Goal: Transaction & Acquisition: Book appointment/travel/reservation

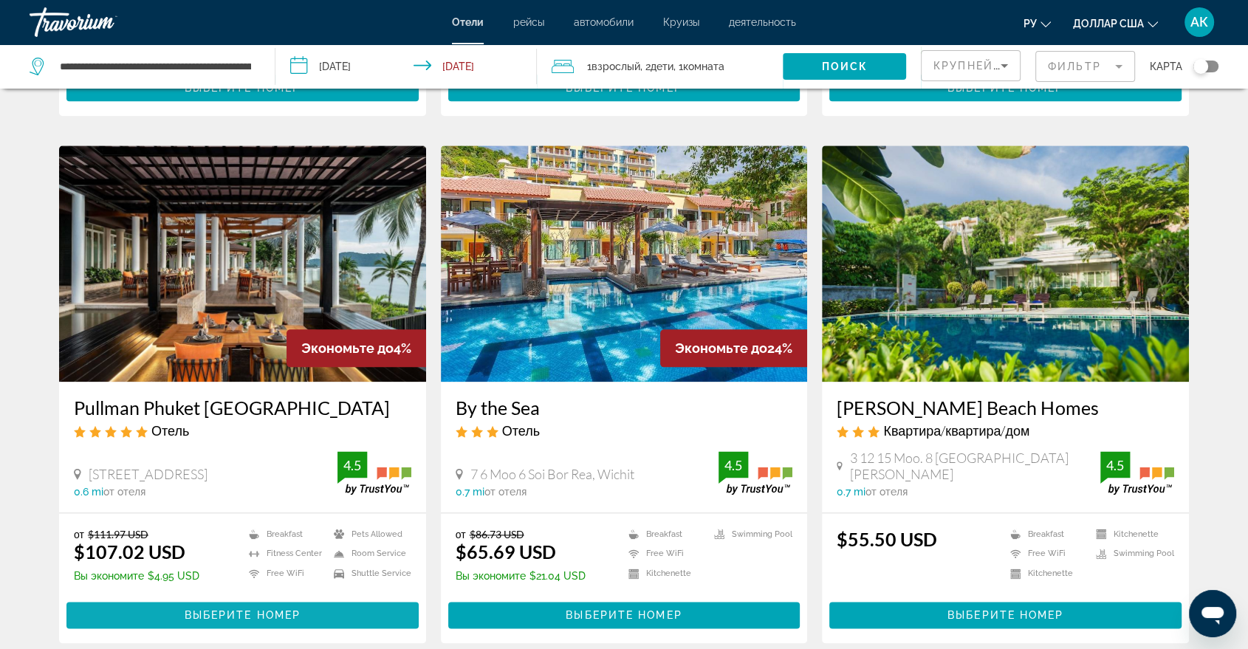
scroll to position [1680, 0]
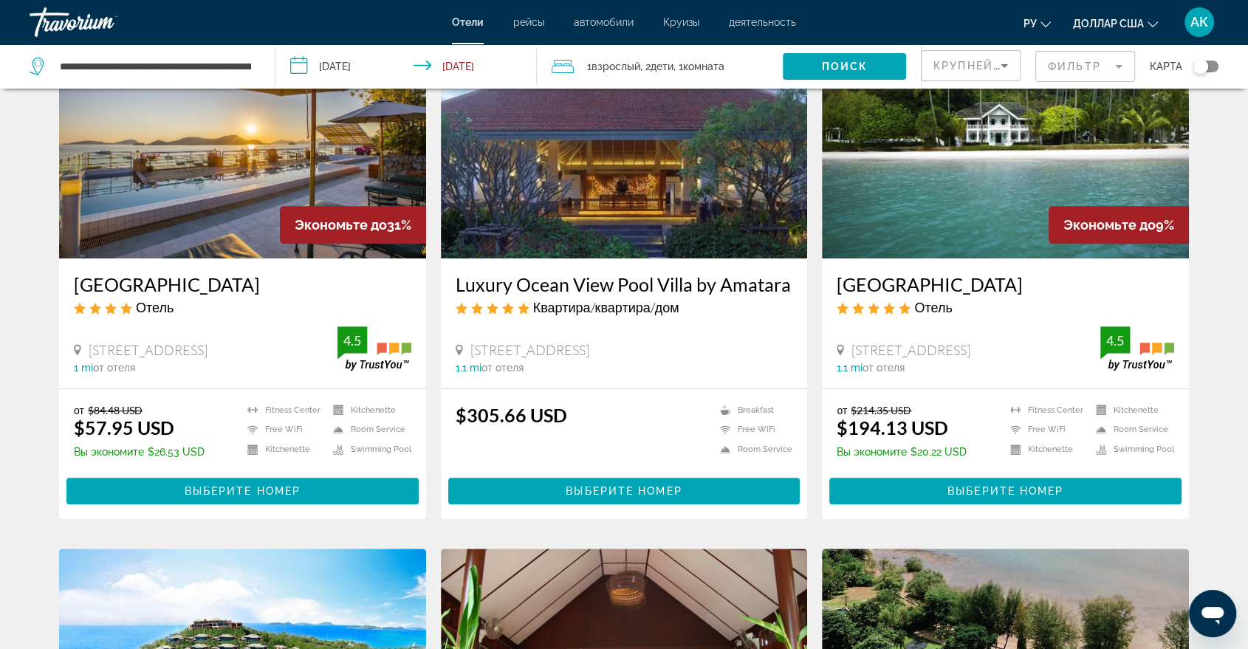
scroll to position [656, 0]
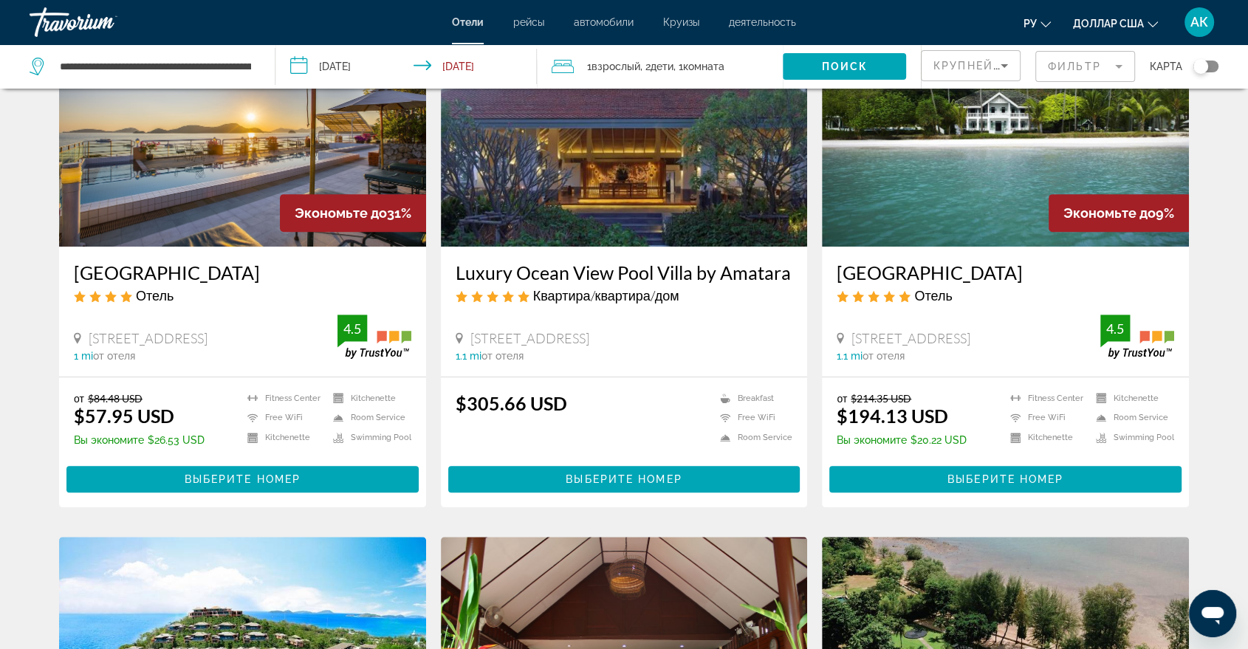
click at [1225, 312] on div "Результаты поиска отелей - 867 места, чтобы провести время Экономьте до 3% Kors…" at bounding box center [624, 544] width 1248 height 2194
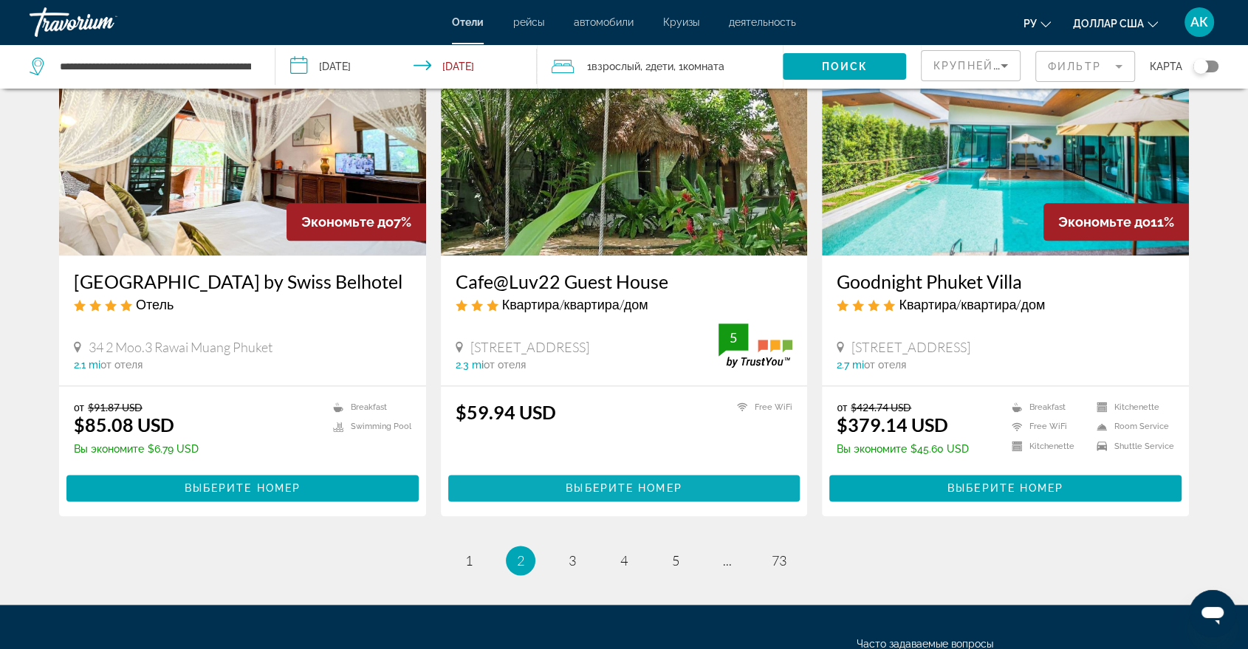
scroll to position [1862, 0]
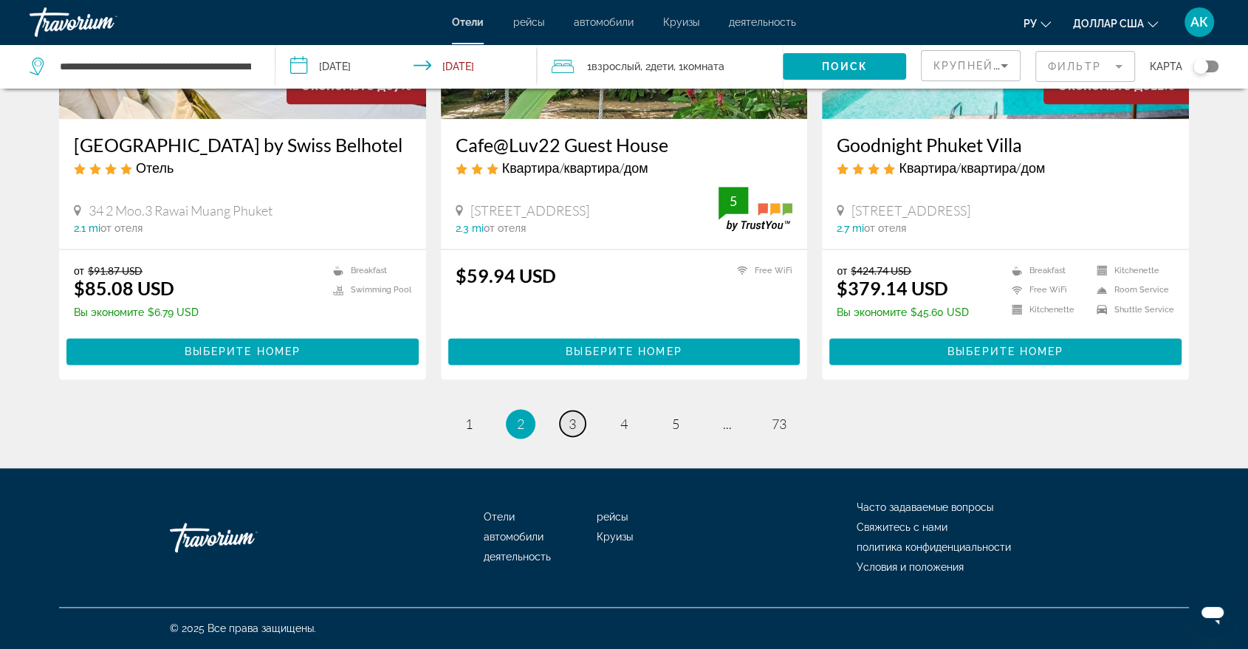
click at [564, 419] on link "page 3" at bounding box center [573, 424] width 26 height 26
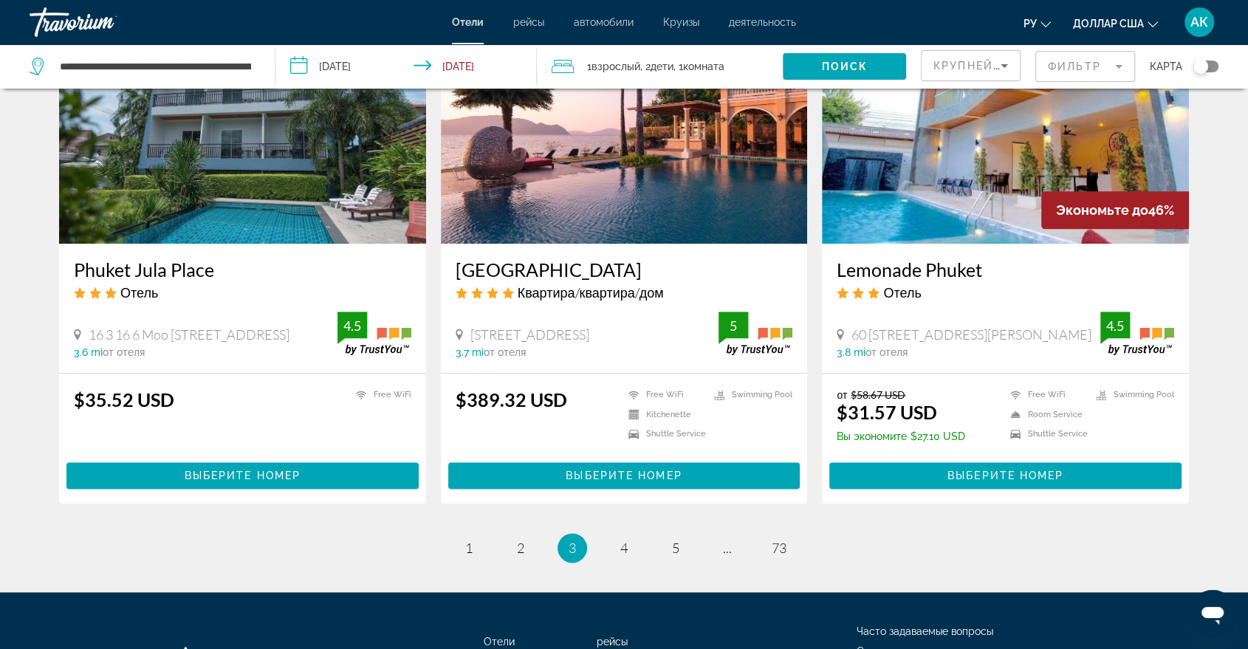
scroll to position [1838, 0]
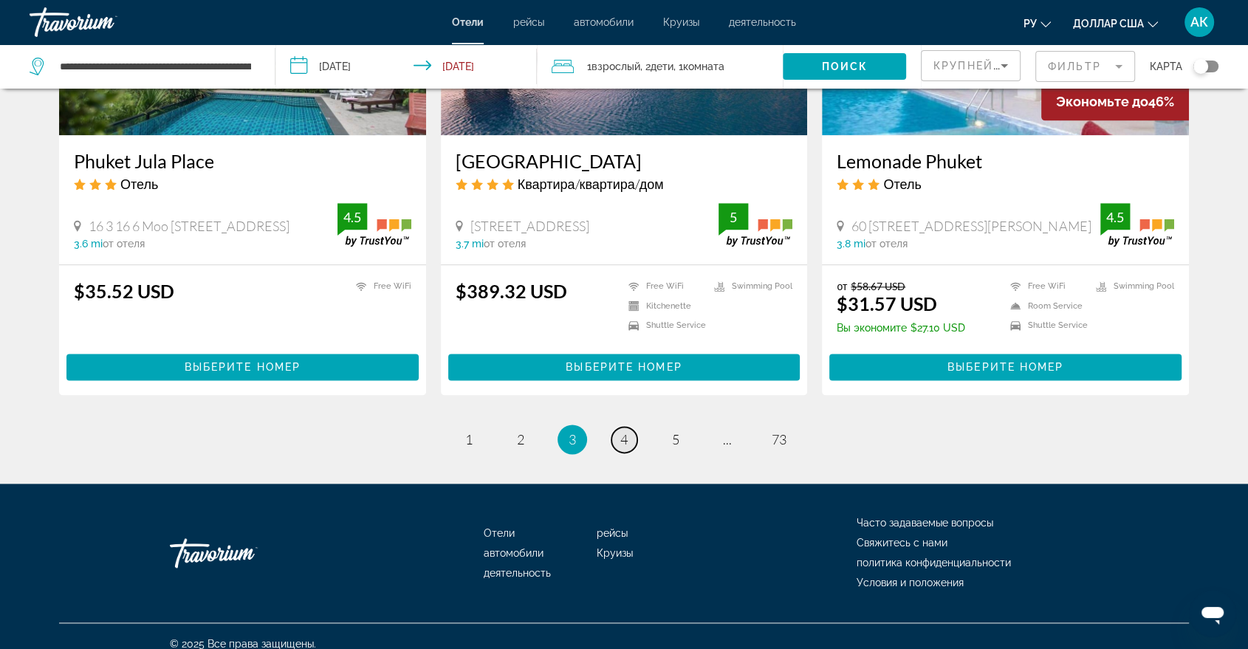
click at [626, 431] on span "4" at bounding box center [623, 439] width 7 height 16
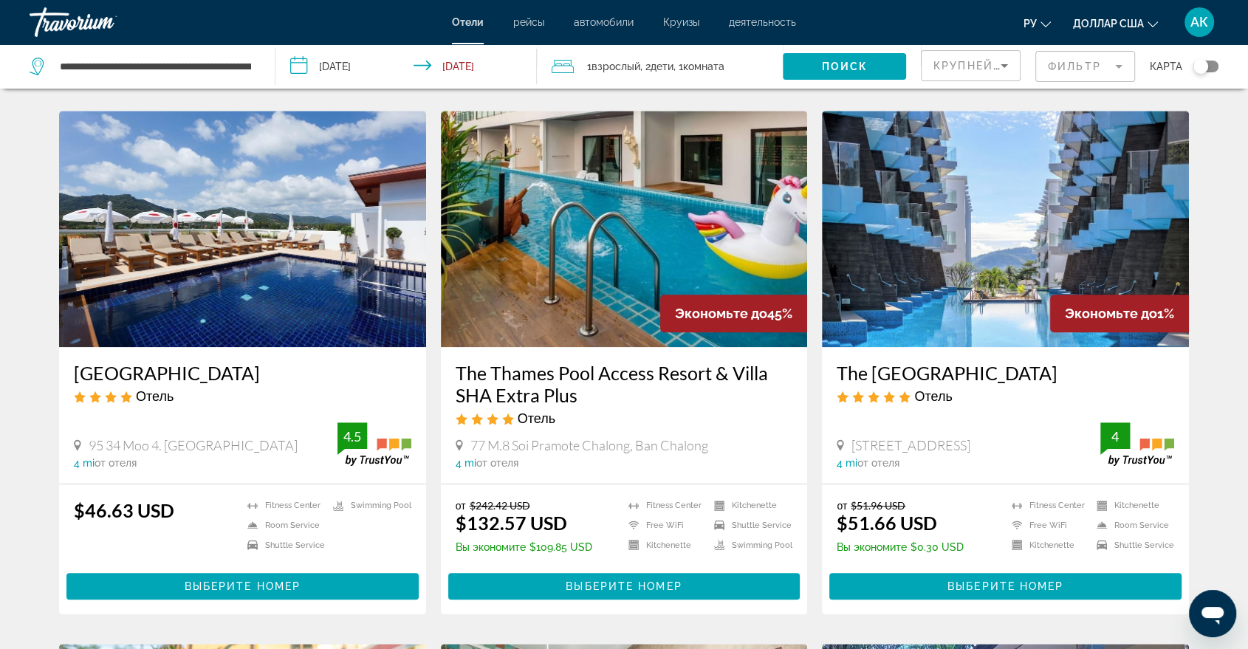
scroll to position [1149, 0]
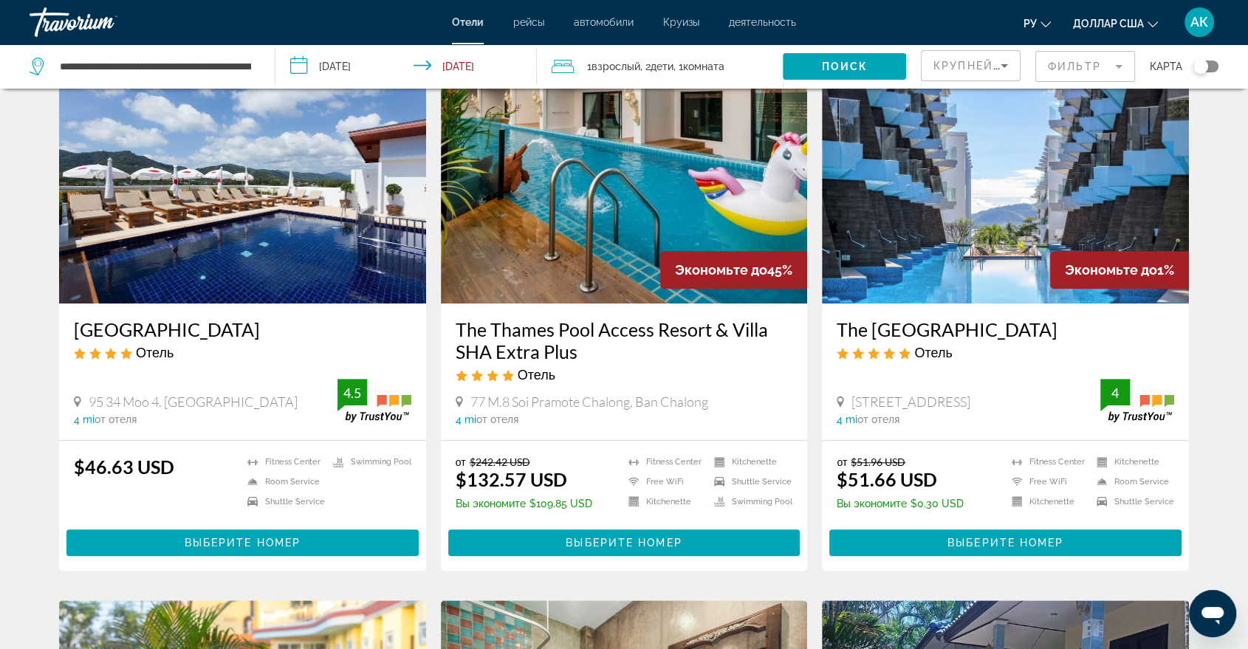
click at [930, 208] on img "Основное содержание" at bounding box center [1005, 185] width 367 height 236
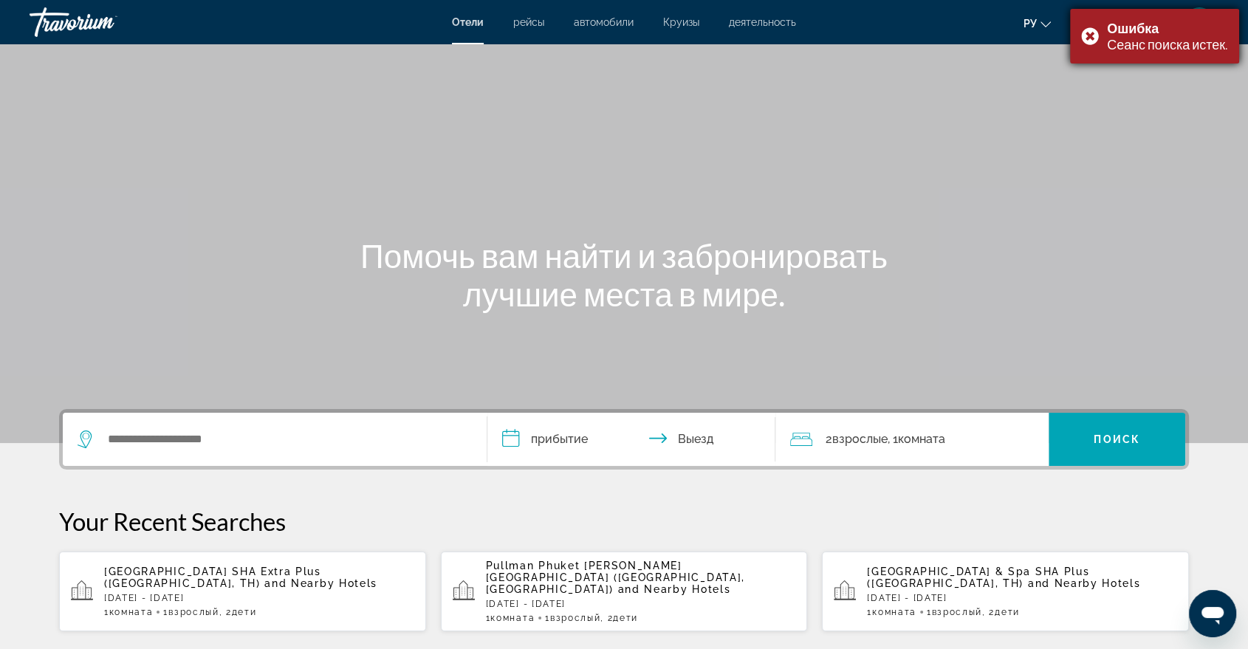
click at [1090, 33] on div "Ошибка Сеанс поиска истек." at bounding box center [1154, 36] width 169 height 55
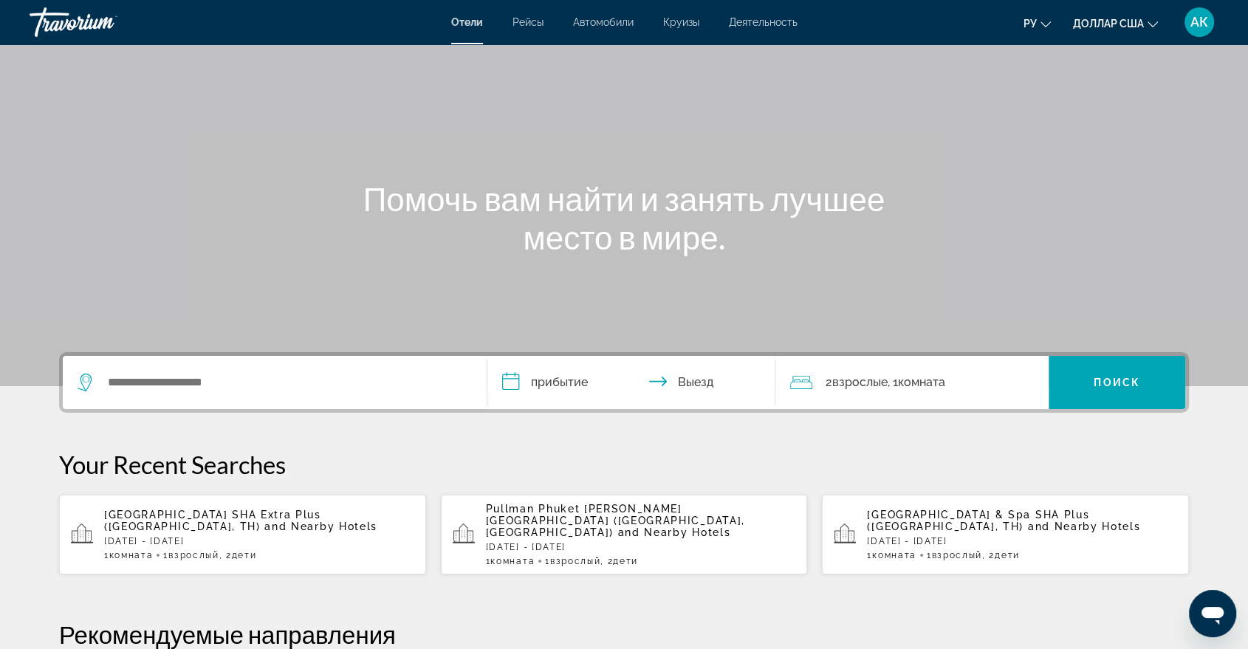
scroll to position [82, 0]
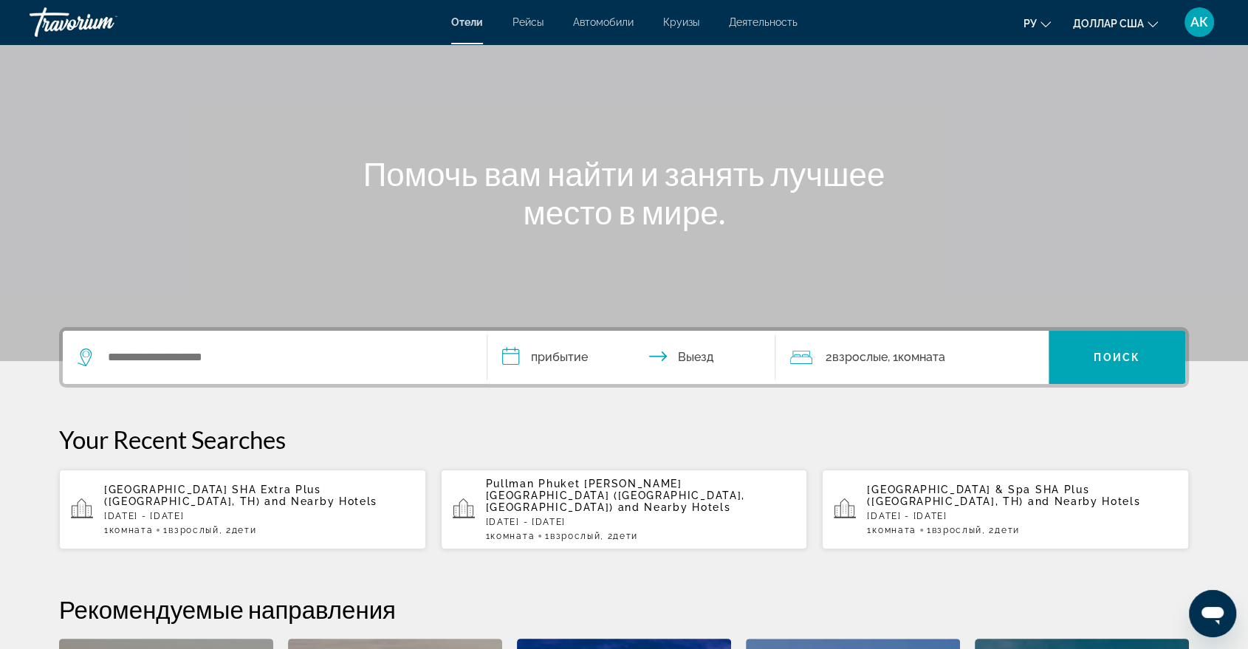
click at [929, 513] on p "[DATE] - [DATE]" at bounding box center [1022, 516] width 310 height 10
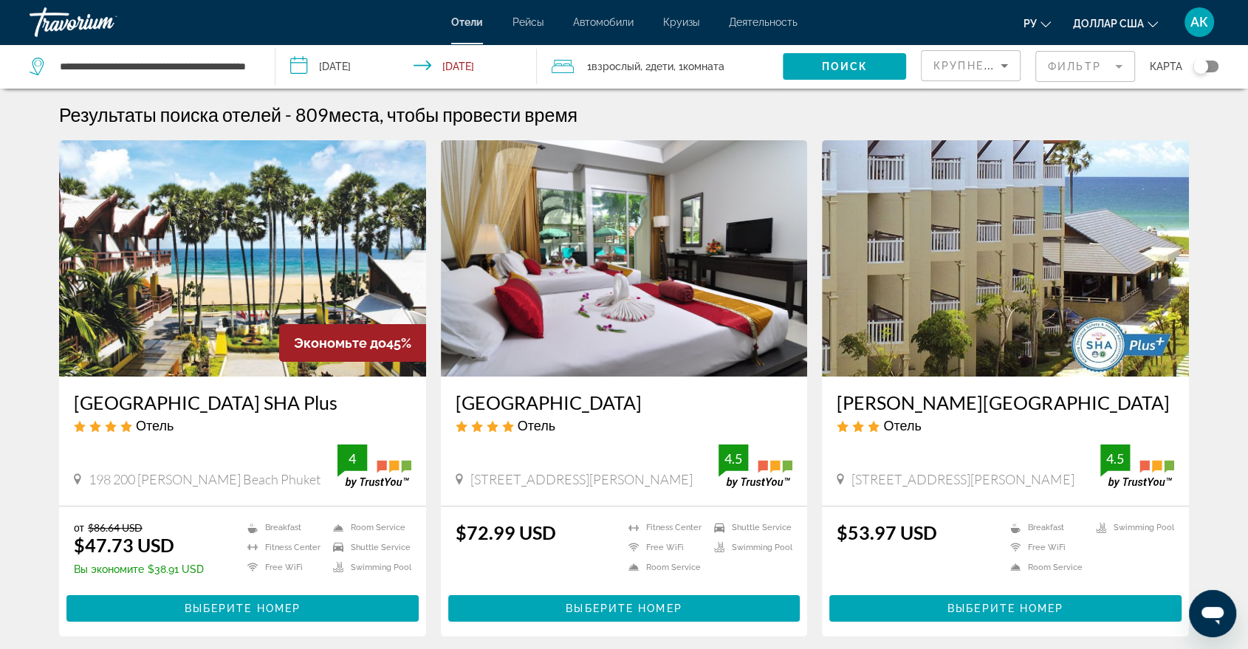
click at [182, 300] on img "Основное содержание" at bounding box center [242, 258] width 367 height 236
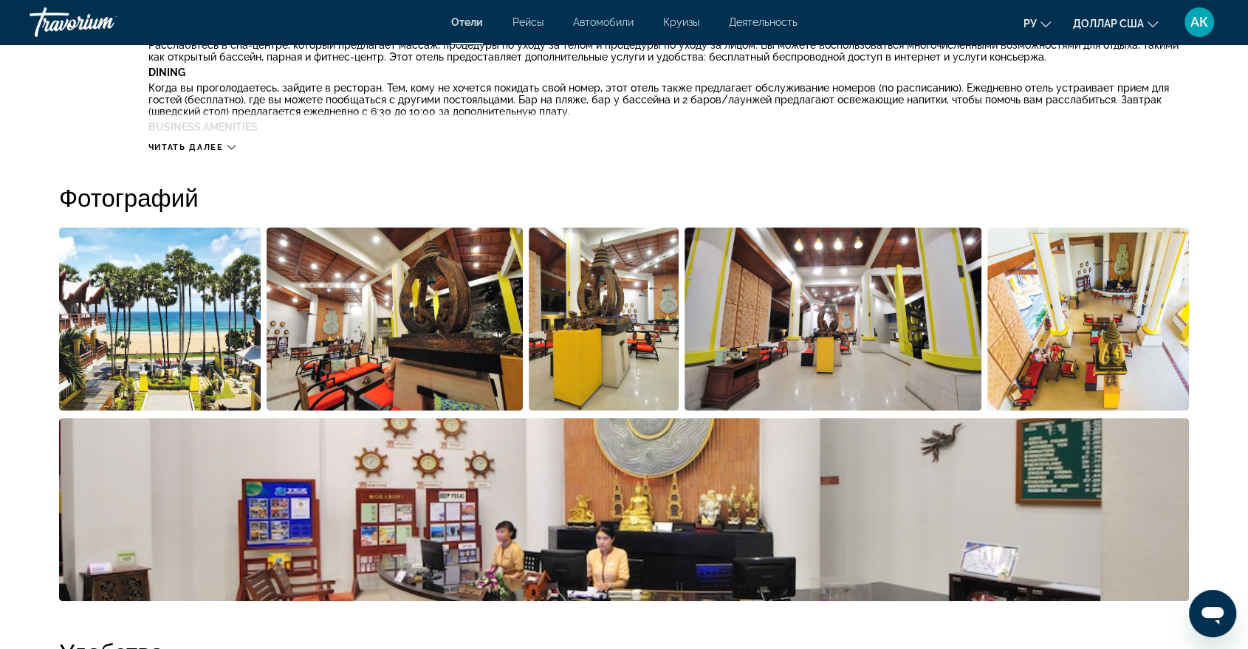
scroll to position [656, 0]
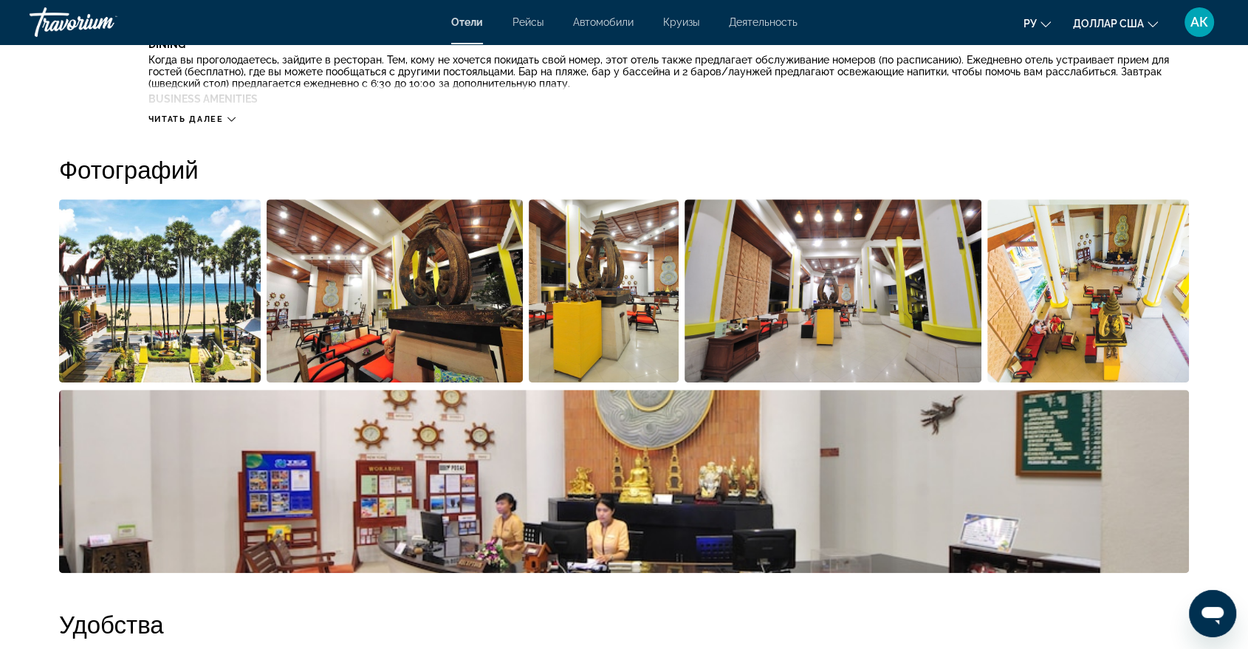
click at [436, 313] on img "Open full-screen image slider" at bounding box center [395, 290] width 257 height 183
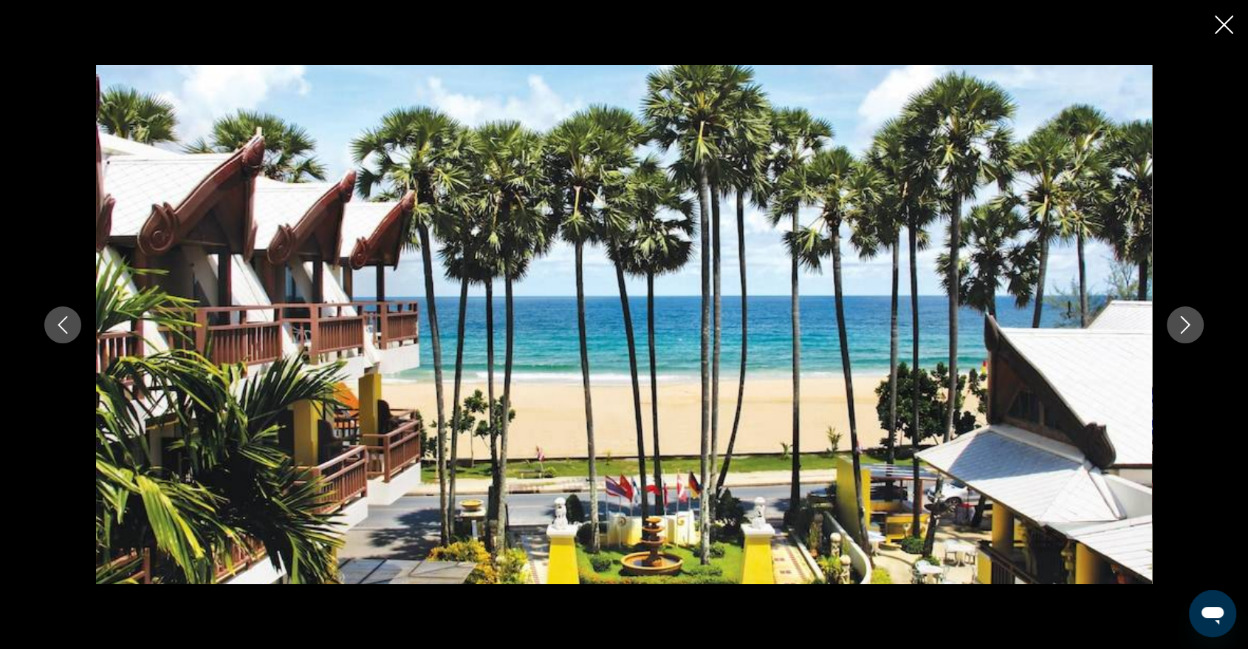
click at [1185, 316] on icon "Next image" at bounding box center [1186, 325] width 18 height 18
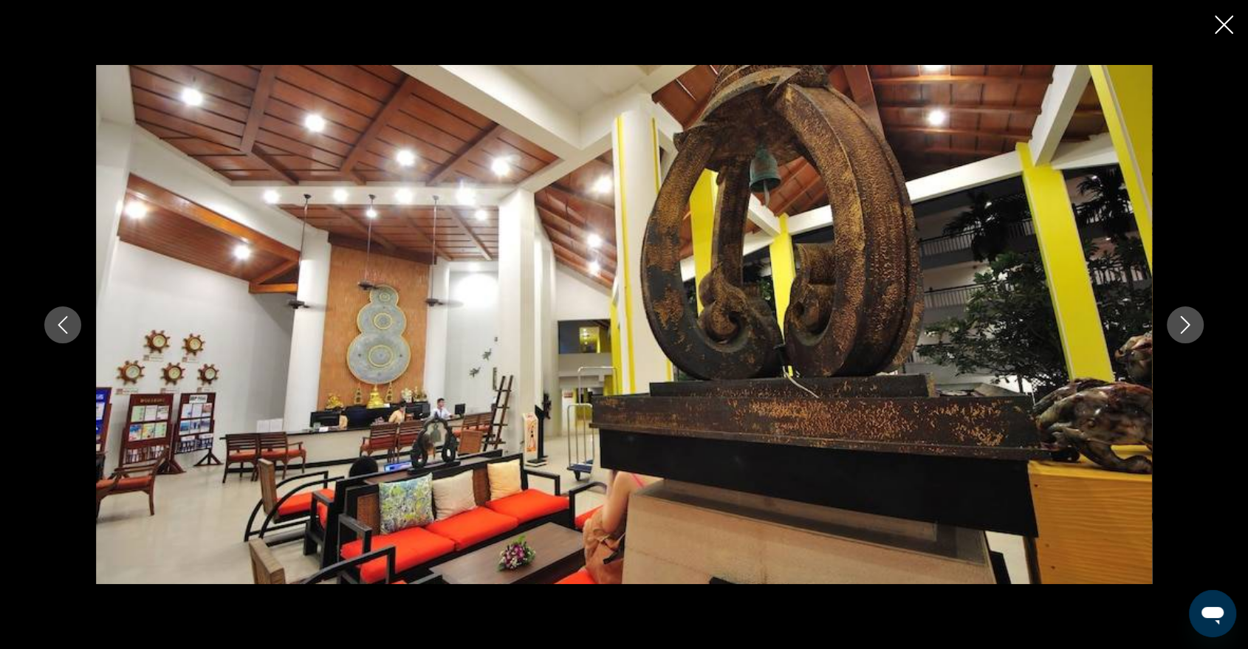
click at [1185, 316] on icon "Next image" at bounding box center [1186, 325] width 18 height 18
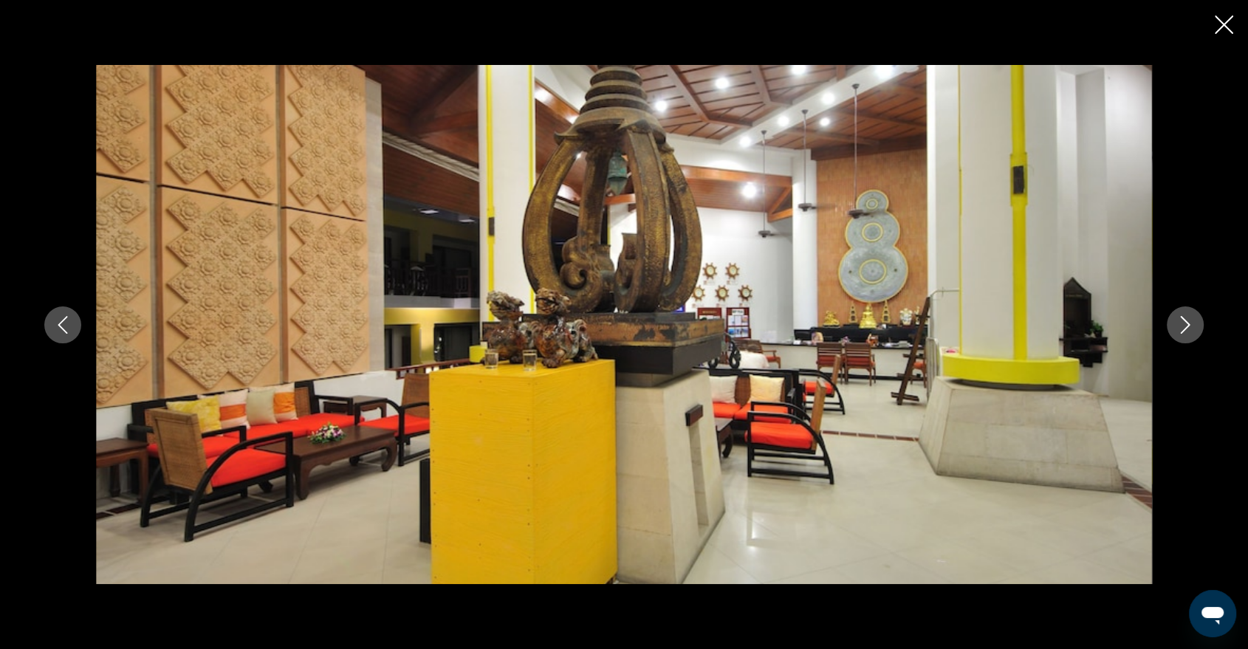
click at [1183, 316] on icon "Next image" at bounding box center [1186, 325] width 18 height 18
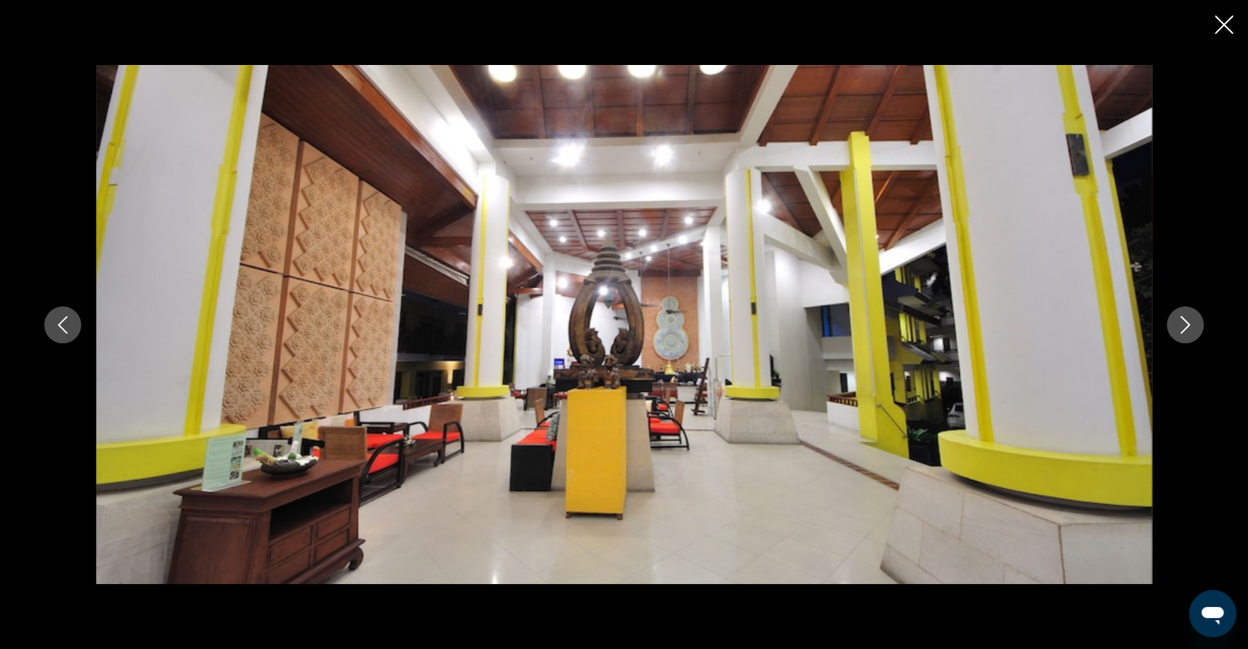
click at [1182, 316] on icon "Next image" at bounding box center [1186, 325] width 18 height 18
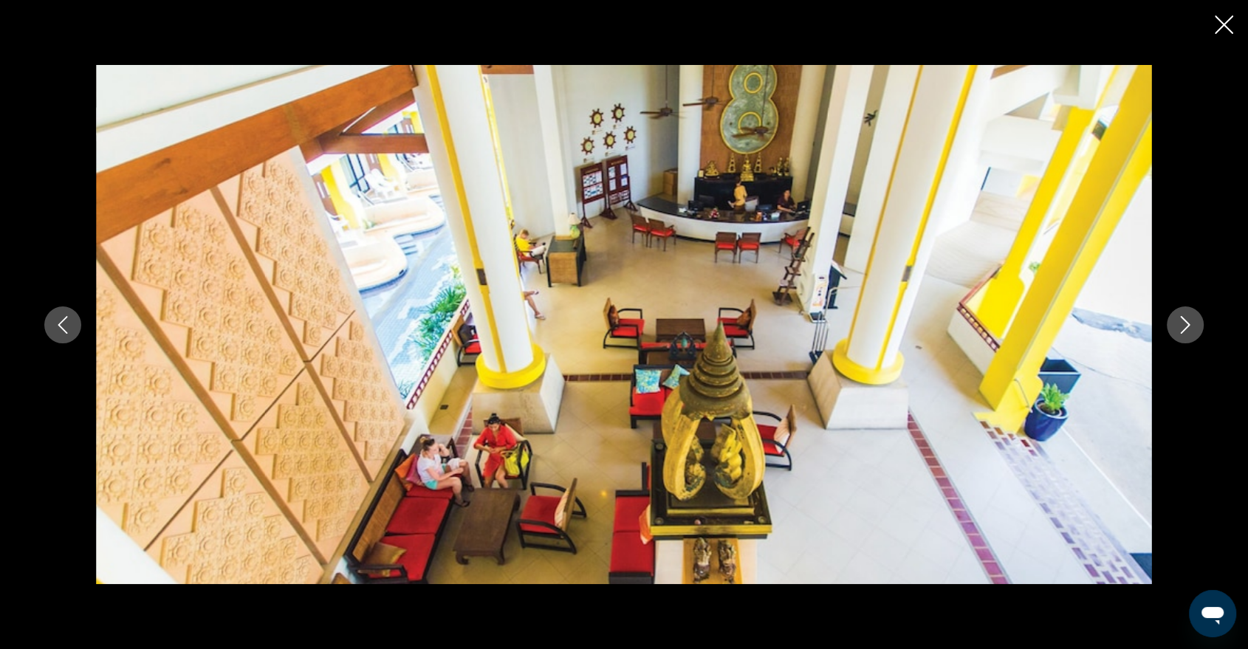
click at [1188, 307] on button "Next image" at bounding box center [1185, 325] width 37 height 37
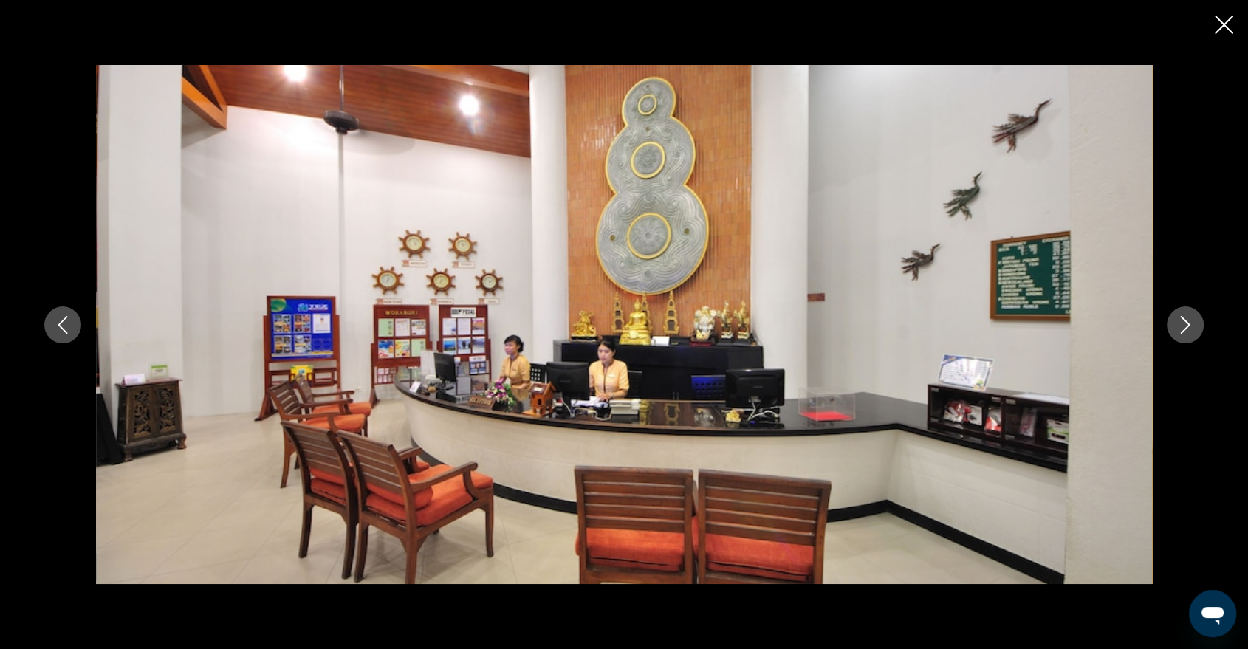
click at [1188, 318] on icon "Next image" at bounding box center [1186, 325] width 18 height 18
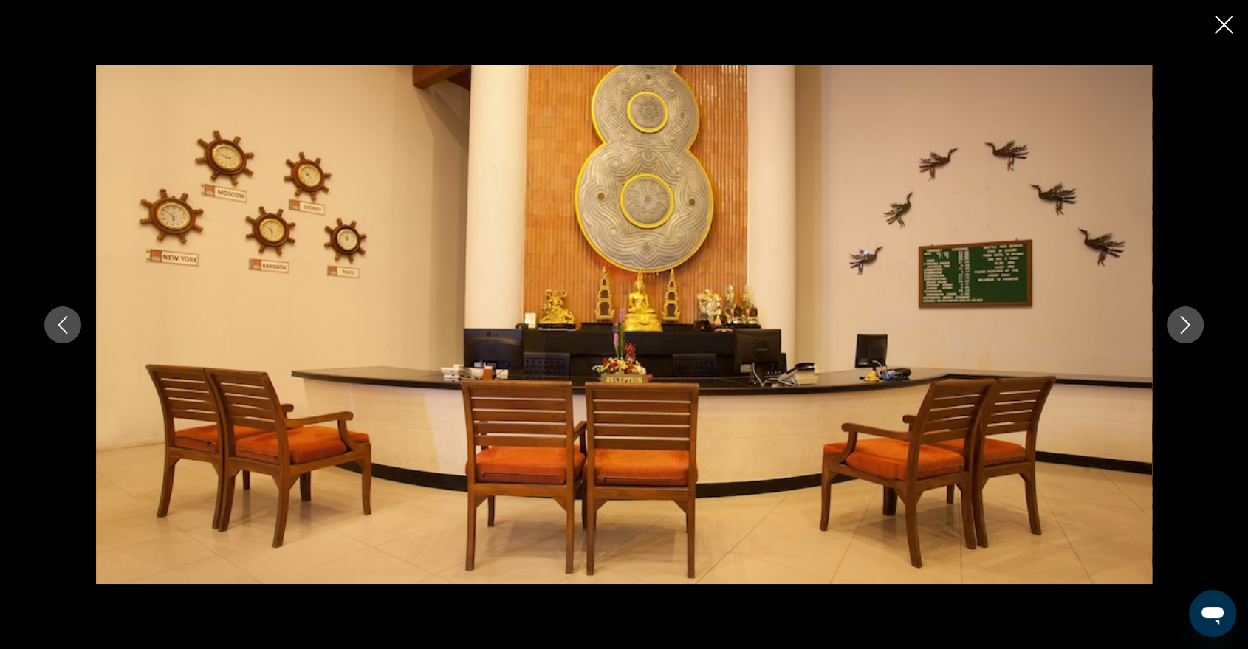
click at [1186, 318] on icon "Next image" at bounding box center [1186, 325] width 18 height 18
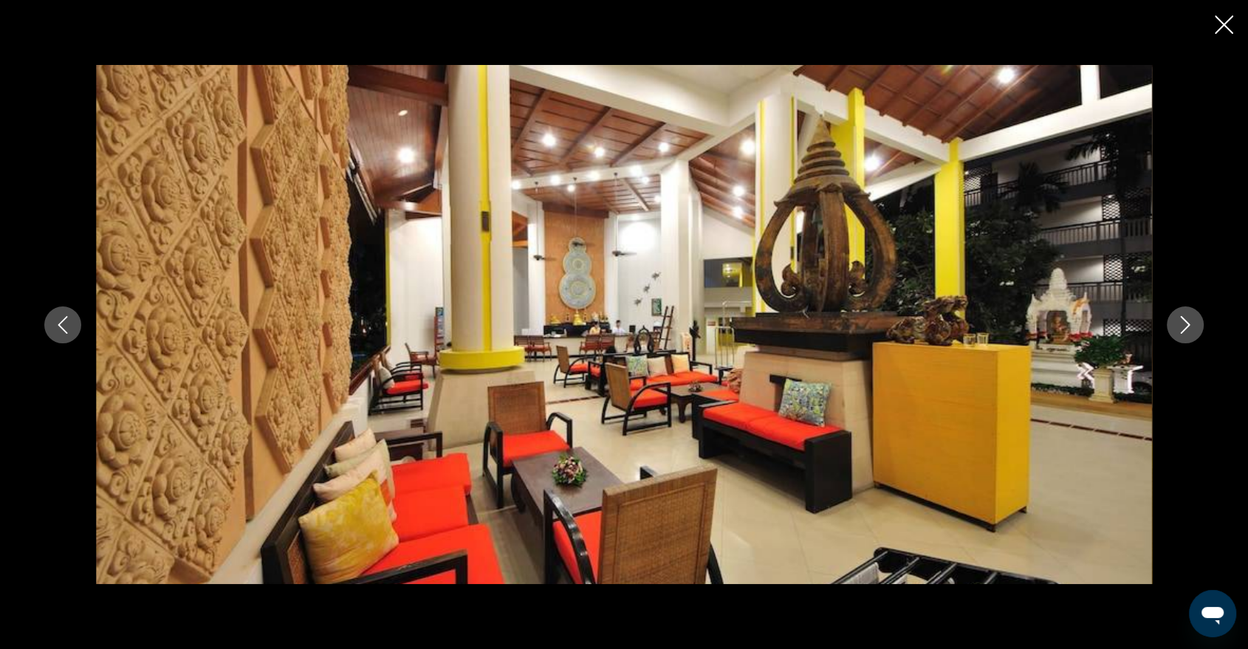
click at [1183, 318] on icon "Next image" at bounding box center [1186, 325] width 18 height 18
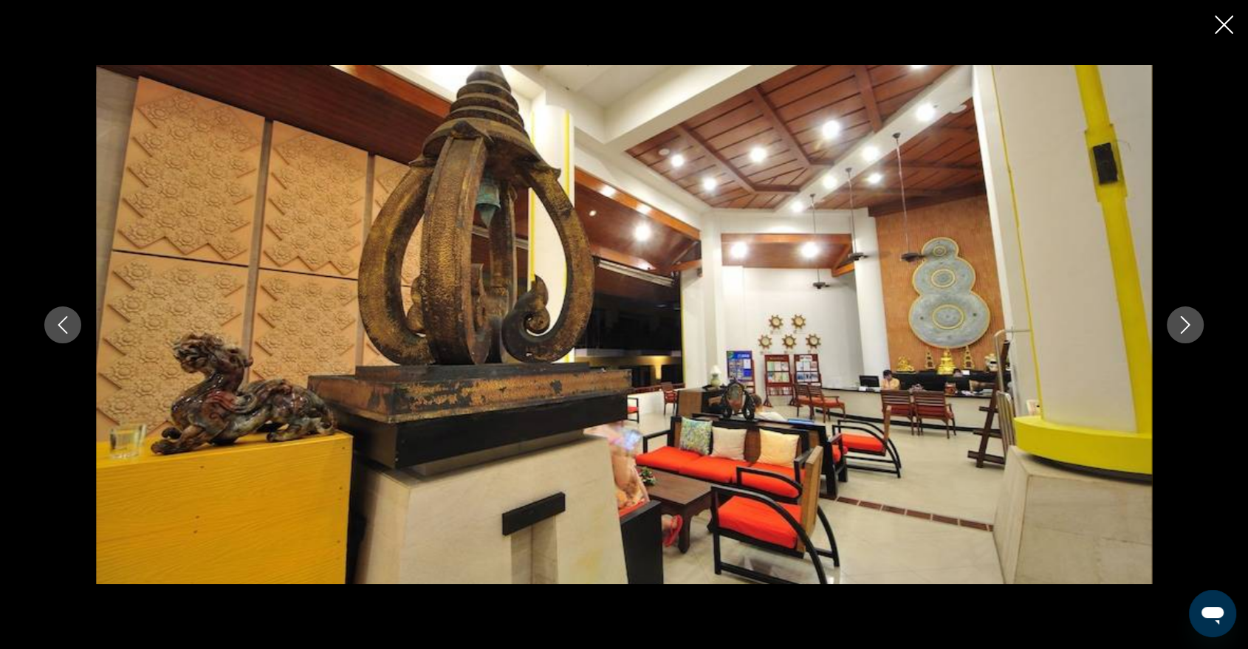
click at [1183, 318] on icon "Next image" at bounding box center [1186, 325] width 18 height 18
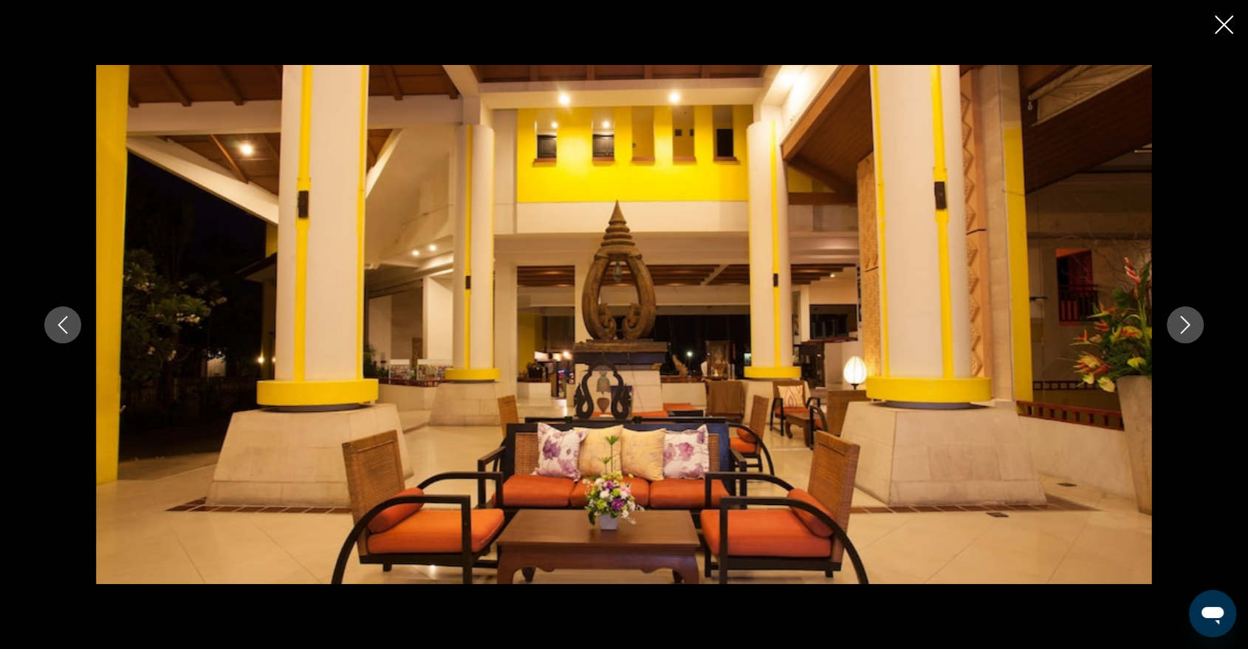
click at [1194, 326] on button "Next image" at bounding box center [1185, 325] width 37 height 37
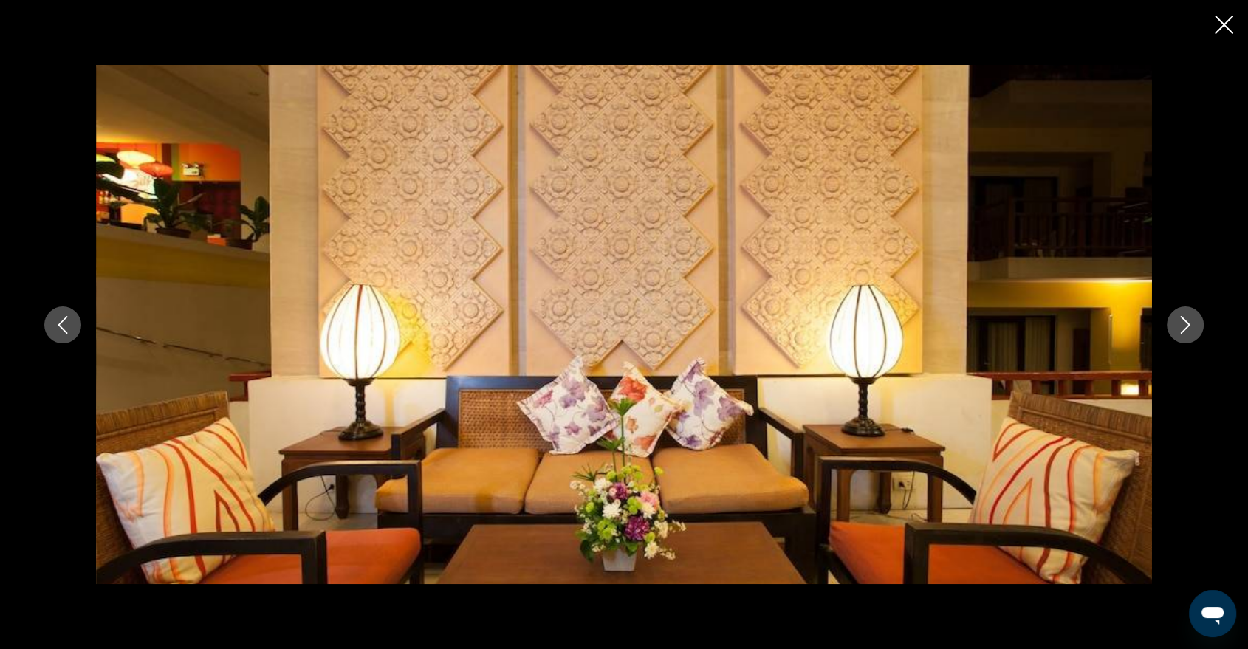
click at [1189, 328] on icon "Next image" at bounding box center [1186, 325] width 18 height 18
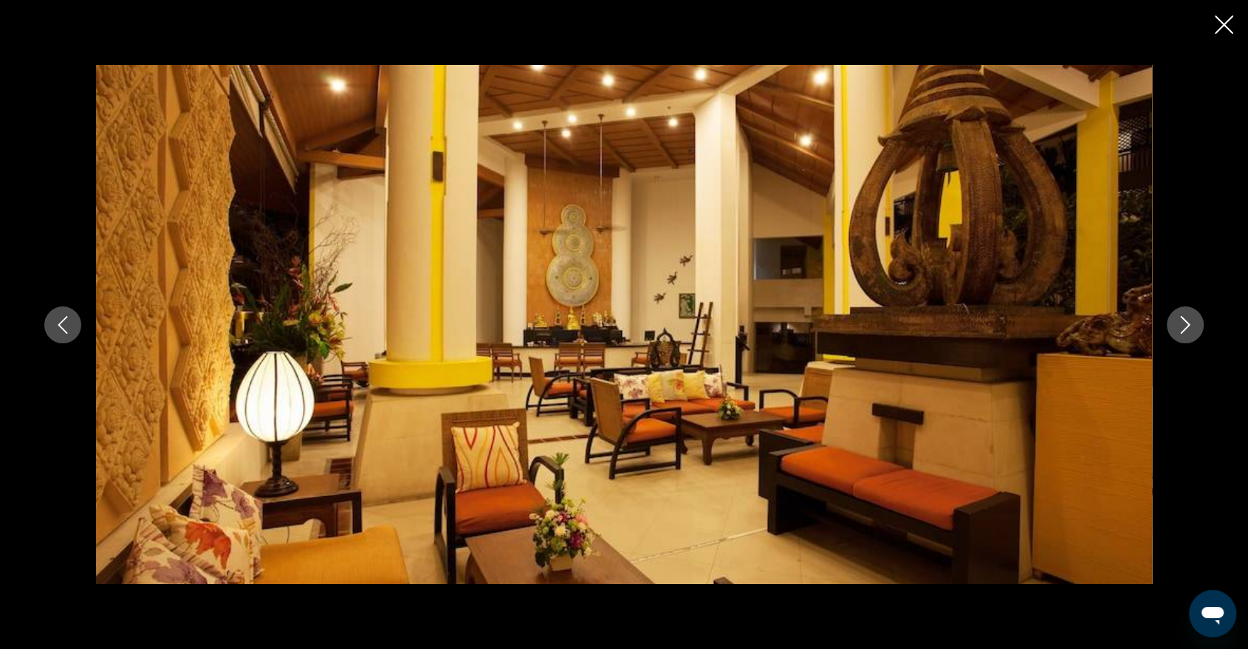
click at [1189, 327] on icon "Next image" at bounding box center [1186, 325] width 18 height 18
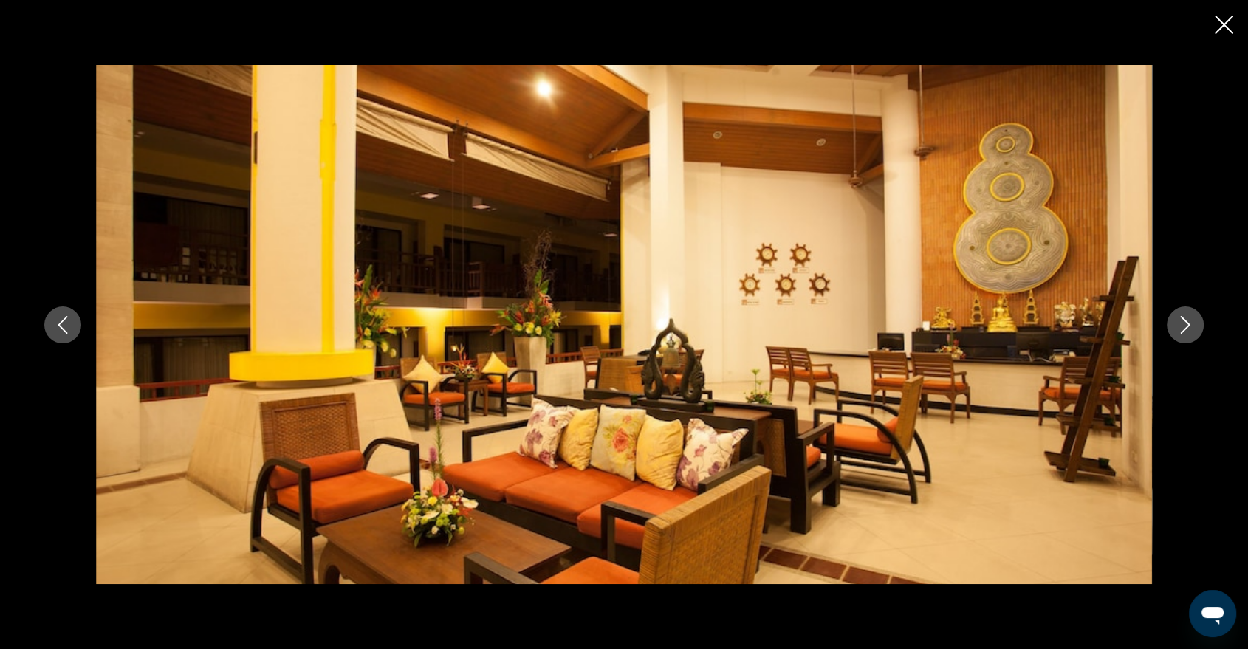
click at [1189, 327] on icon "Next image" at bounding box center [1186, 325] width 18 height 18
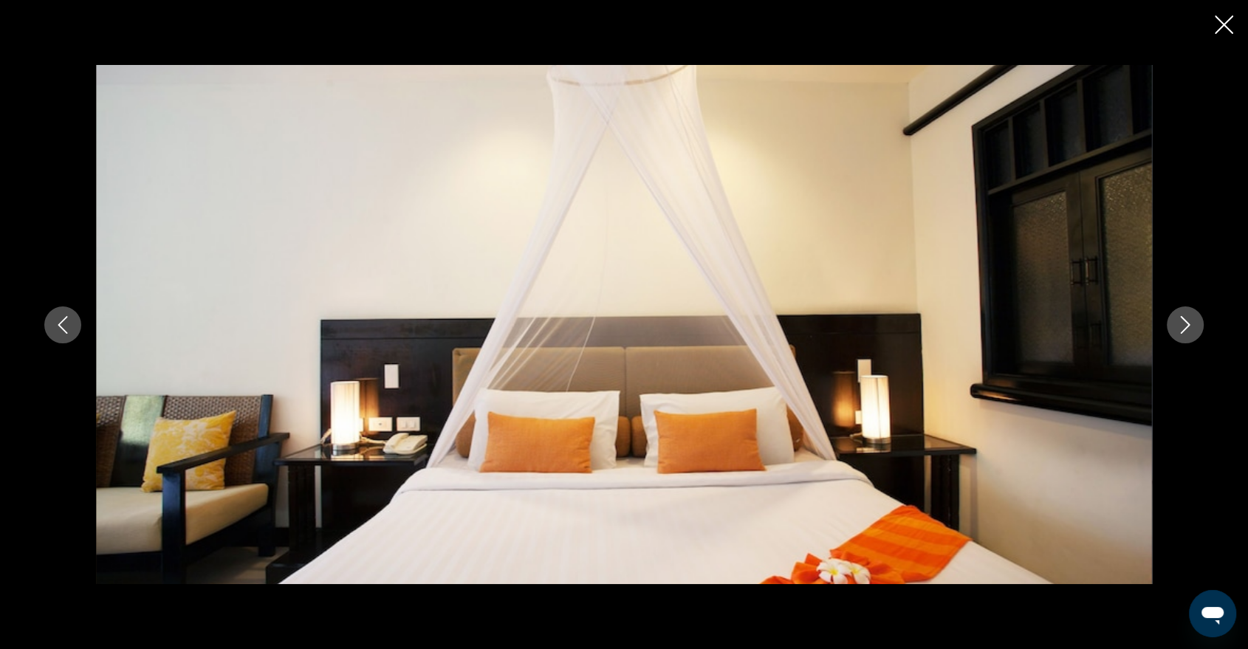
click at [1189, 327] on icon "Next image" at bounding box center [1186, 325] width 18 height 18
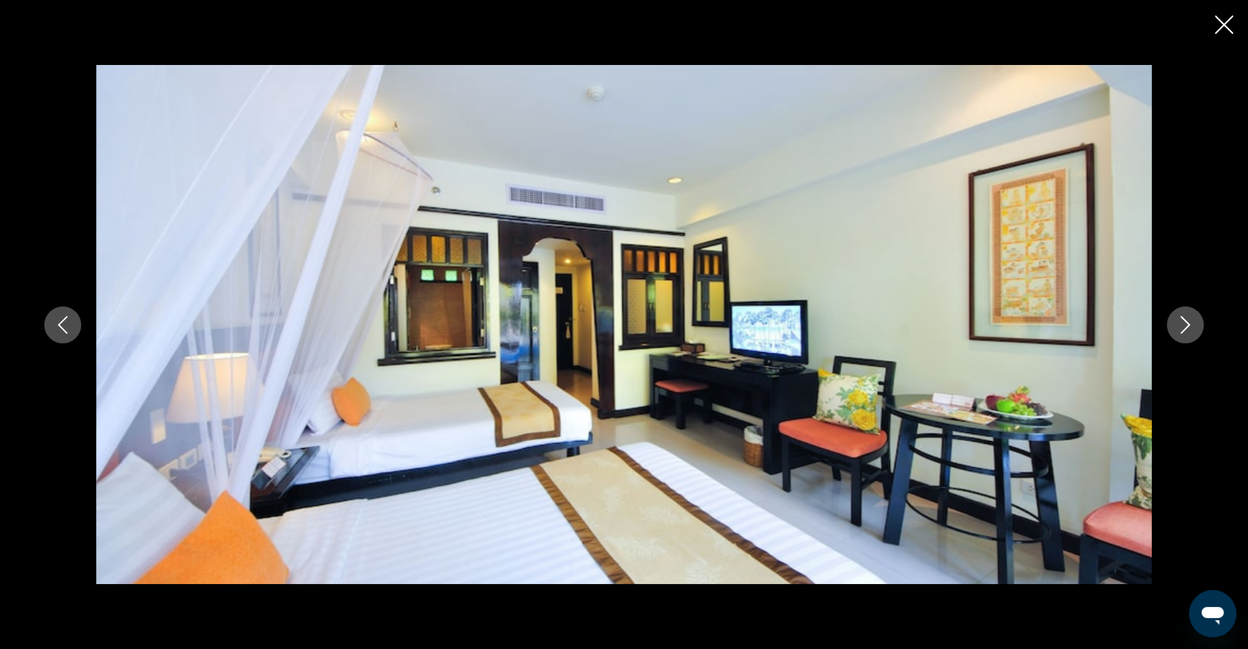
click at [1185, 318] on icon "Next image" at bounding box center [1186, 325] width 18 height 18
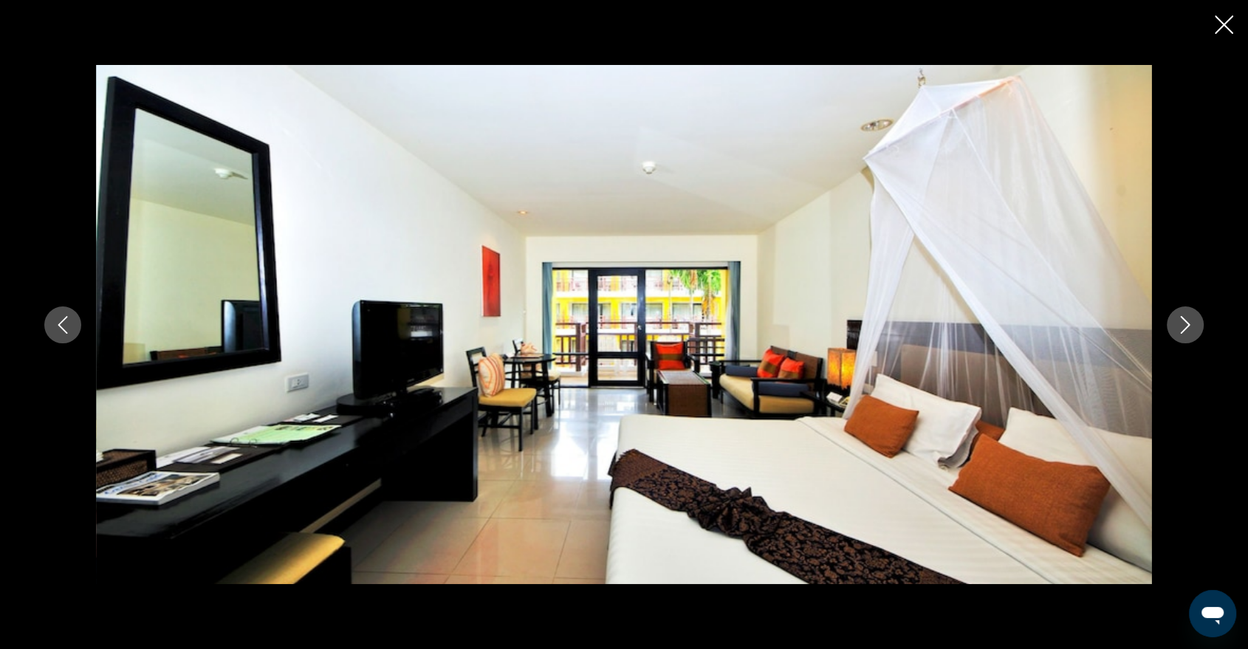
click at [1180, 324] on icon "Next image" at bounding box center [1186, 325] width 18 height 18
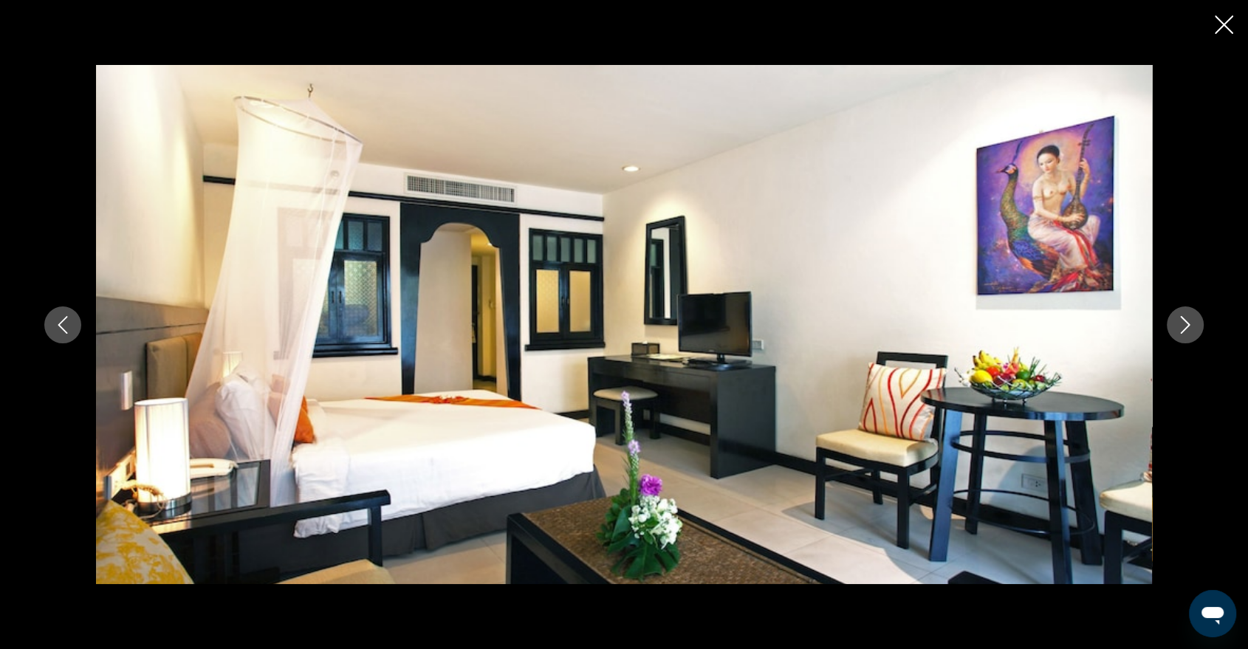
click at [1178, 331] on icon "Next image" at bounding box center [1186, 325] width 18 height 18
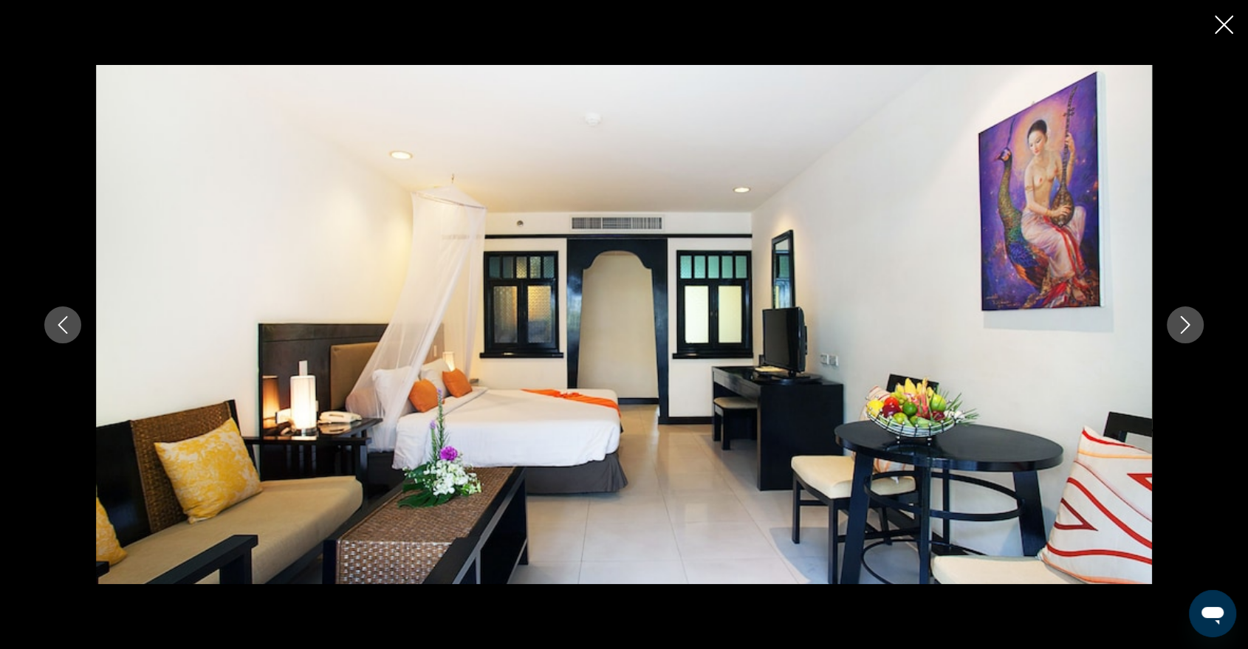
click at [1212, 29] on div "prev next" at bounding box center [624, 324] width 1248 height 649
click at [1222, 19] on icon "Close slideshow" at bounding box center [1224, 25] width 18 height 18
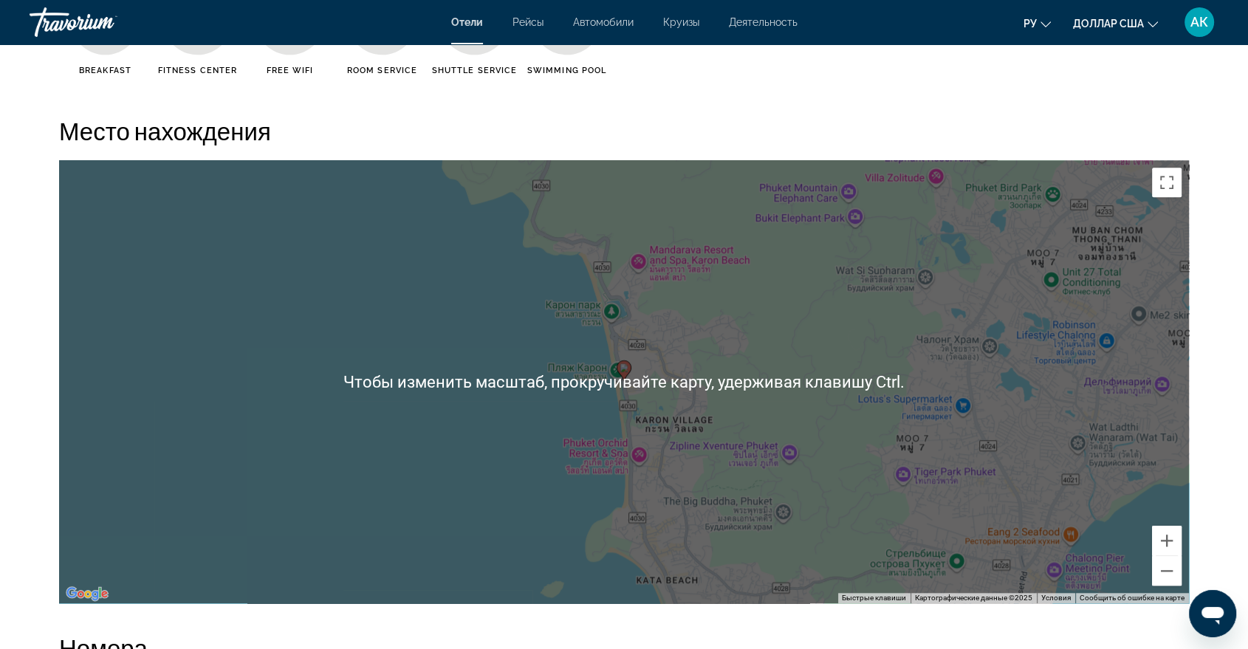
scroll to position [1395, 0]
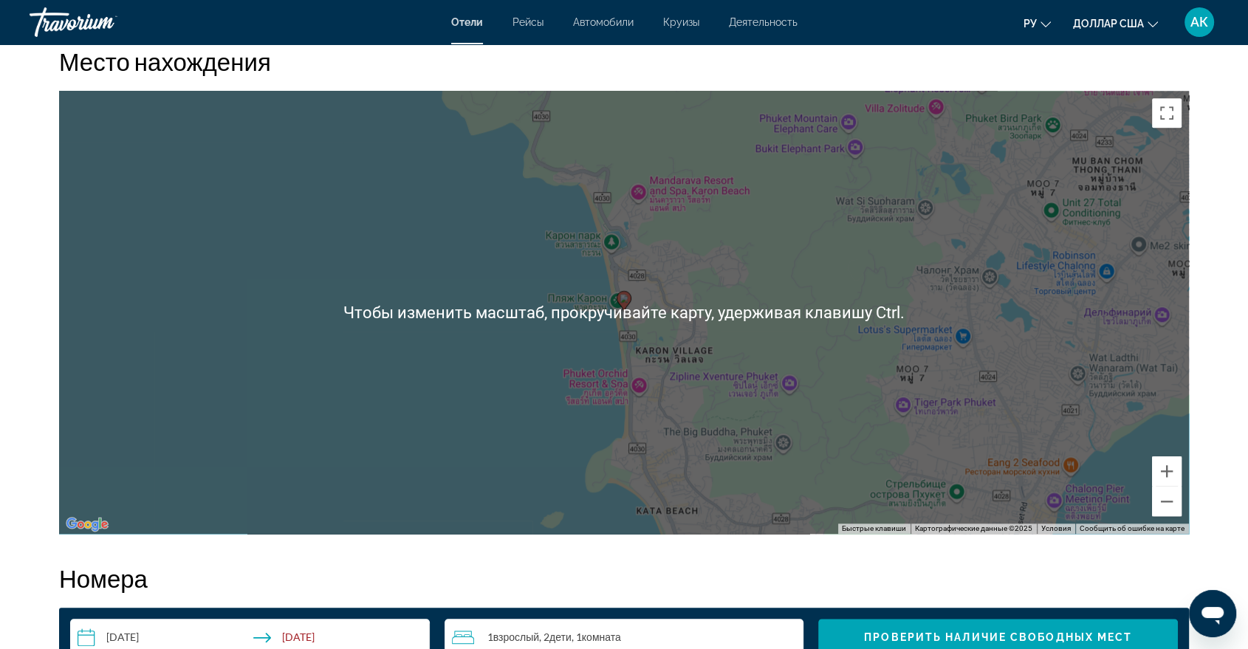
click at [815, 324] on div "Чтобы активировать перетаскивание с помощью клавиатуры, нажмите Alt + Ввод. Пос…" at bounding box center [624, 312] width 1130 height 443
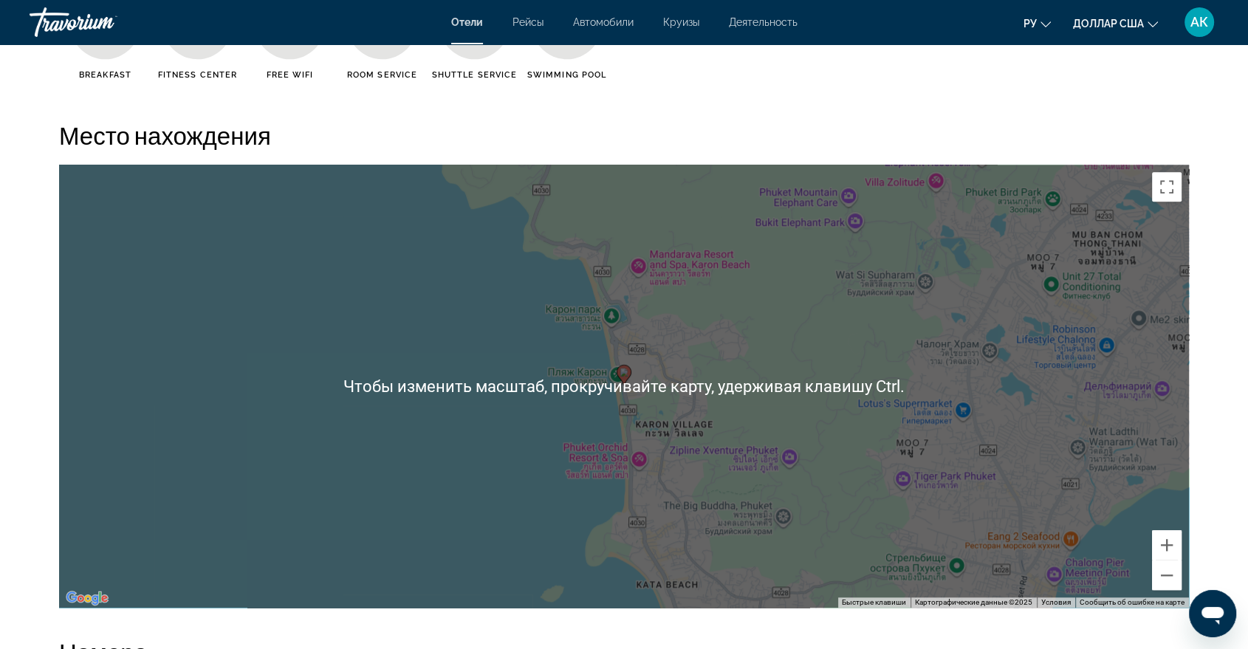
scroll to position [1313, 0]
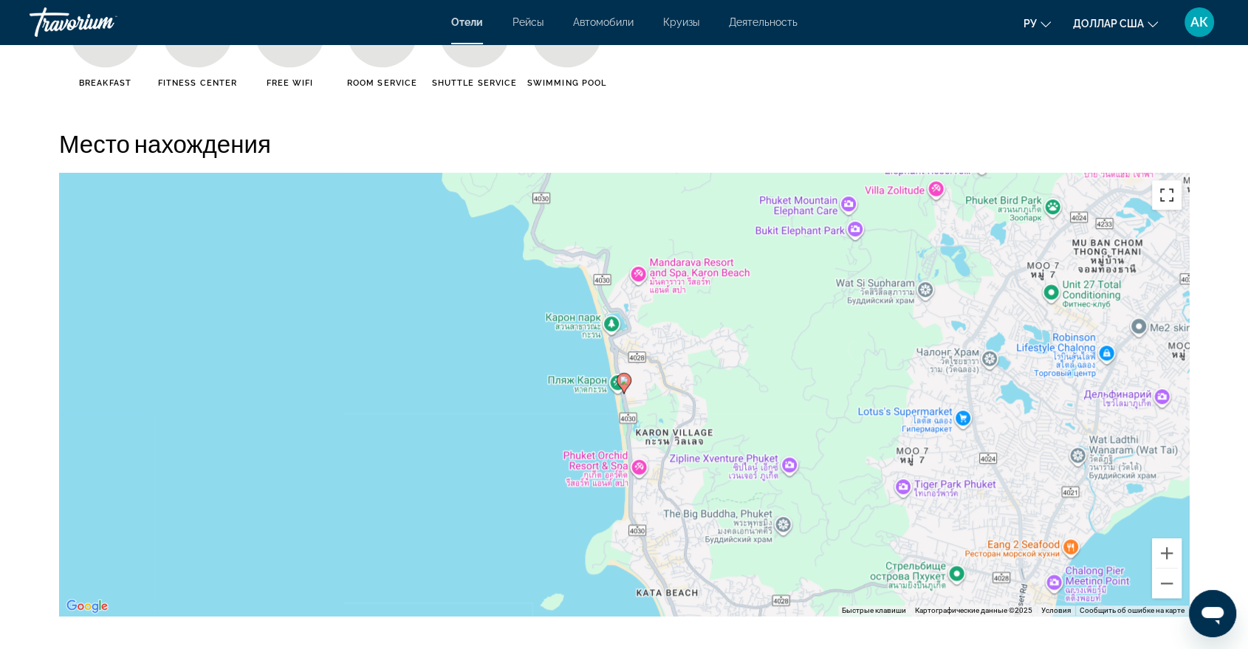
click at [1166, 205] on button "Включить полноэкранный режим" at bounding box center [1167, 195] width 30 height 30
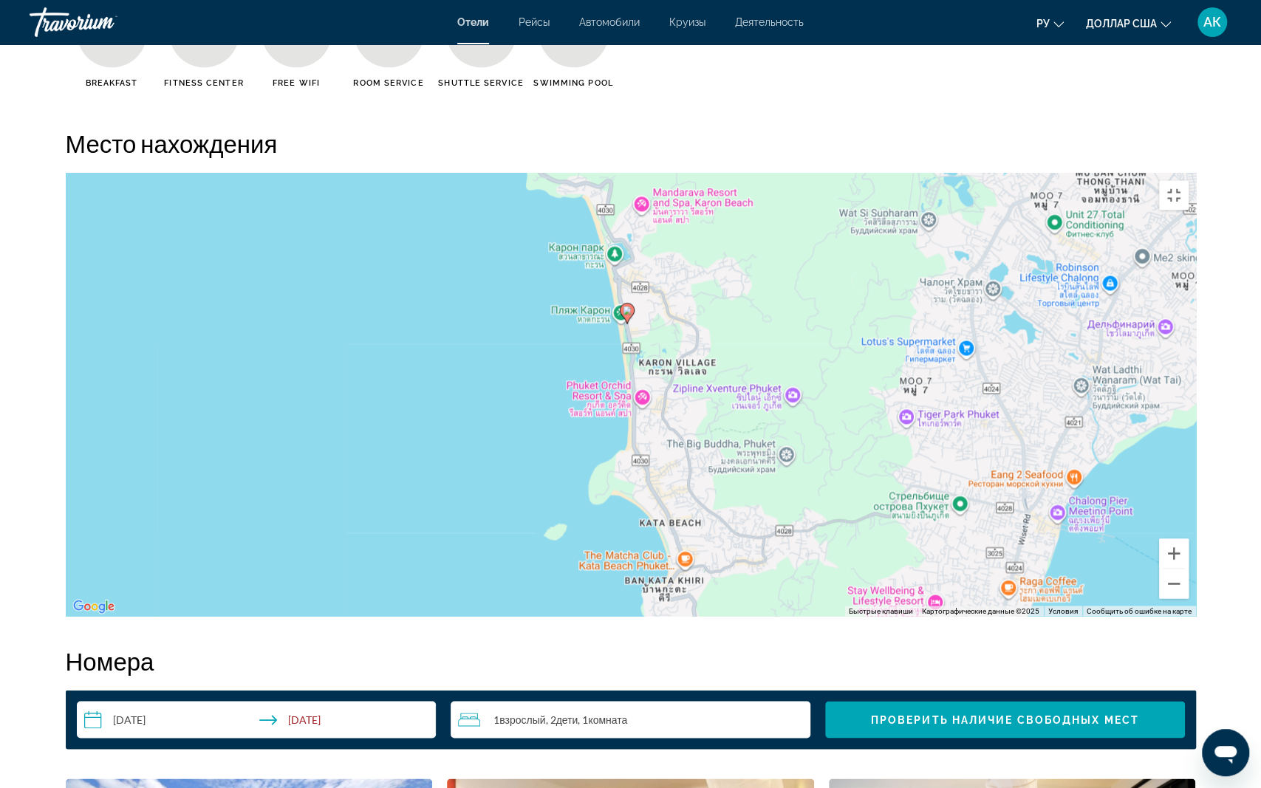
drag, startPoint x: 798, startPoint y: 451, endPoint x: 793, endPoint y: 376, distance: 75.5
click at [793, 376] on div "Чтобы активировать перетаскивание с помощью клавиатуры, нажмите Alt + Ввод. Пос…" at bounding box center [631, 394] width 1130 height 443
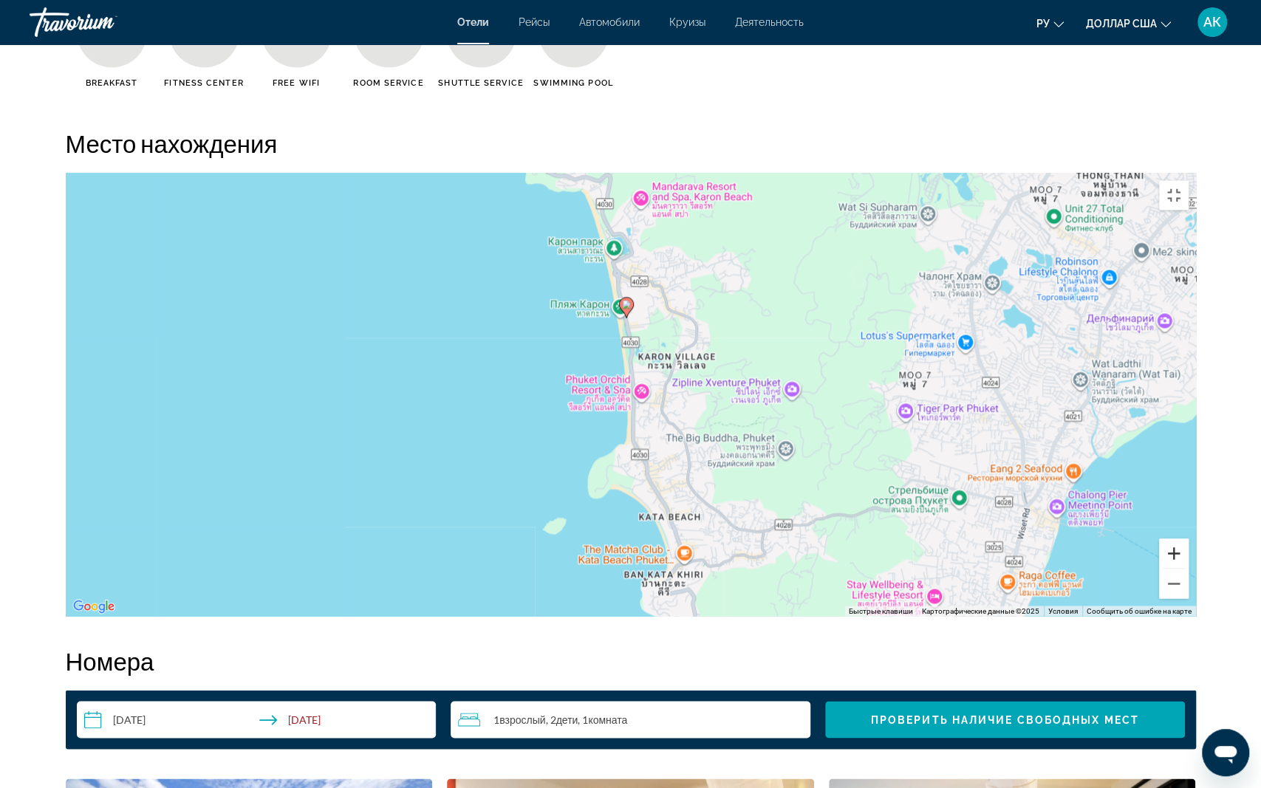
click at [1189, 568] on button "Увеличить" at bounding box center [1174, 553] width 30 height 30
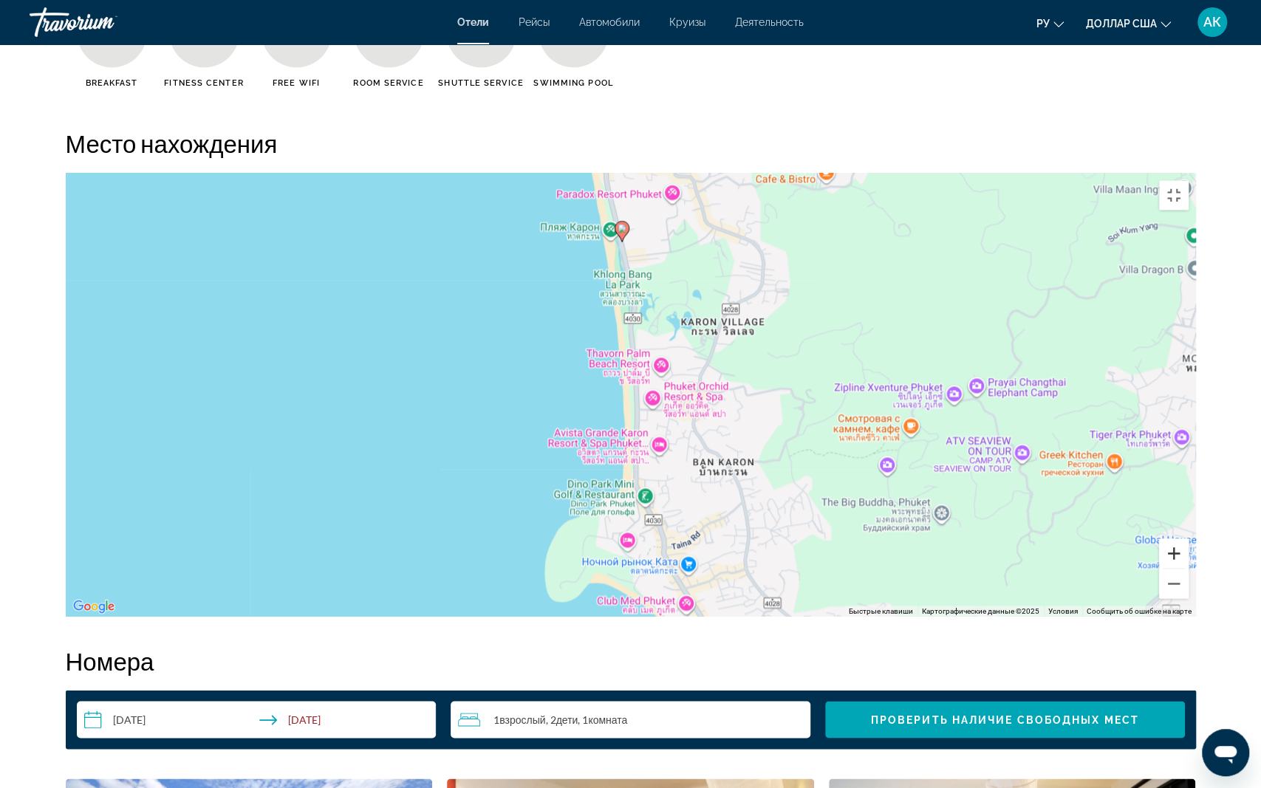
click at [1189, 568] on button "Увеличить" at bounding box center [1174, 553] width 30 height 30
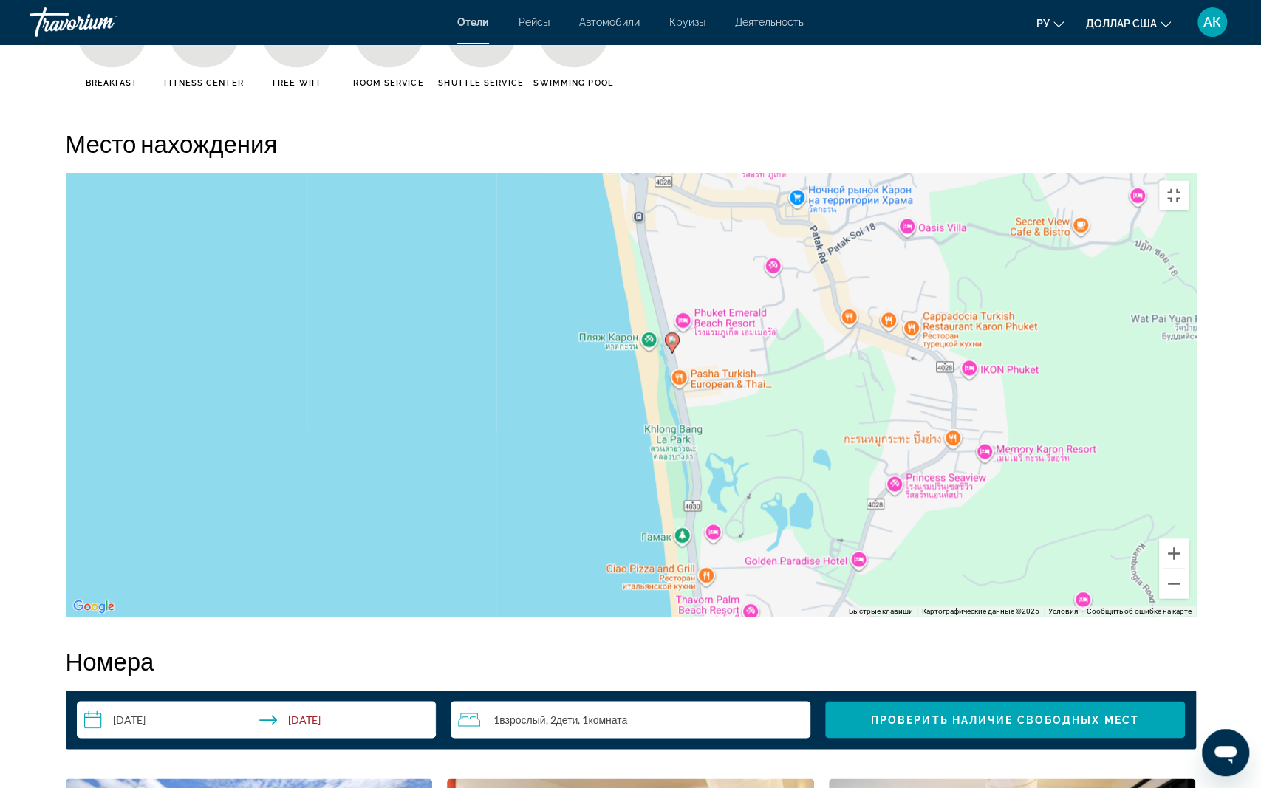
drag, startPoint x: 863, startPoint y: 355, endPoint x: 923, endPoint y: 620, distance: 271.8
click at [923, 616] on div "Чтобы активировать перетаскивание с помощью клавиатуры, нажмите Alt + Ввод. Пос…" at bounding box center [631, 394] width 1130 height 443
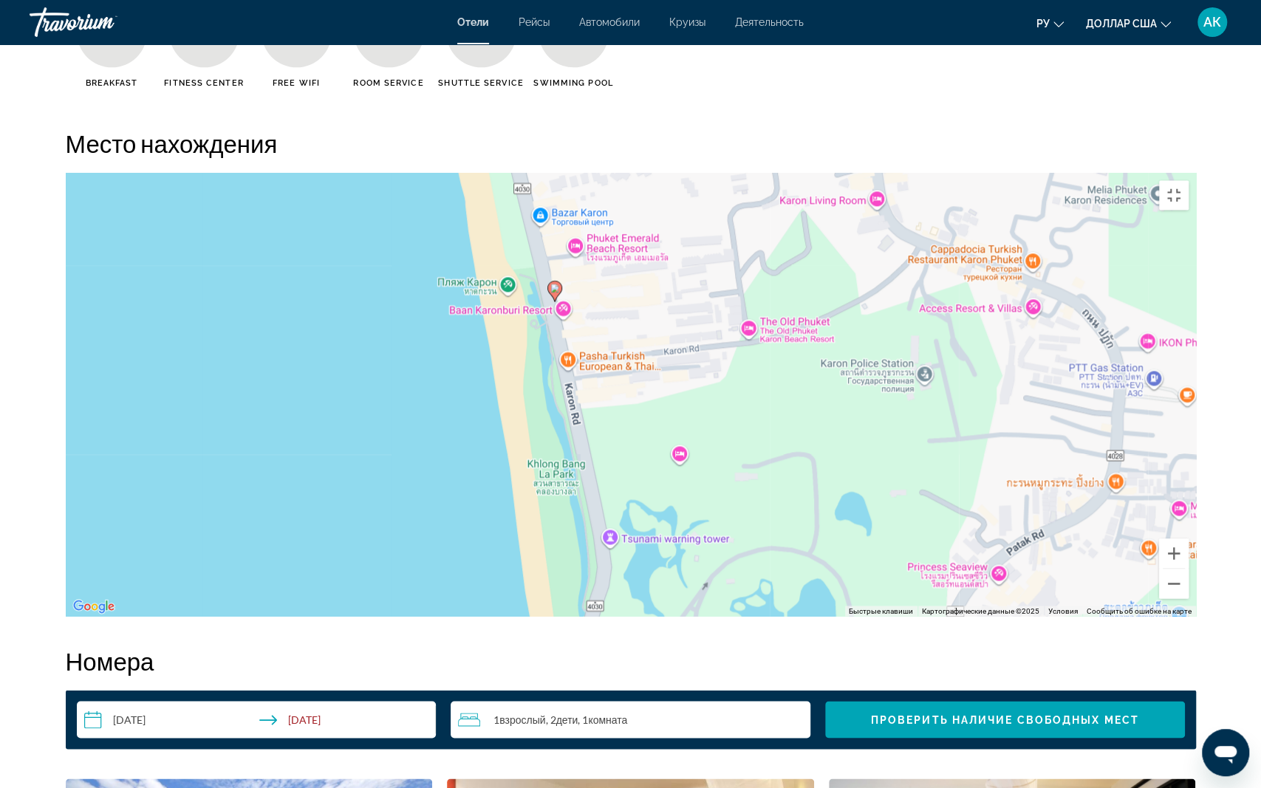
click at [543, 217] on div "Чтобы активировать перетаскивание с помощью клавиатуры, нажмите Alt + Ввод. Пос…" at bounding box center [631, 394] width 1130 height 443
click at [538, 213] on div "Чтобы активировать перетаскивание с помощью клавиатуры, нажмите Alt + Ввод. Пос…" at bounding box center [631, 394] width 1130 height 443
click at [537, 183] on span "Показать на Google Картах" at bounding box center [519, 188] width 119 height 11
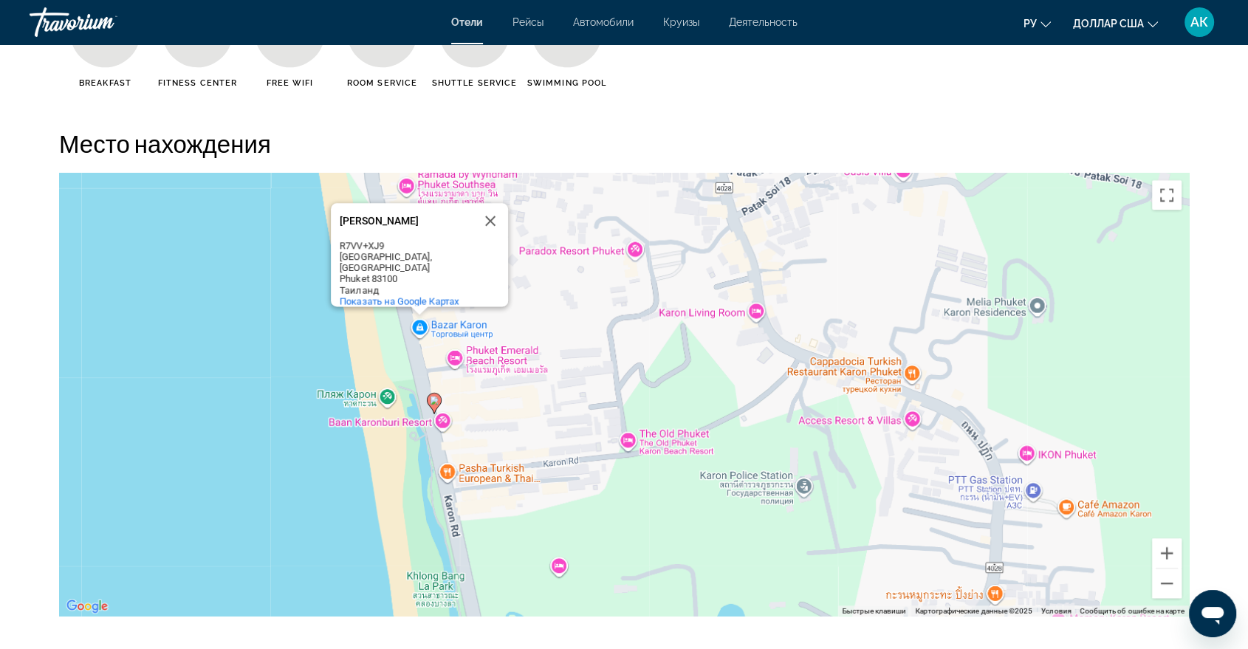
drag, startPoint x: 829, startPoint y: 428, endPoint x: 691, endPoint y: 523, distance: 167.8
click at [712, 541] on div "Чтобы активировать перетаскивание с помощью клавиатуры, нажмите Alt + Ввод. Пос…" at bounding box center [624, 394] width 1130 height 443
click at [623, 442] on div "Чтобы активировать перетаскивание с помощью клавиатуры, нажмите Alt + Ввод. Пос…" at bounding box center [624, 394] width 1130 height 443
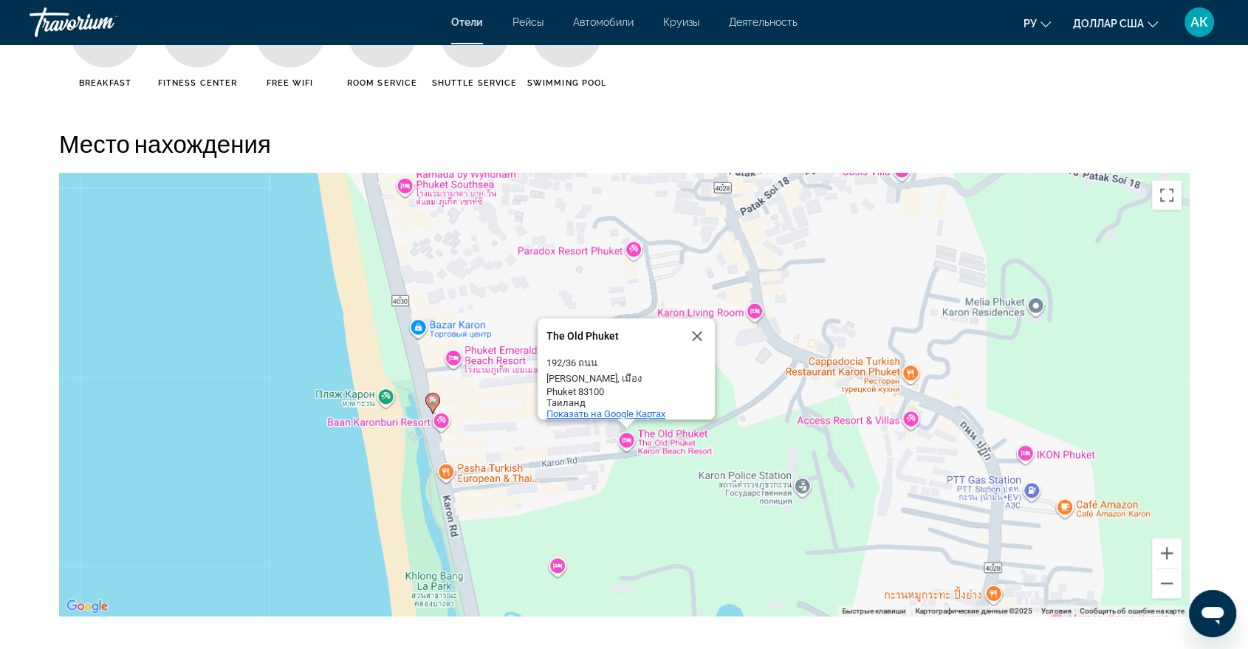
click at [637, 408] on span "Показать на Google Картах" at bounding box center [606, 413] width 119 height 11
click at [1159, 202] on button "Включить полноэкранный режим" at bounding box center [1167, 195] width 30 height 30
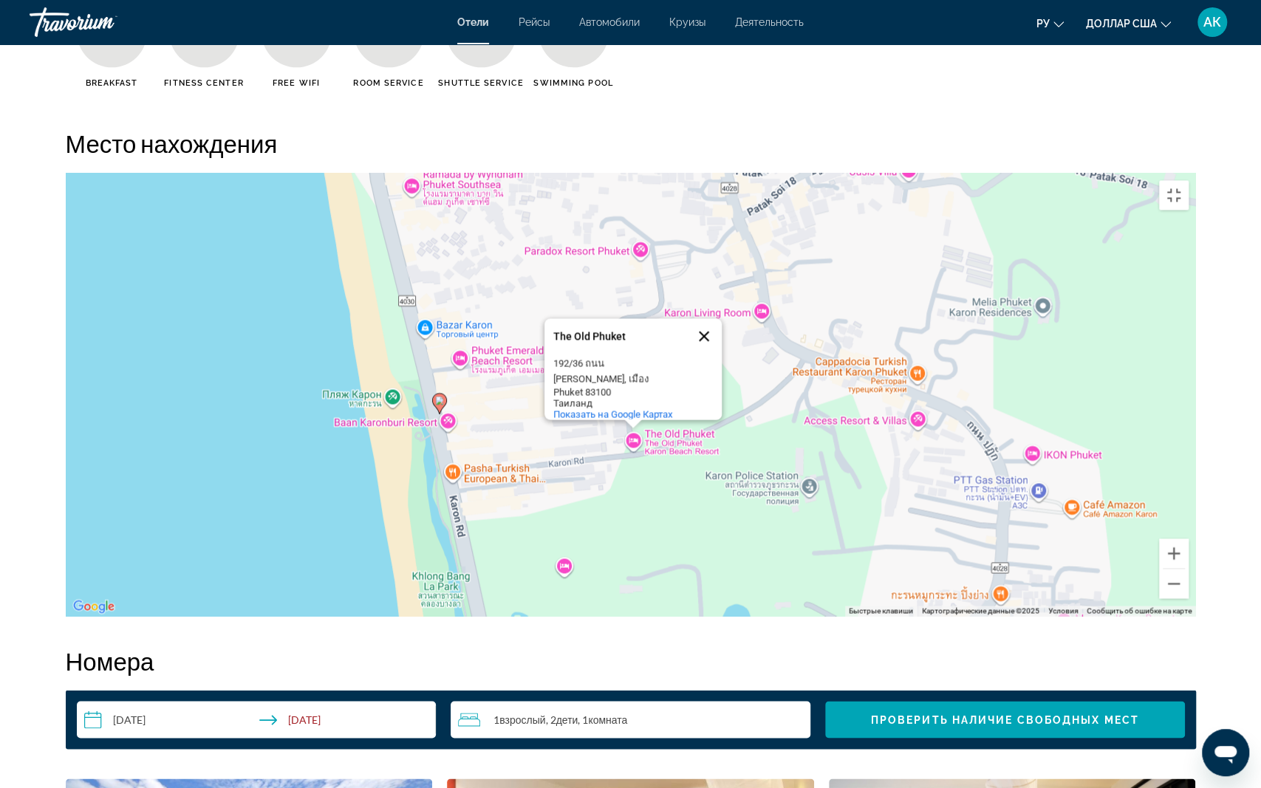
click at [709, 337] on button "Закрыть" at bounding box center [703, 335] width 35 height 35
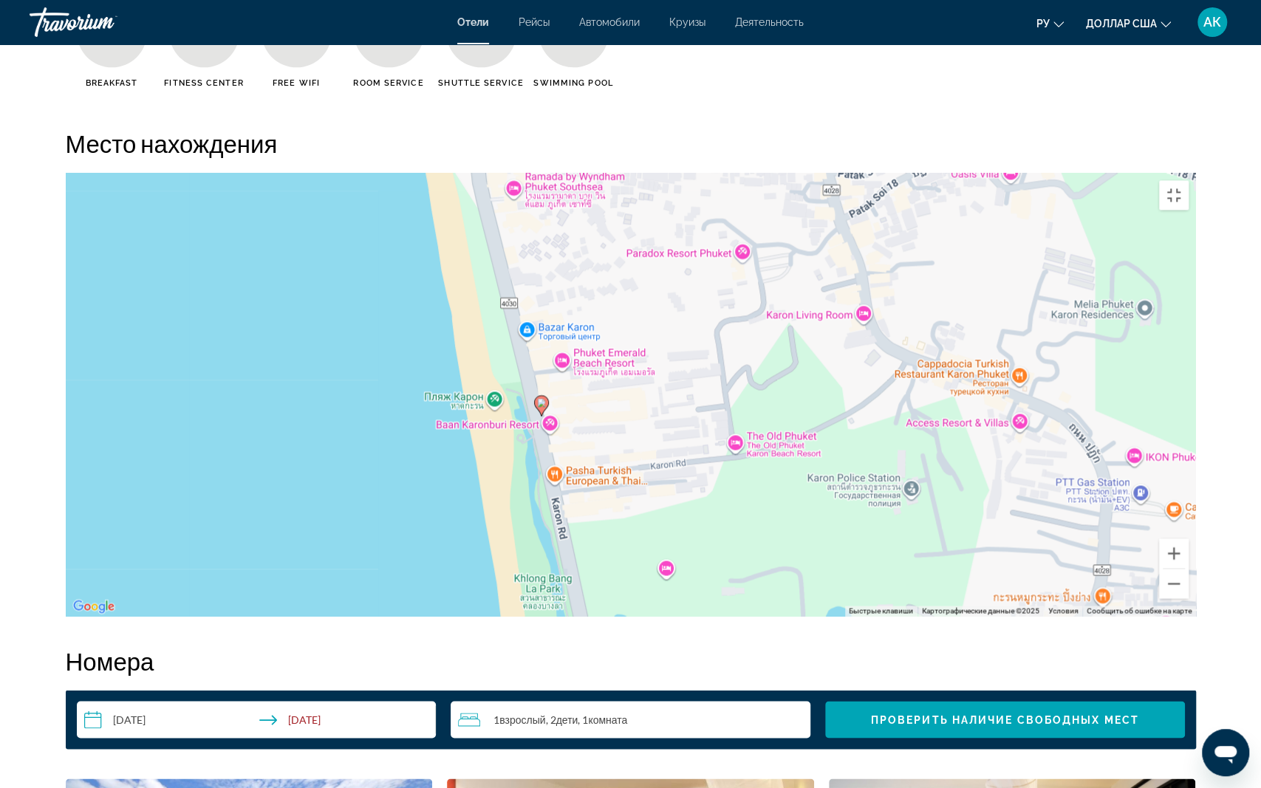
drag, startPoint x: 490, startPoint y: 310, endPoint x: 595, endPoint y: 337, distance: 107.7
click at [595, 310] on div "Чтобы активировать перетаскивание с помощью клавиатуры, нажмите Alt + Ввод. Пос…" at bounding box center [631, 394] width 1130 height 443
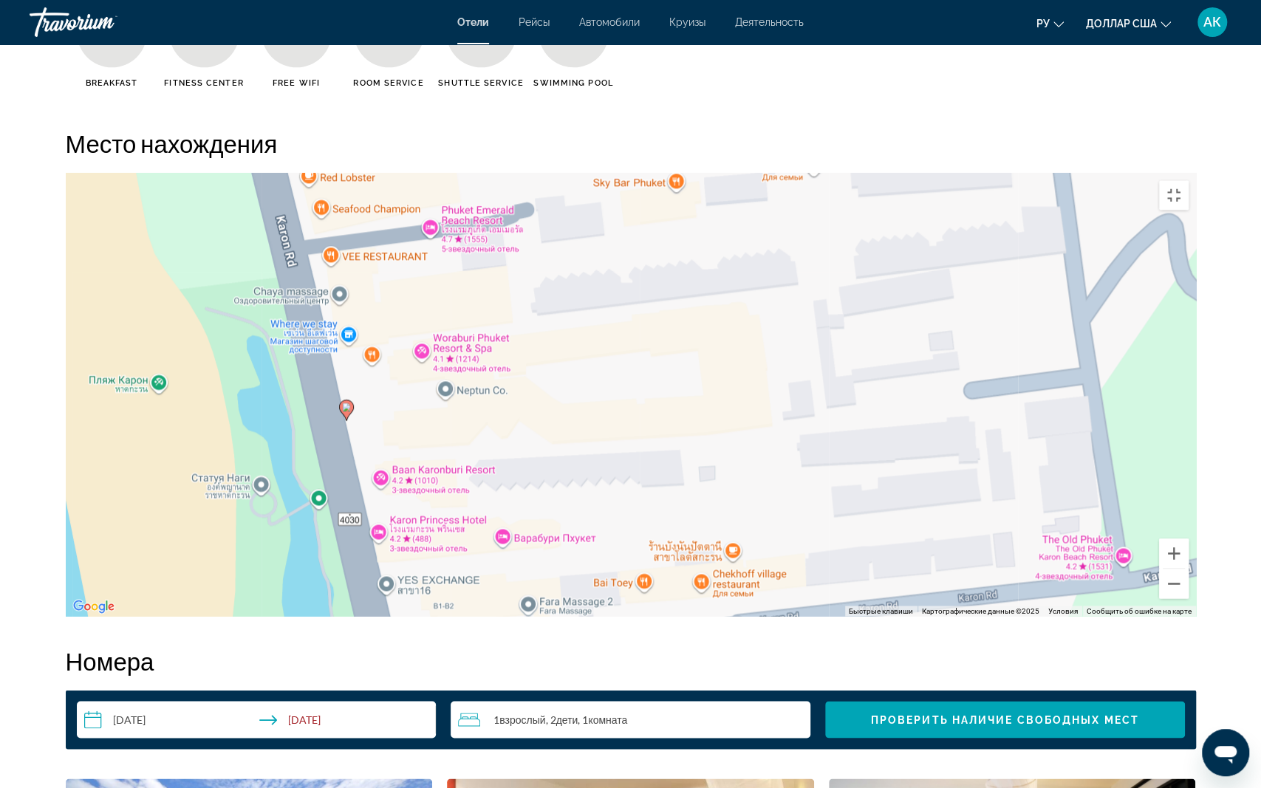
drag, startPoint x: 461, startPoint y: 397, endPoint x: 525, endPoint y: 397, distance: 64.3
click at [525, 397] on div "Чтобы активировать перетаскивание с помощью клавиатуры, нажмите Alt + Ввод. Пос…" at bounding box center [631, 394] width 1130 height 443
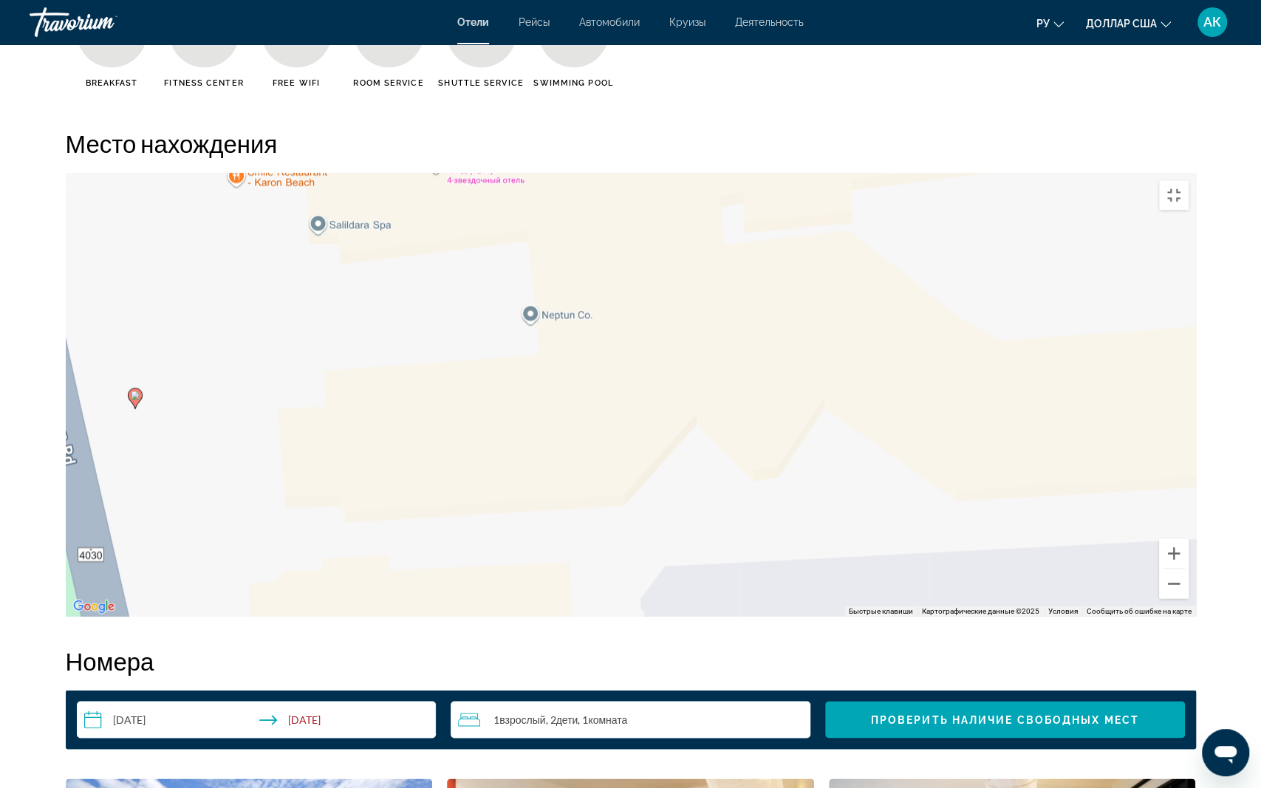
drag, startPoint x: 364, startPoint y: 237, endPoint x: 485, endPoint y: 249, distance: 121.0
click at [485, 249] on div "Чтобы активировать перетаскивание с помощью клавиатуры, нажмите Alt + Ввод. Пос…" at bounding box center [631, 394] width 1130 height 443
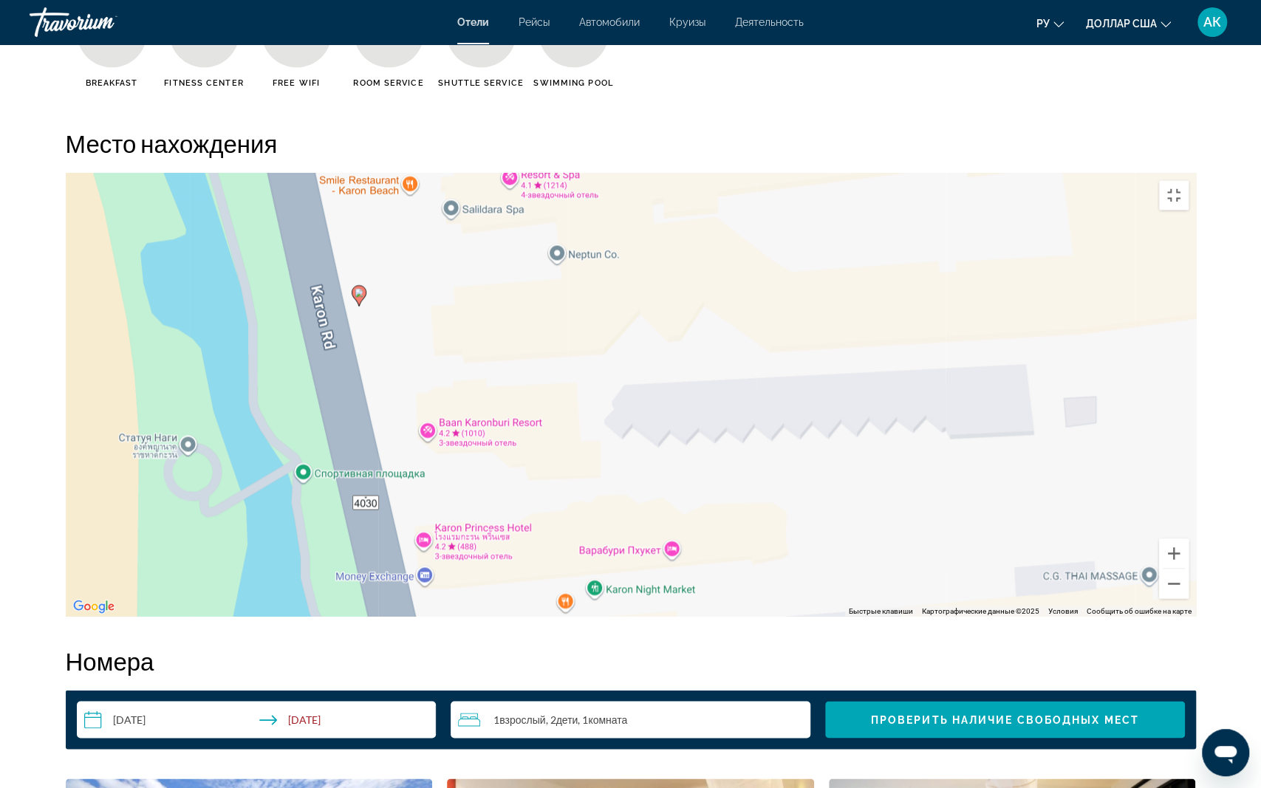
drag, startPoint x: 355, startPoint y: 383, endPoint x: 502, endPoint y: 325, distance: 158.6
click at [502, 325] on div "Чтобы активировать перетаскивание с помощью клавиатуры, нажмите Alt + Ввод. Пос…" at bounding box center [631, 394] width 1130 height 443
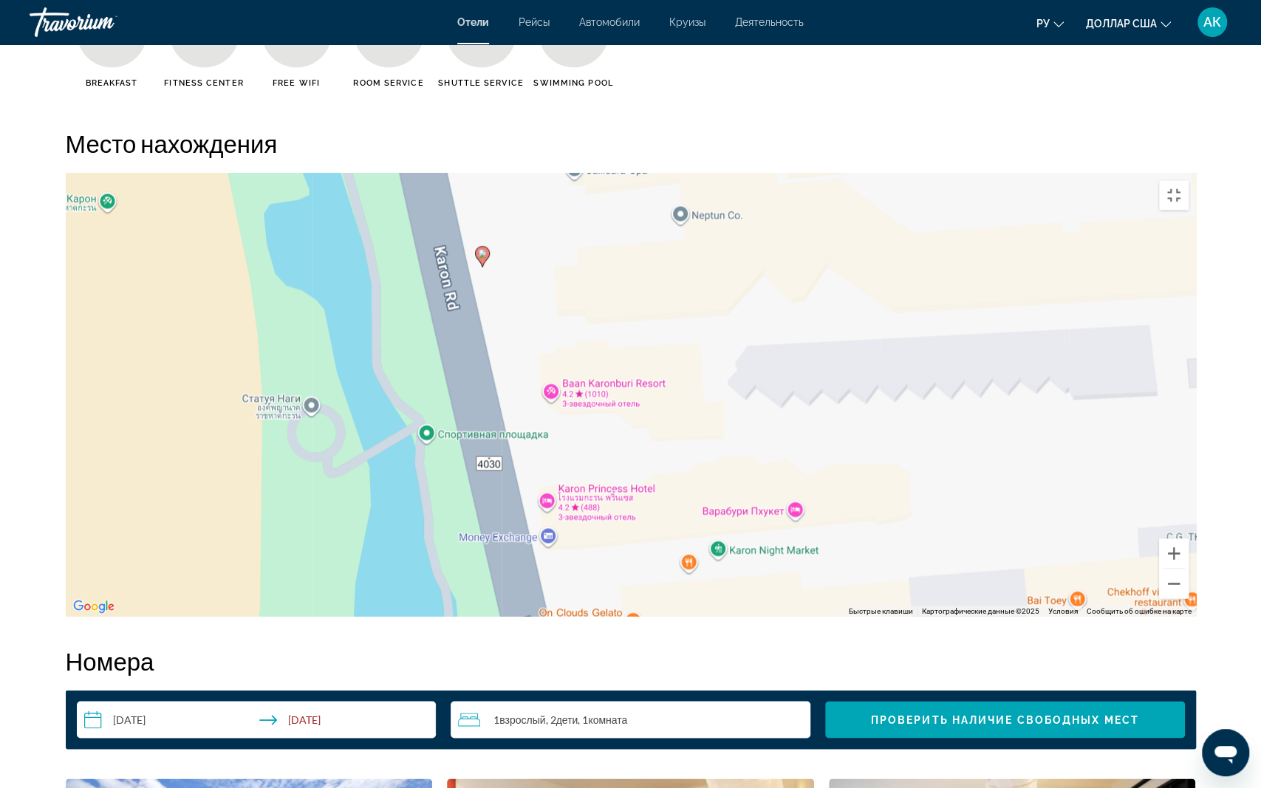
click at [310, 408] on div "Чтобы активировать перетаскивание с помощью клавиатуры, нажмите Alt + Ввод. Пос…" at bounding box center [631, 394] width 1130 height 443
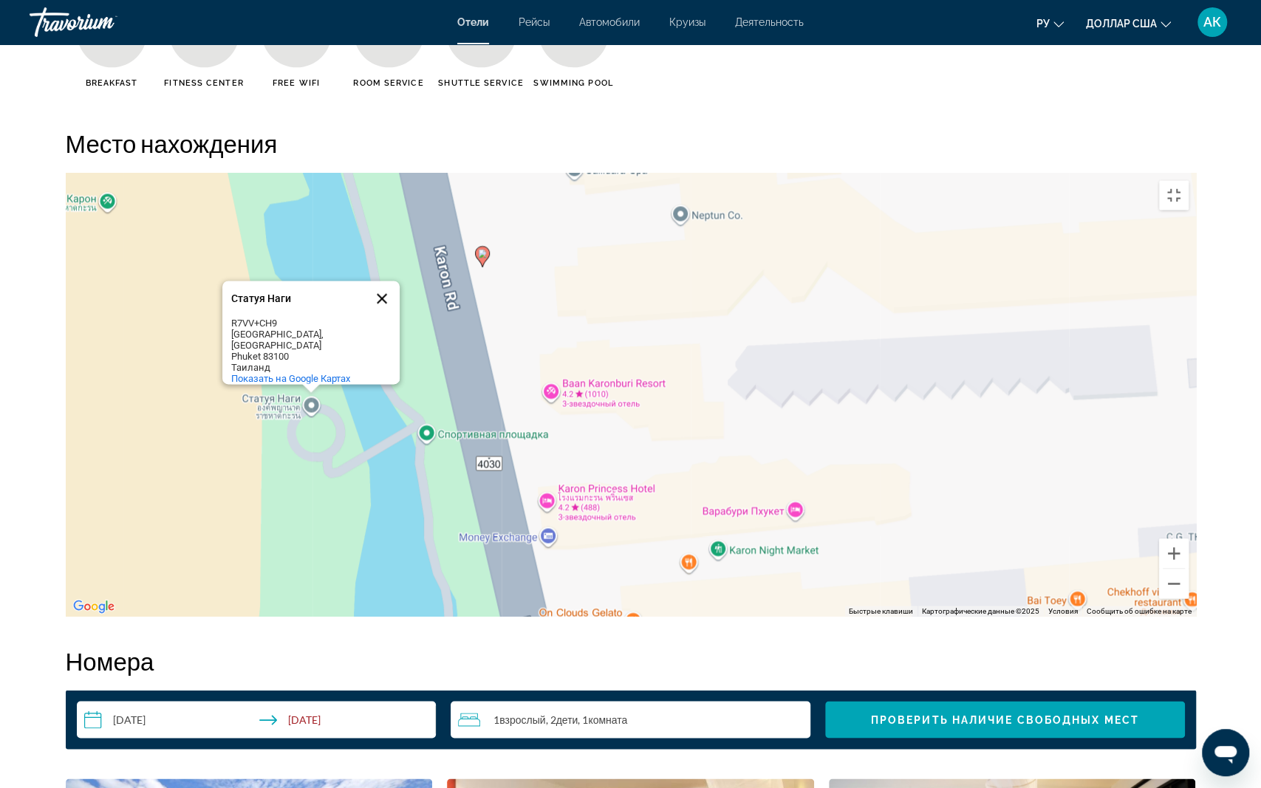
click at [381, 295] on button "Закрыть" at bounding box center [381, 298] width 35 height 35
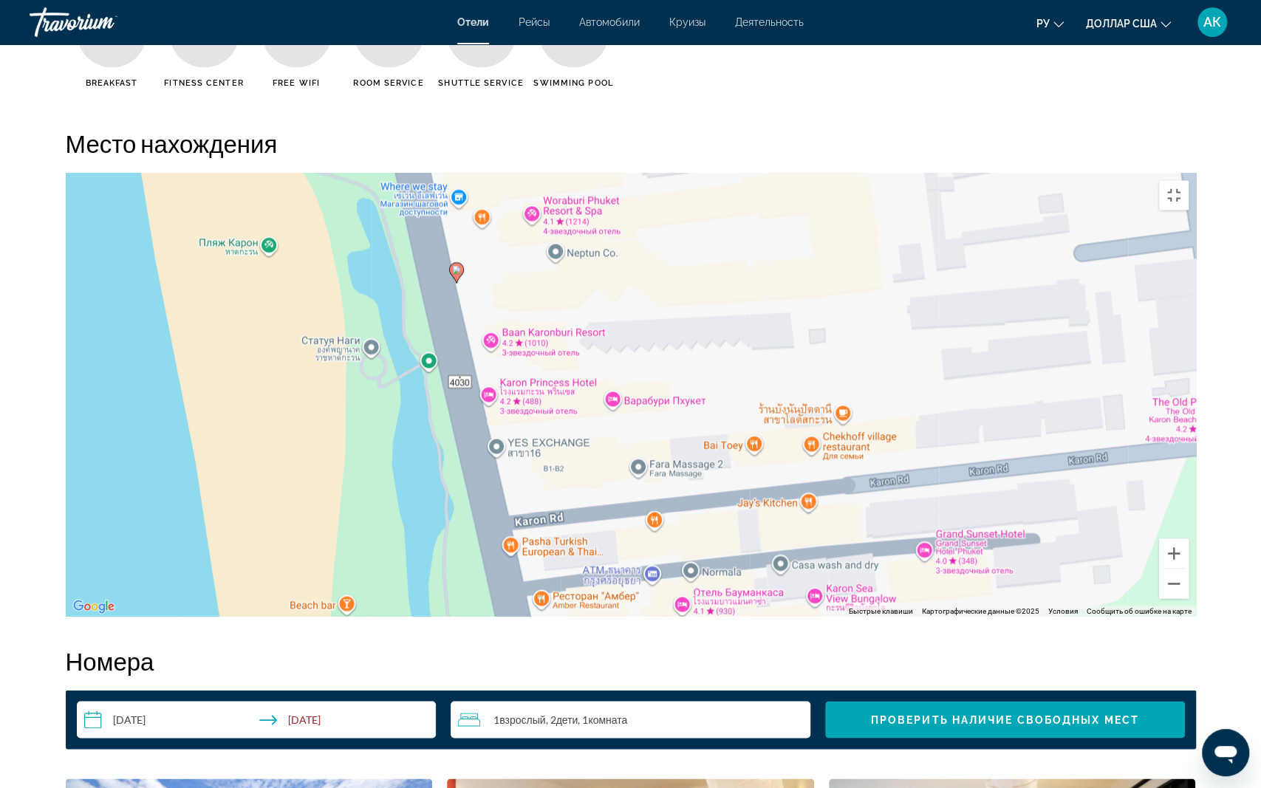
drag, startPoint x: 381, startPoint y: 295, endPoint x: 407, endPoint y: 298, distance: 26.0
click at [407, 298] on div "Чтобы активировать перетаскивание с помощью клавиатуры, нажмите Alt + Ввод. Пос…" at bounding box center [631, 394] width 1130 height 443
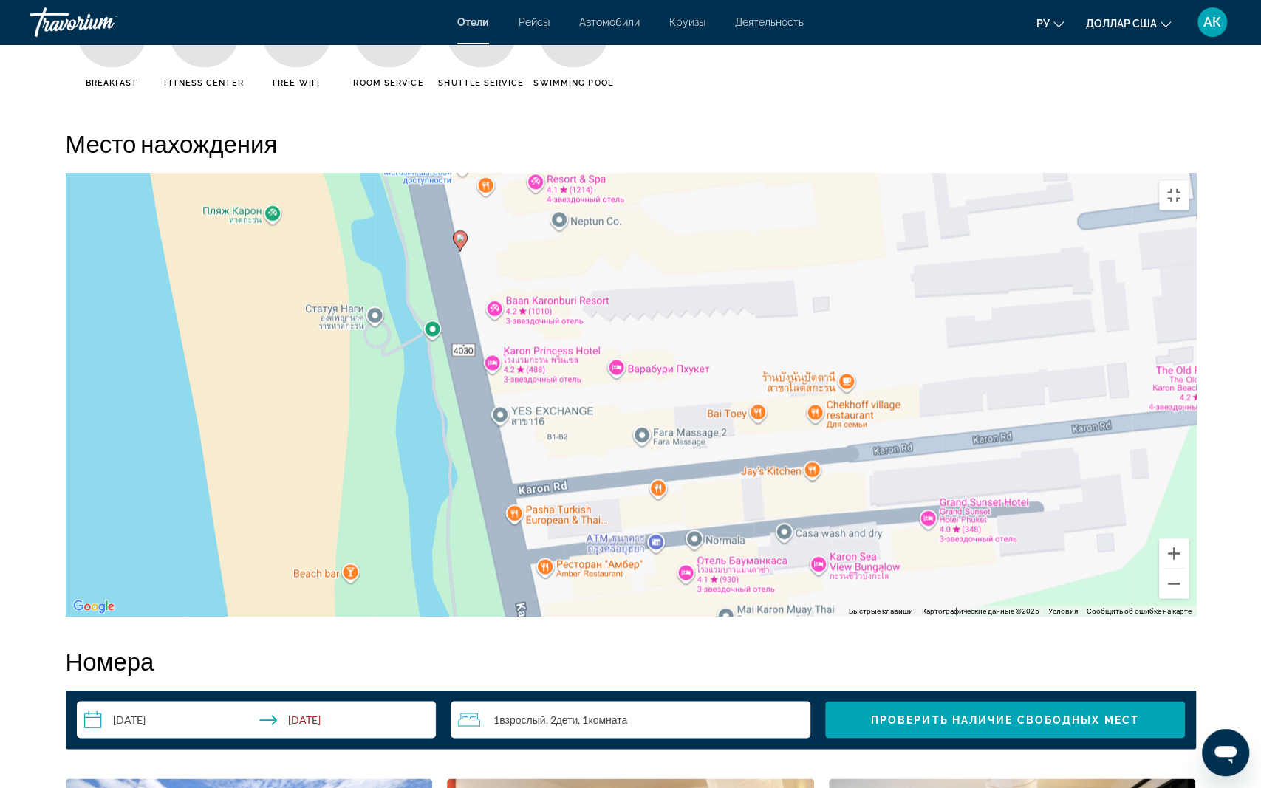
drag, startPoint x: 563, startPoint y: 403, endPoint x: 568, endPoint y: 369, distance: 34.4
click at [568, 369] on div "Чтобы активировать перетаскивание с помощью клавиатуры, нажмите Alt + Ввод. Пос…" at bounding box center [631, 394] width 1130 height 443
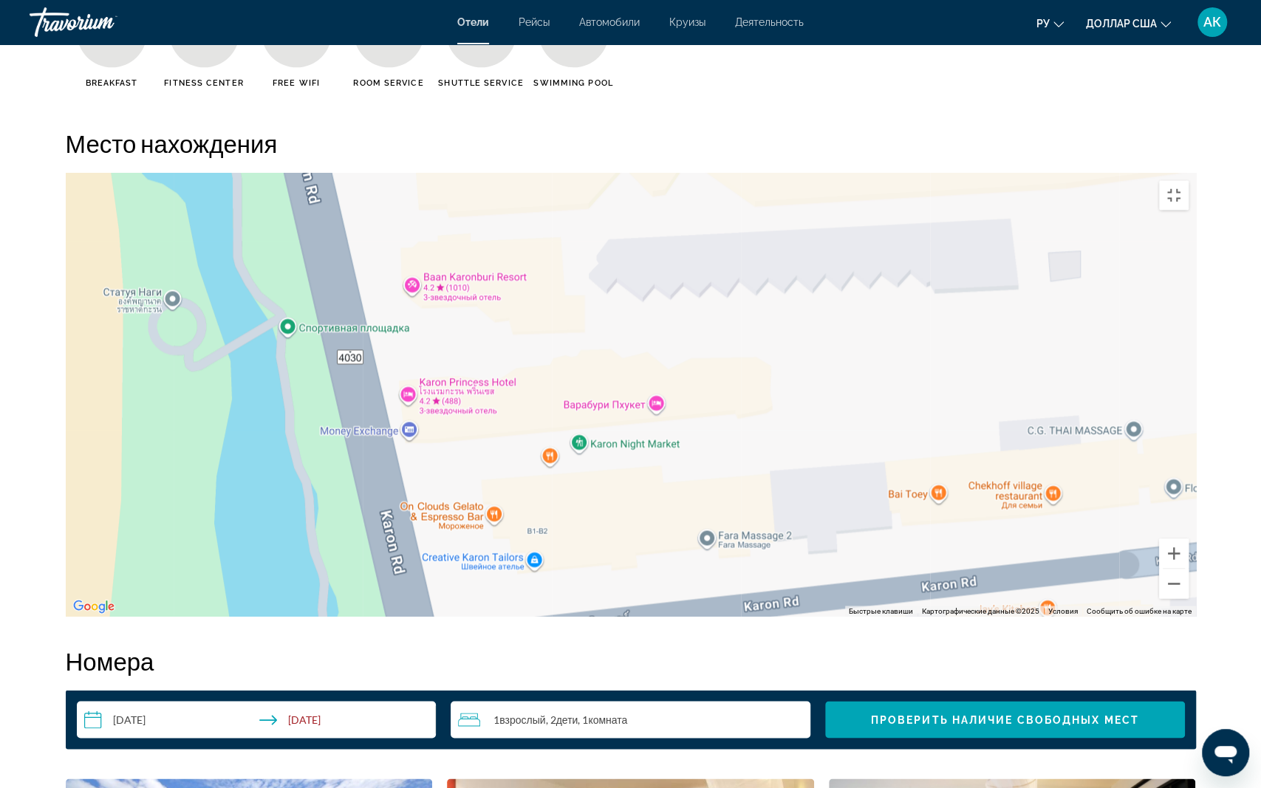
drag, startPoint x: 561, startPoint y: 348, endPoint x: 555, endPoint y: 383, distance: 35.9
click at [555, 383] on div "Чтобы активировать перетаскивание с помощью клавиатуры, нажмите Alt + Ввод. Пос…" at bounding box center [631, 394] width 1130 height 443
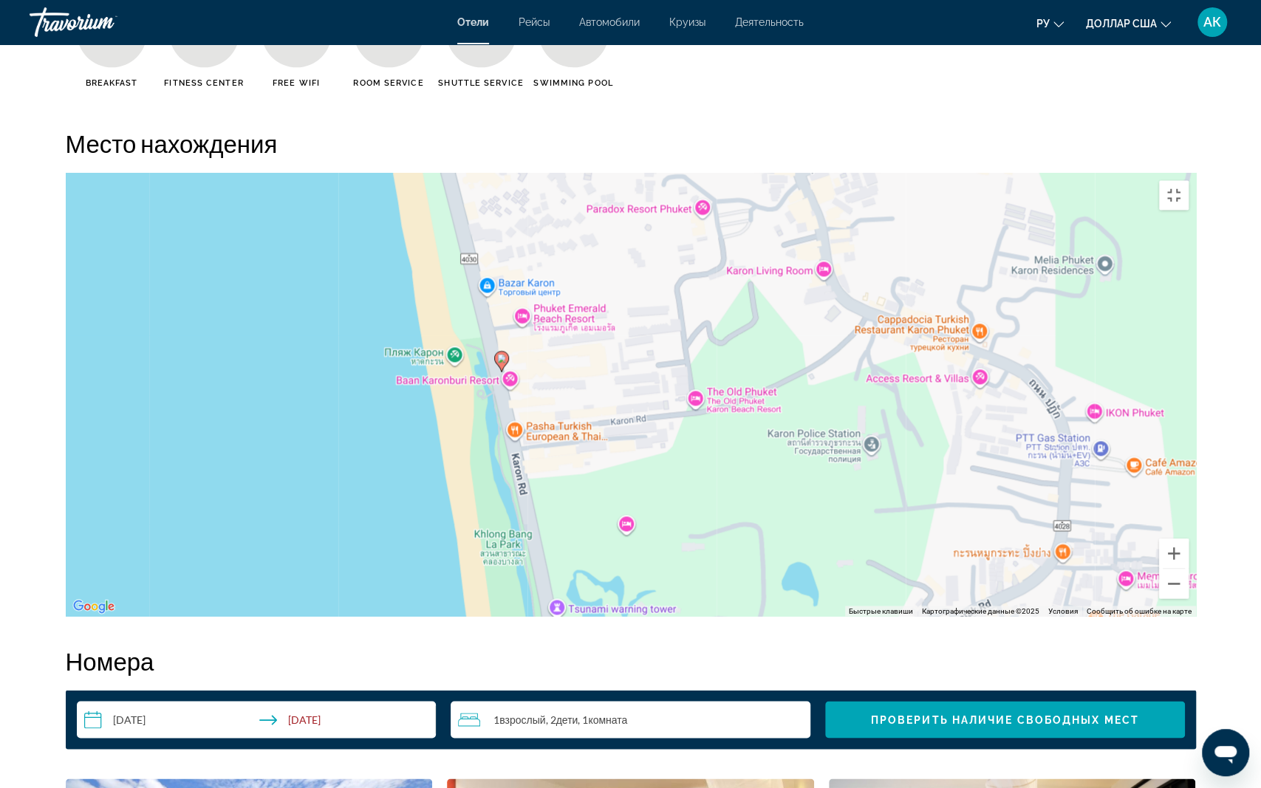
drag, startPoint x: 986, startPoint y: 335, endPoint x: 741, endPoint y: 377, distance: 248.7
click at [741, 377] on div "Чтобы активировать перетаскивание с помощью клавиатуры, нажмите Alt + Ввод. Пос…" at bounding box center [631, 394] width 1130 height 443
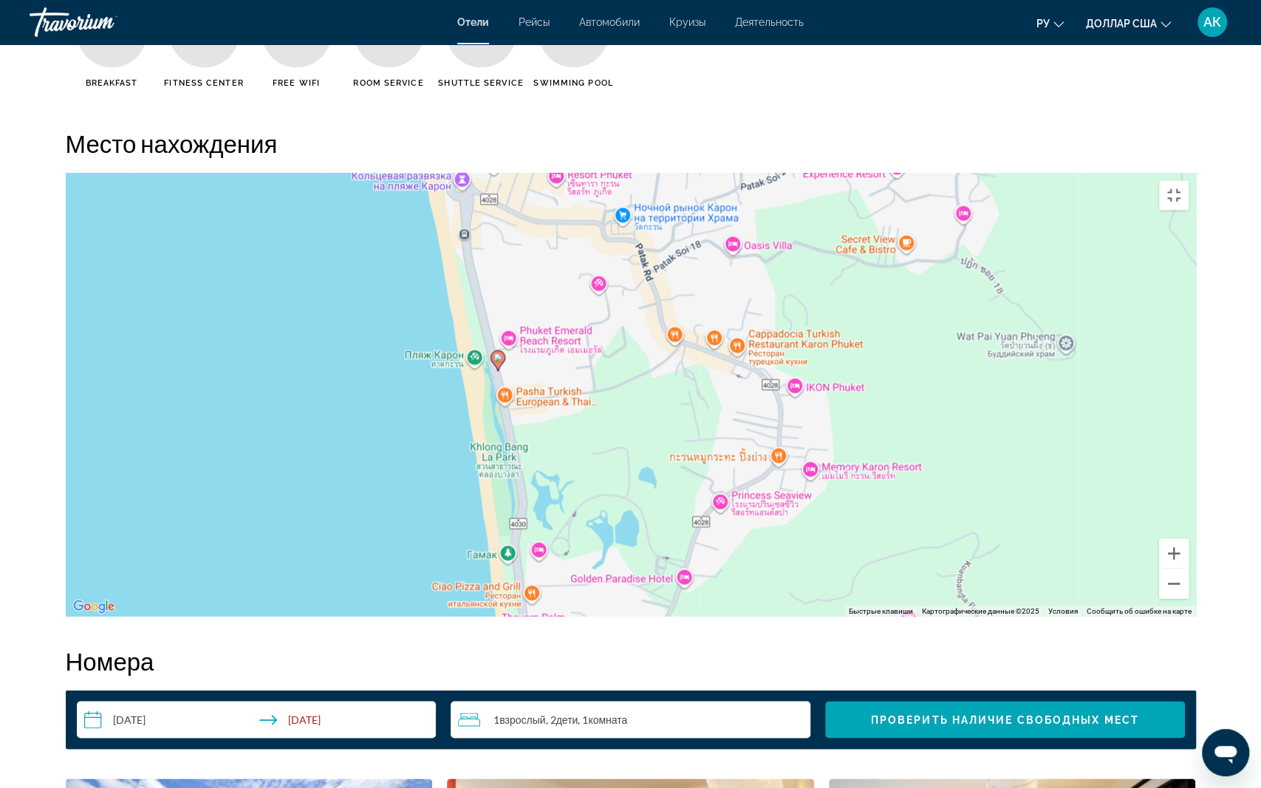
drag, startPoint x: 1046, startPoint y: 310, endPoint x: 895, endPoint y: 316, distance: 150.8
click at [895, 316] on div "Чтобы активировать перетаскивание с помощью клавиатуры, нажмите Alt + Ввод. Пос…" at bounding box center [631, 394] width 1130 height 443
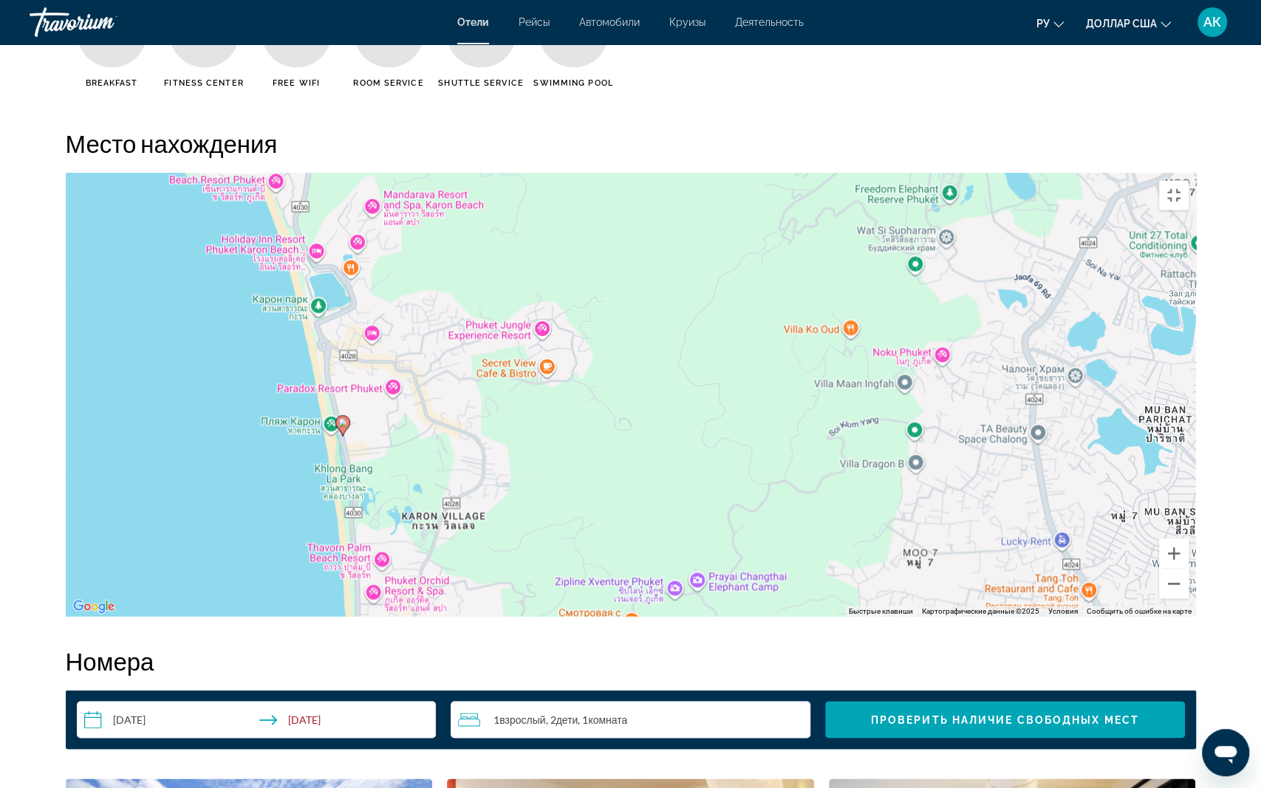
drag, startPoint x: 1153, startPoint y: 253, endPoint x: 798, endPoint y: 347, distance: 367.5
click at [798, 347] on div "Чтобы активировать перетаскивание с помощью клавиатуры, нажмите Alt + Ввод. Пос…" at bounding box center [631, 394] width 1130 height 443
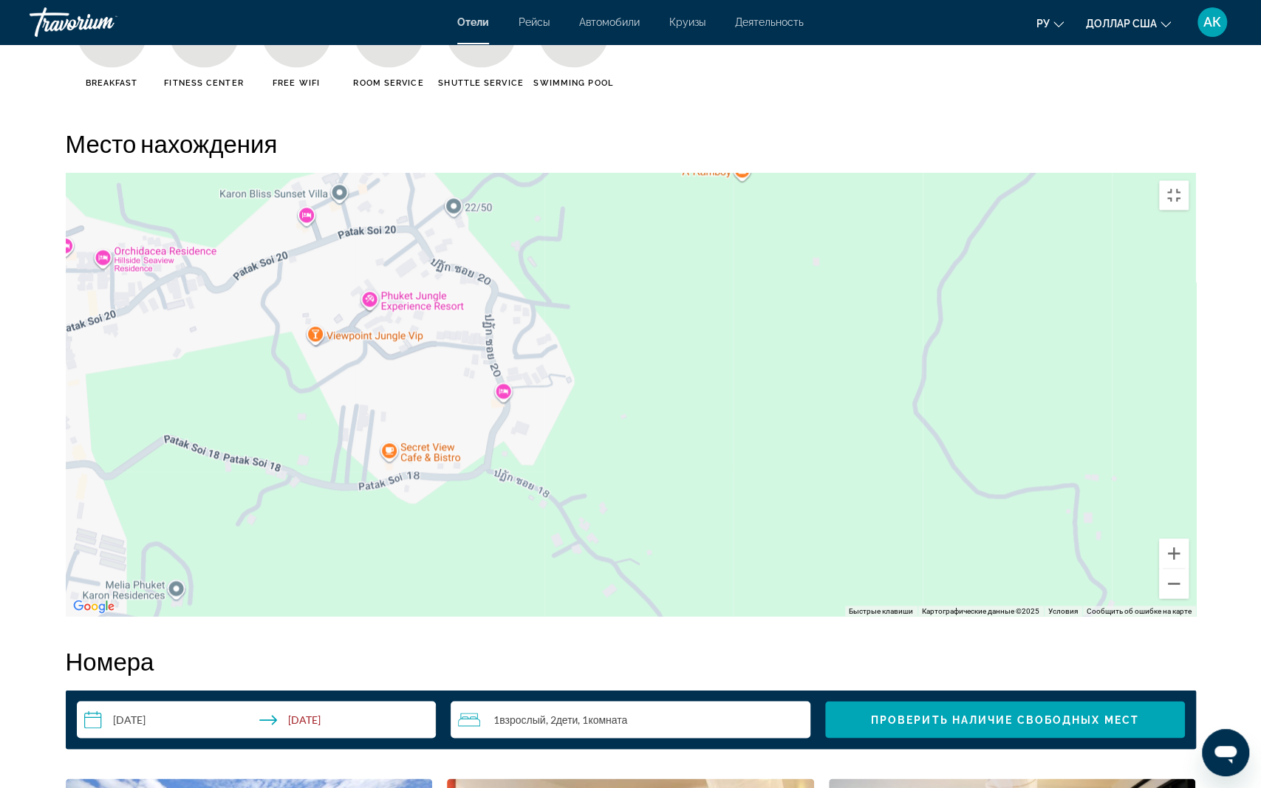
drag, startPoint x: 492, startPoint y: 346, endPoint x: 641, endPoint y: 360, distance: 149.8
click at [645, 364] on div "Основное содержание" at bounding box center [631, 394] width 1130 height 443
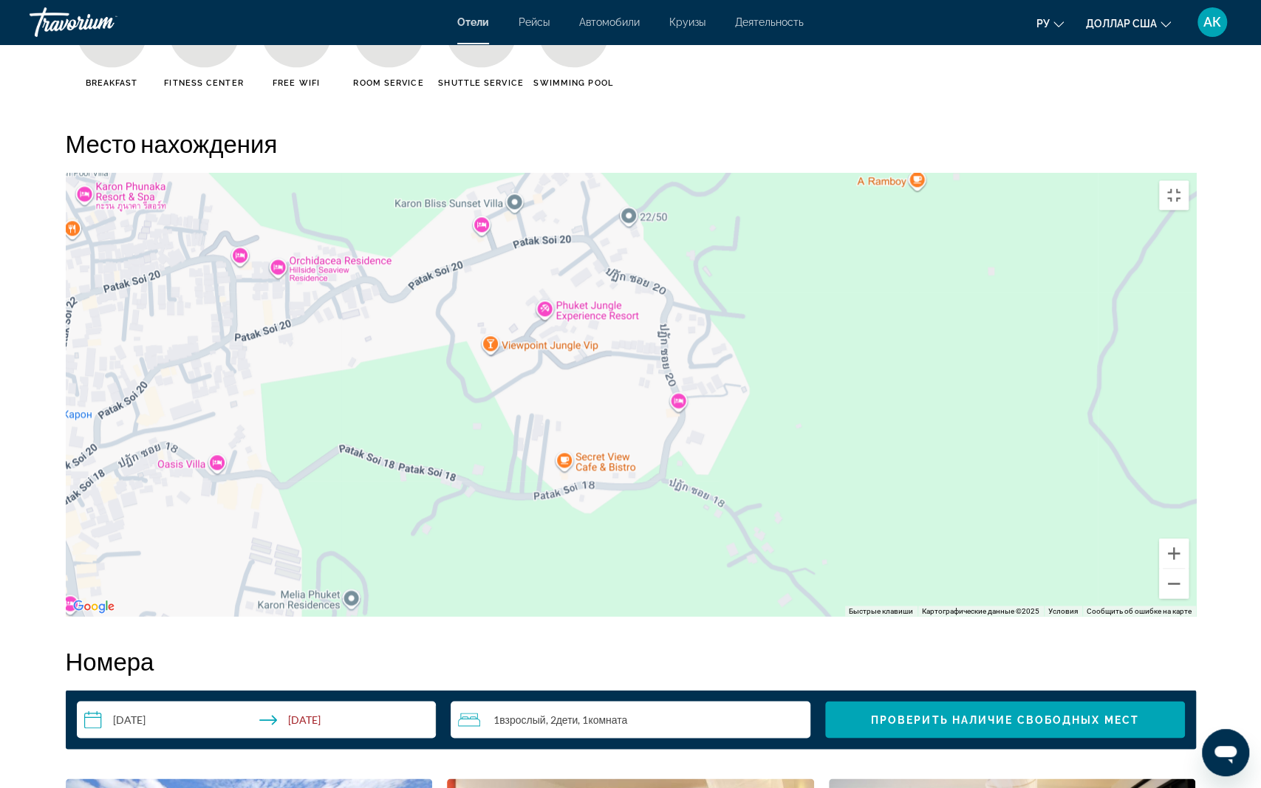
drag, startPoint x: 759, startPoint y: 367, endPoint x: 813, endPoint y: 367, distance: 53.9
click at [813, 371] on div "Чтобы активировать перетаскивание с помощью клавиатуры, нажмите Alt + Ввод. Пос…" at bounding box center [631, 394] width 1130 height 443
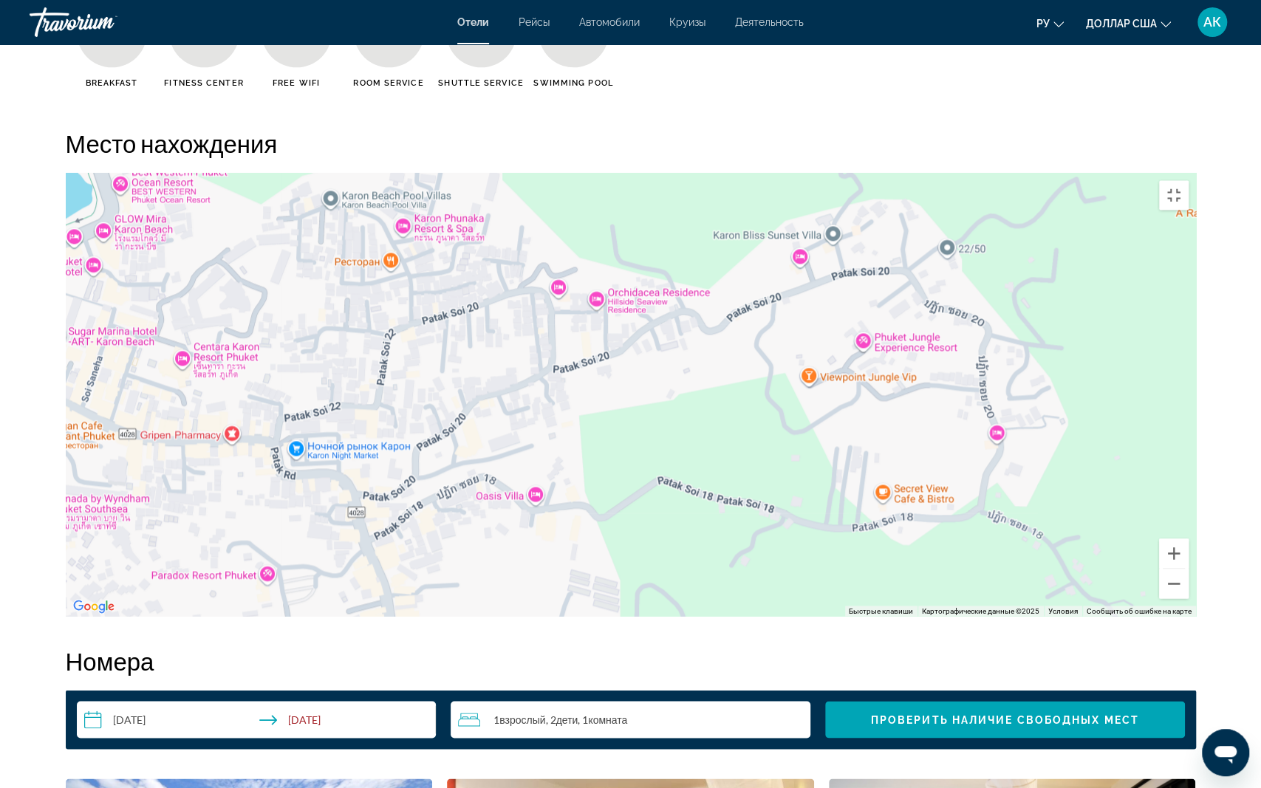
drag, startPoint x: 521, startPoint y: 326, endPoint x: 825, endPoint y: 357, distance: 305.9
click at [825, 357] on div "Чтобы активировать перетаскивание с помощью клавиатуры, нажмите Alt + Ввод. Пос…" at bounding box center [631, 394] width 1130 height 443
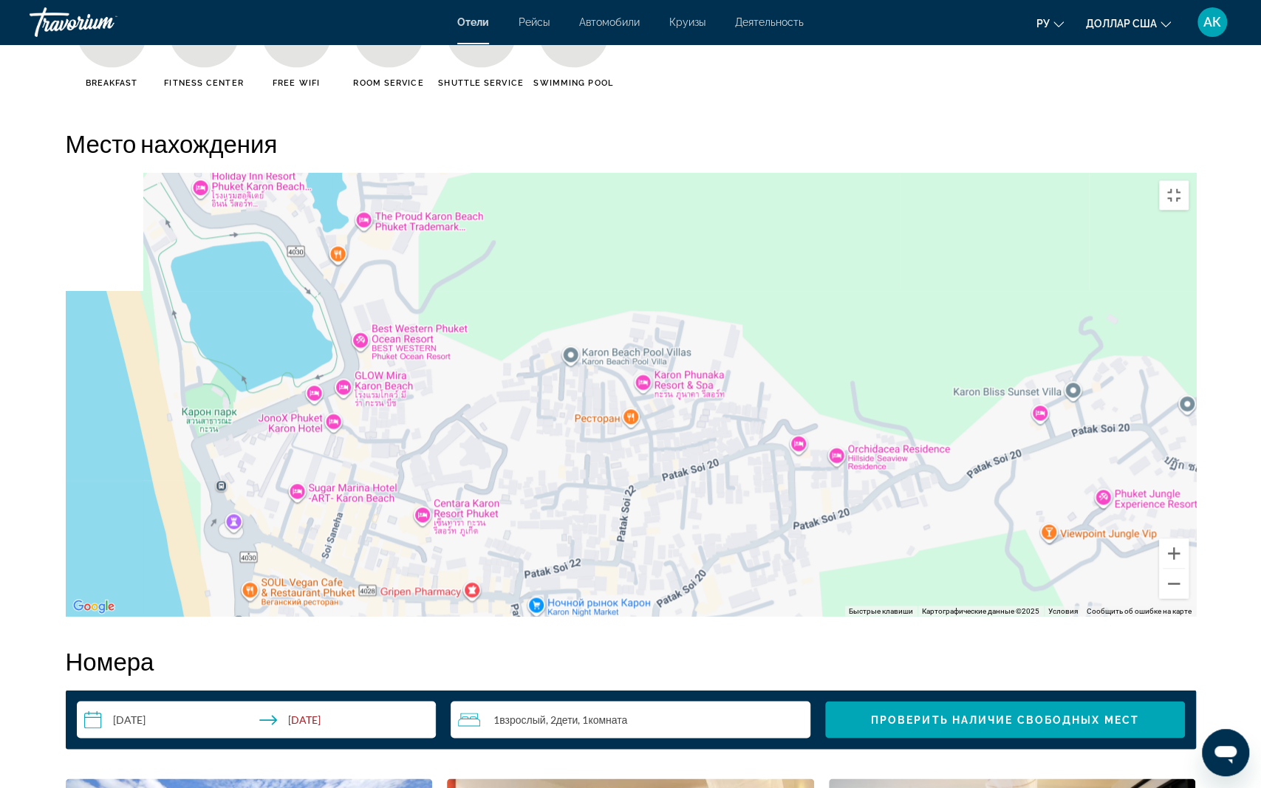
drag, startPoint x: 609, startPoint y: 266, endPoint x: 850, endPoint y: 423, distance: 288.3
click at [850, 423] on div "Чтобы активировать перетаскивание с помощью клавиатуры, нажмите Alt + Ввод. Пос…" at bounding box center [631, 394] width 1130 height 443
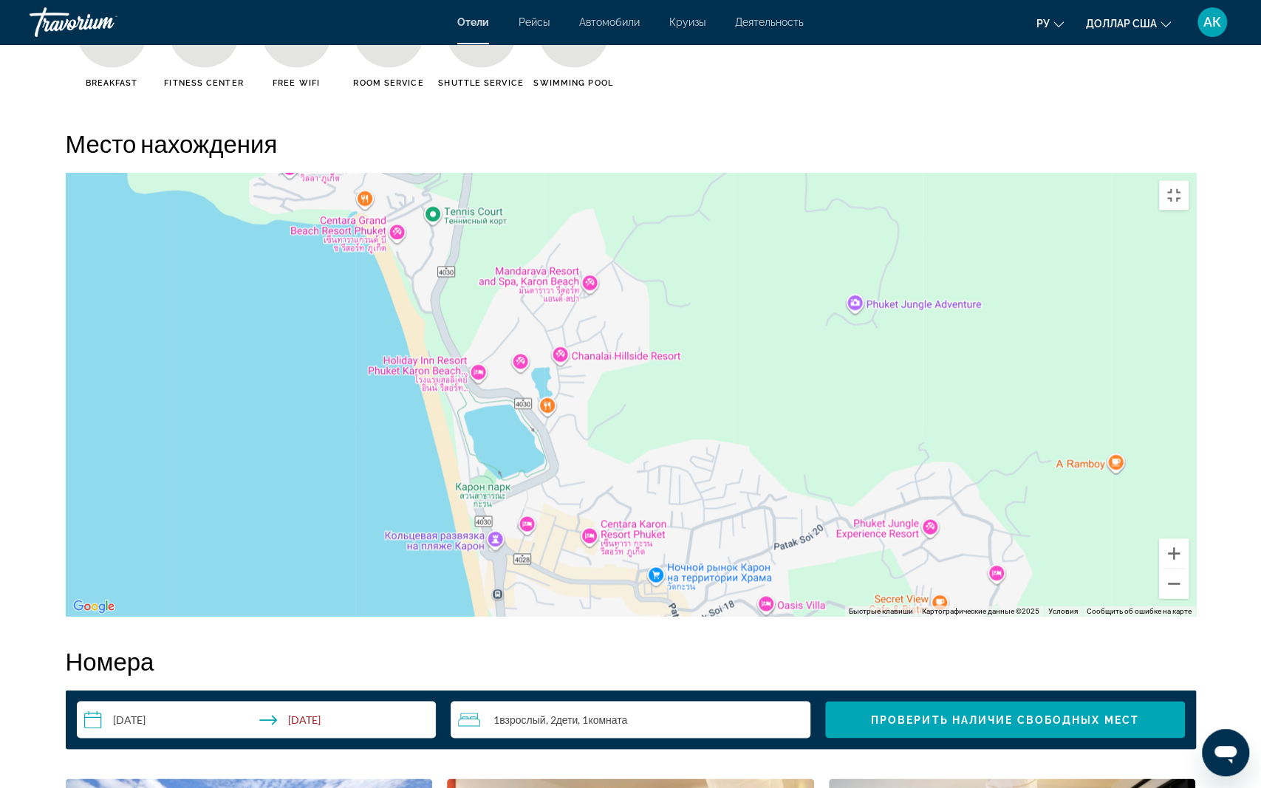
drag, startPoint x: 404, startPoint y: 479, endPoint x: 708, endPoint y: 500, distance: 305.0
click at [708, 500] on div "Чтобы активировать перетаскивание с помощью клавиатуры, нажмите Alt + Ввод. Пос…" at bounding box center [631, 394] width 1130 height 443
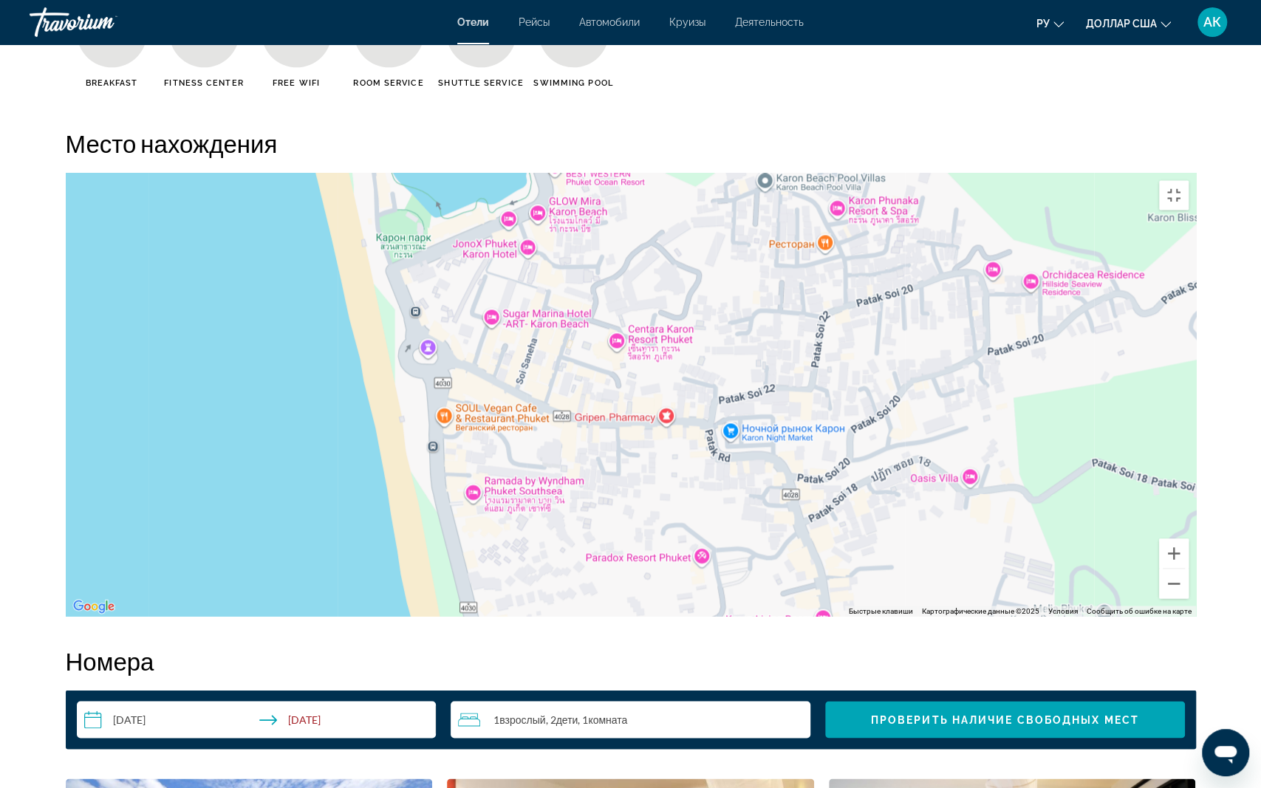
drag, startPoint x: 609, startPoint y: 611, endPoint x: 652, endPoint y: 485, distance: 133.4
click at [652, 485] on div "Чтобы активировать перетаскивание с помощью клавиатуры, нажмите Alt + Ввод. Пос…" at bounding box center [631, 394] width 1130 height 443
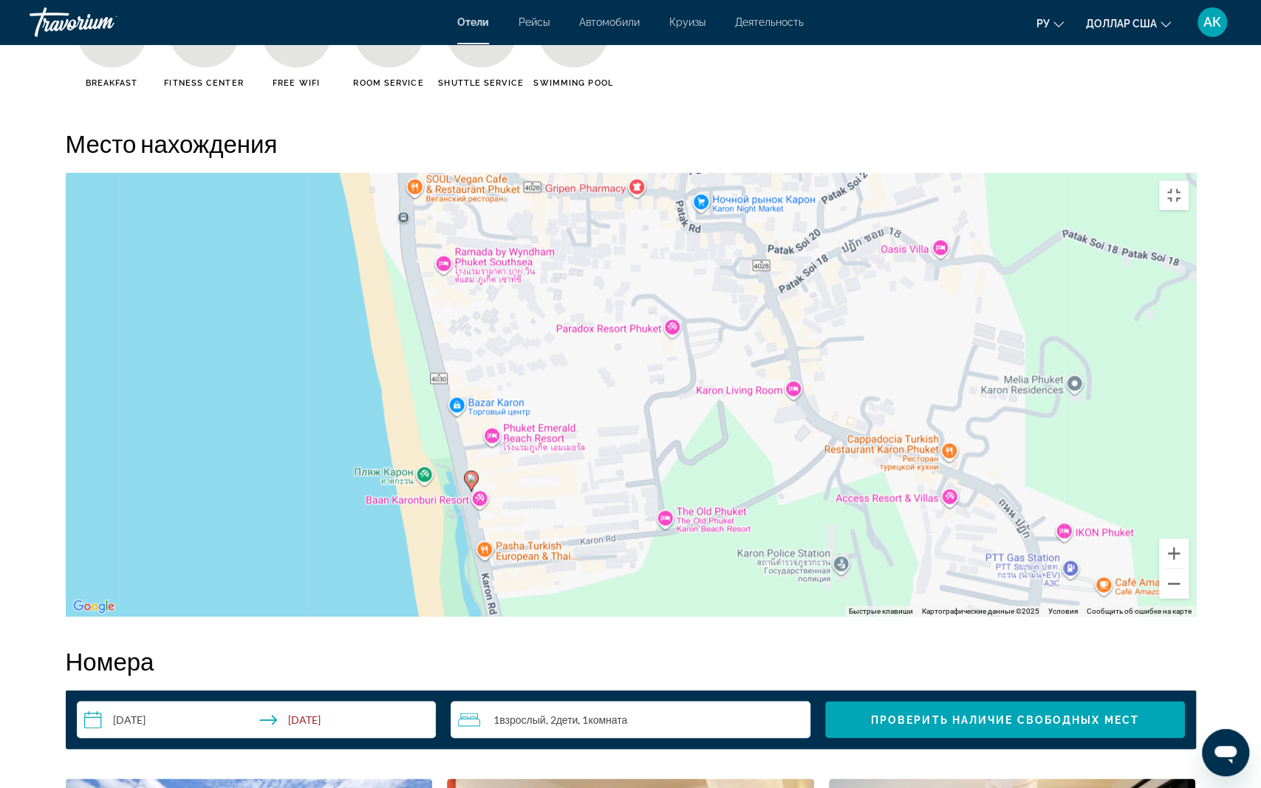
drag, startPoint x: 479, startPoint y: 590, endPoint x: 544, endPoint y: 372, distance: 227.6
click at [544, 372] on div "Чтобы активировать перетаскивание с помощью клавиатуры, нажмите Alt + Ввод. Пос…" at bounding box center [631, 394] width 1130 height 443
click at [1196, 173] on div "Чтобы активировать перетаскивание с помощью клавиатуры, нажмите Alt + Ввод. Пос…" at bounding box center [631, 394] width 1130 height 443
click at [1189, 180] on button "Включить полноэкранный режим" at bounding box center [1174, 195] width 30 height 30
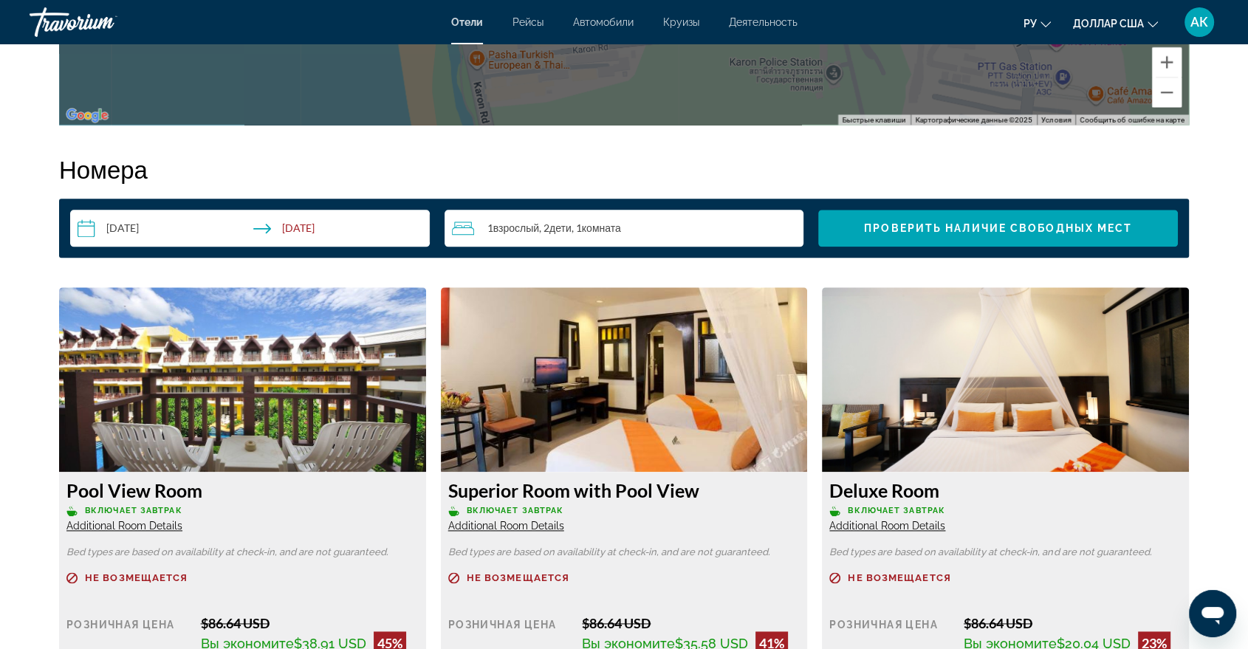
scroll to position [1805, 0]
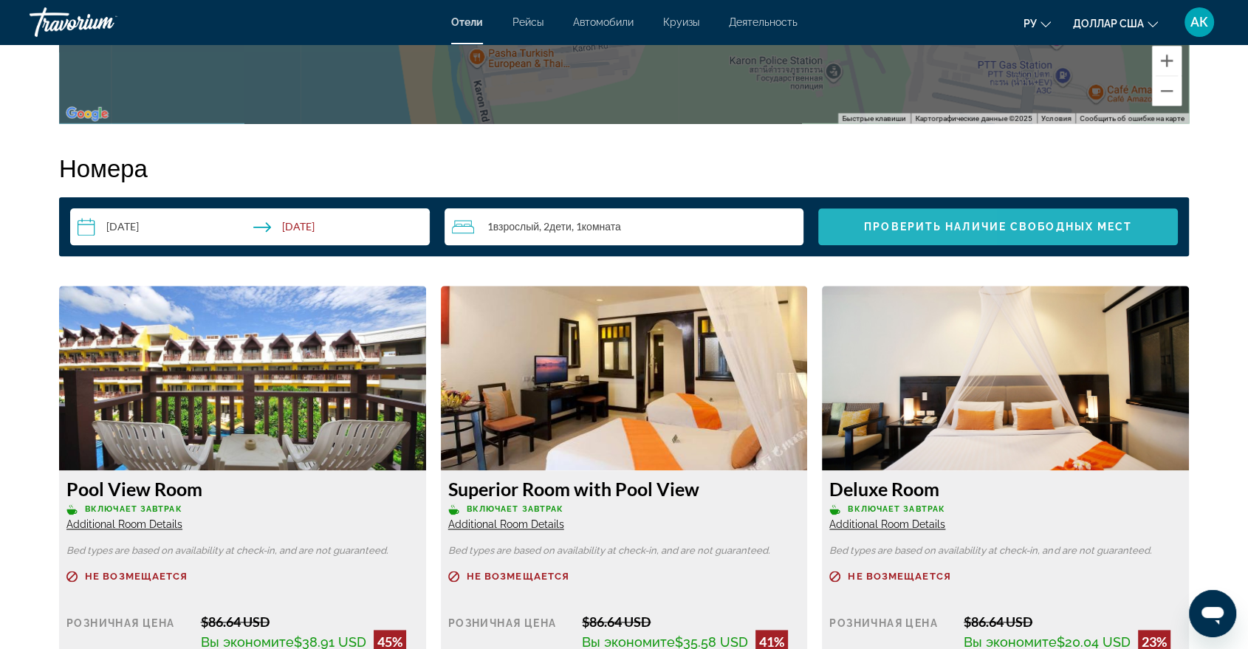
click at [900, 213] on span "Search widget" at bounding box center [998, 226] width 360 height 35
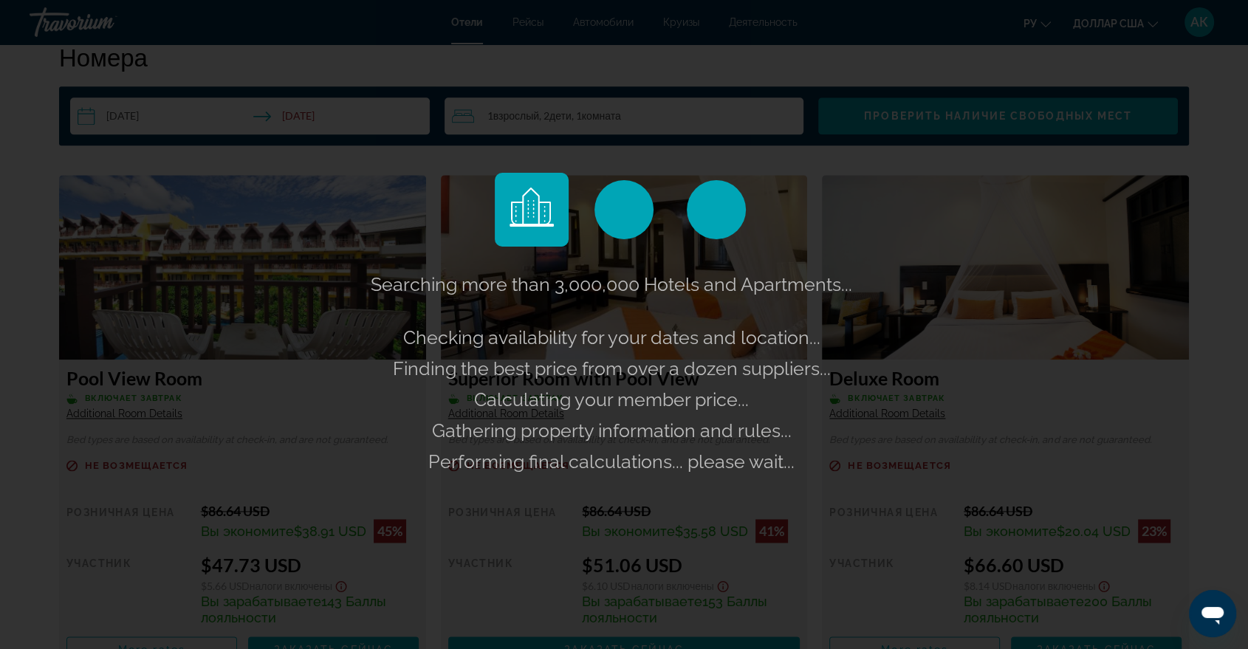
scroll to position [1887, 0]
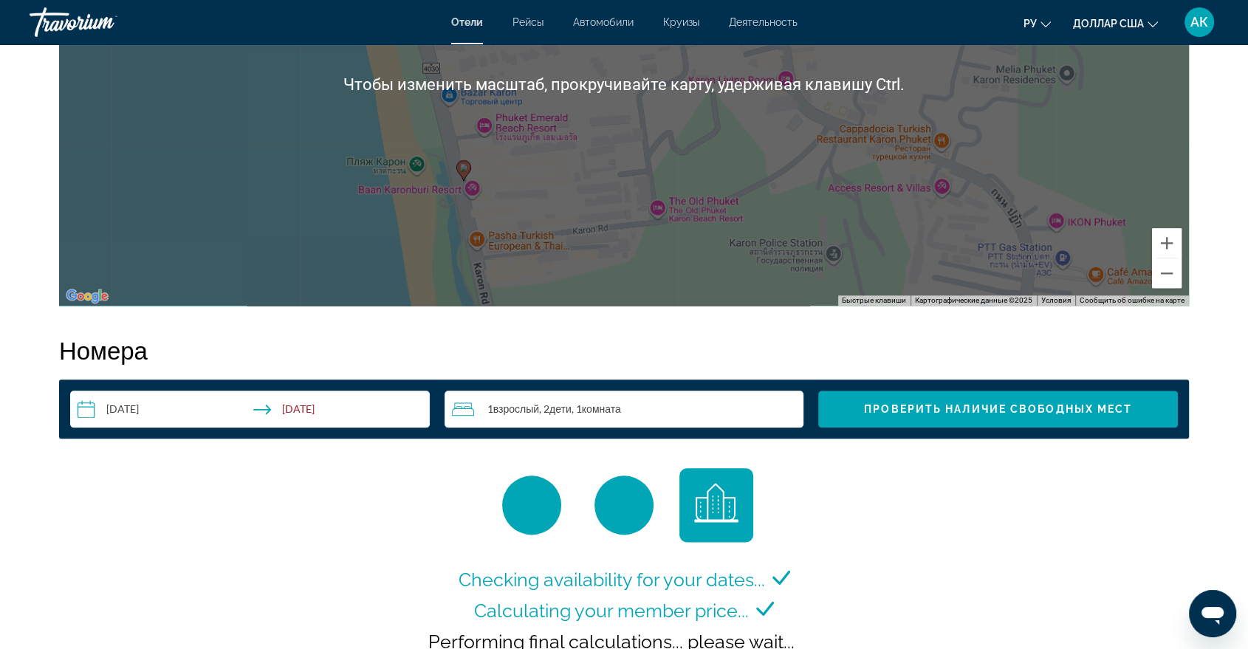
scroll to position [1869, 0]
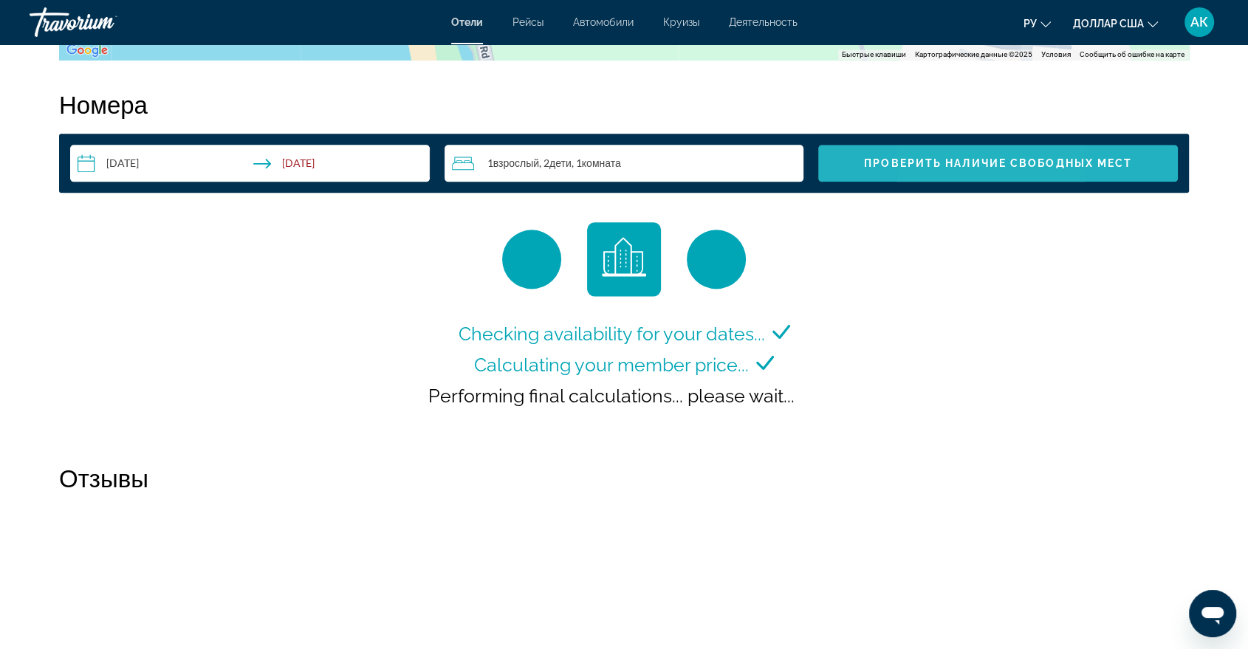
click at [945, 179] on span "Search widget" at bounding box center [998, 163] width 360 height 35
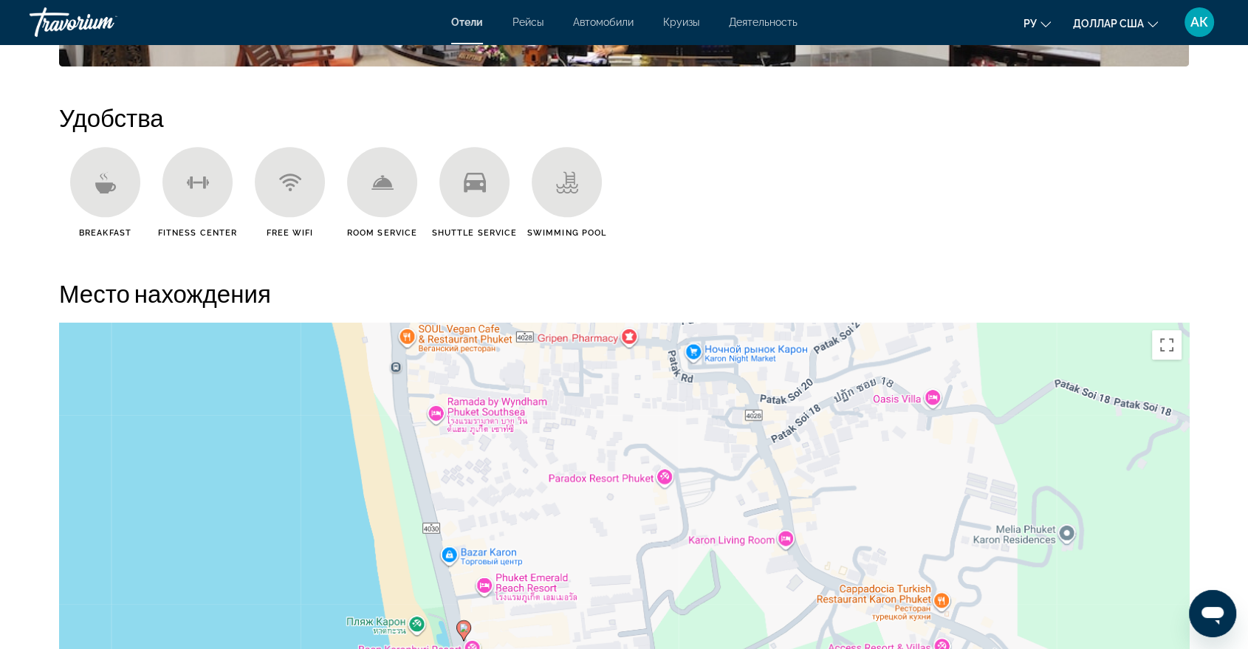
scroll to position [1723, 0]
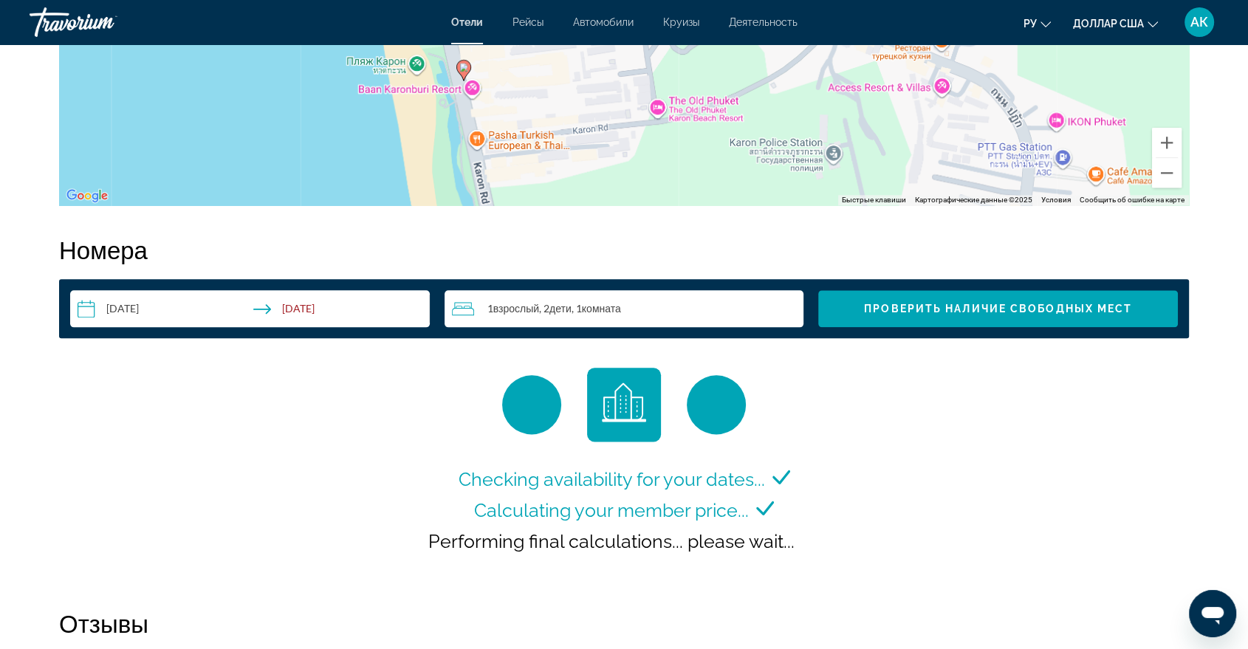
click at [777, 558] on div "Checking availability for your dates... Calculating your member price... Perfor…" at bounding box center [624, 521] width 399 height 115
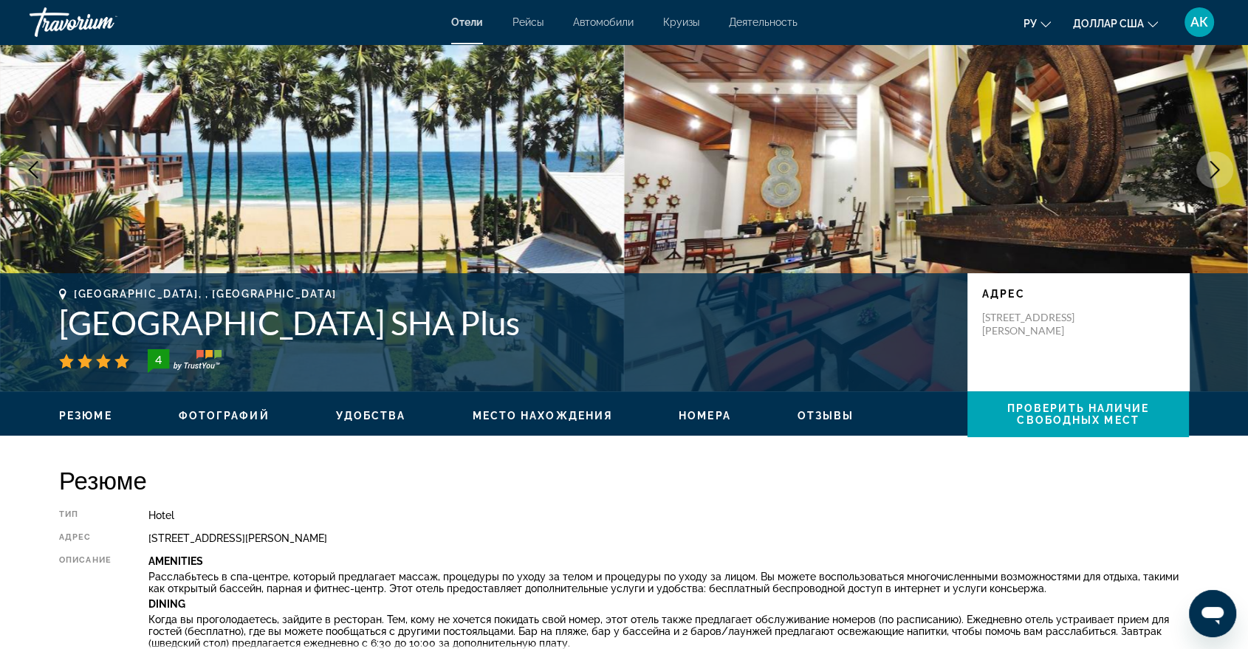
scroll to position [0, 0]
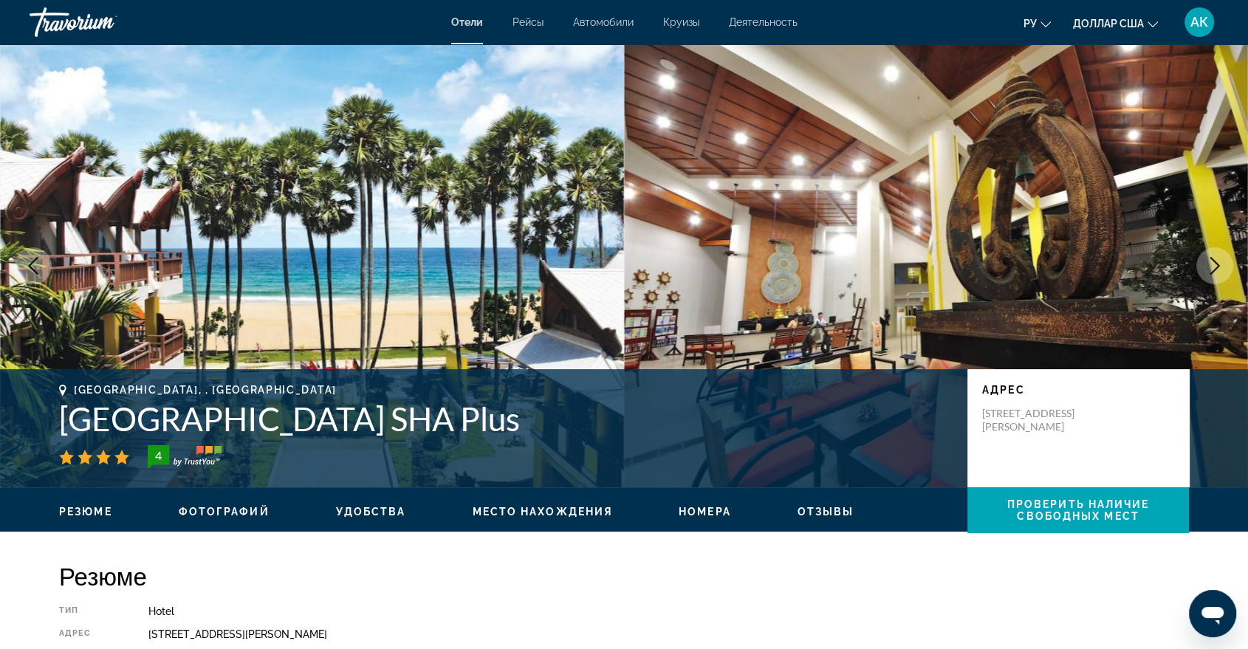
click at [1213, 270] on icon "Next image" at bounding box center [1215, 266] width 18 height 18
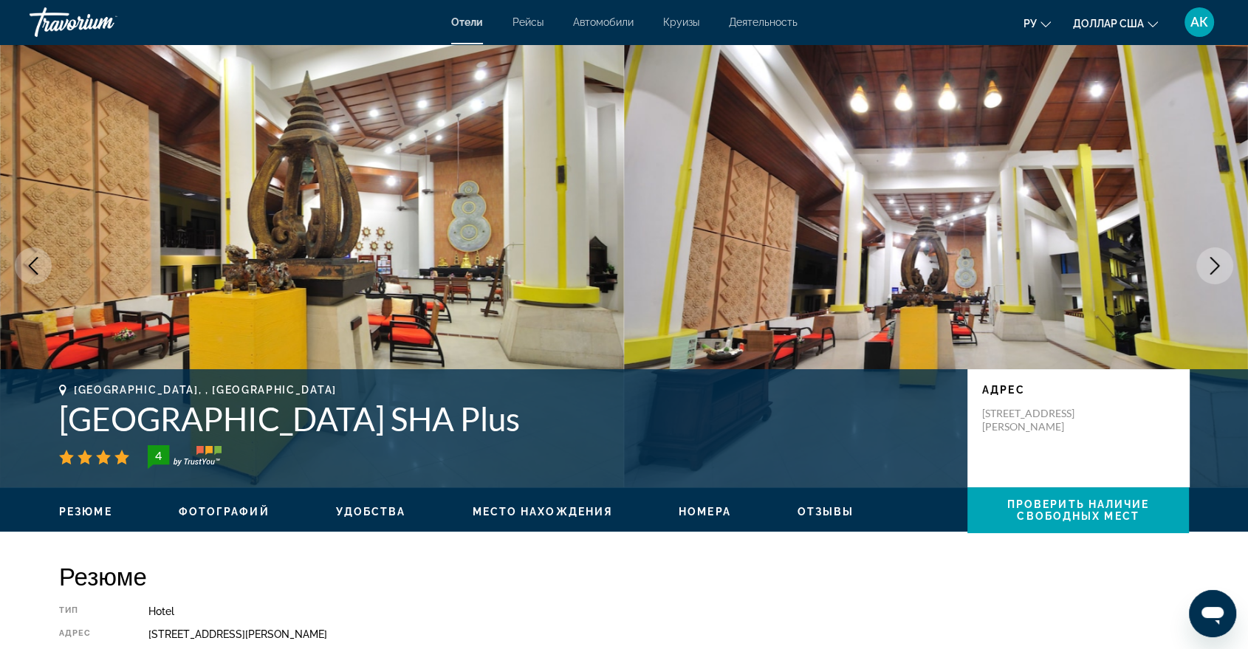
click at [1214, 270] on icon "Next image" at bounding box center [1215, 266] width 18 height 18
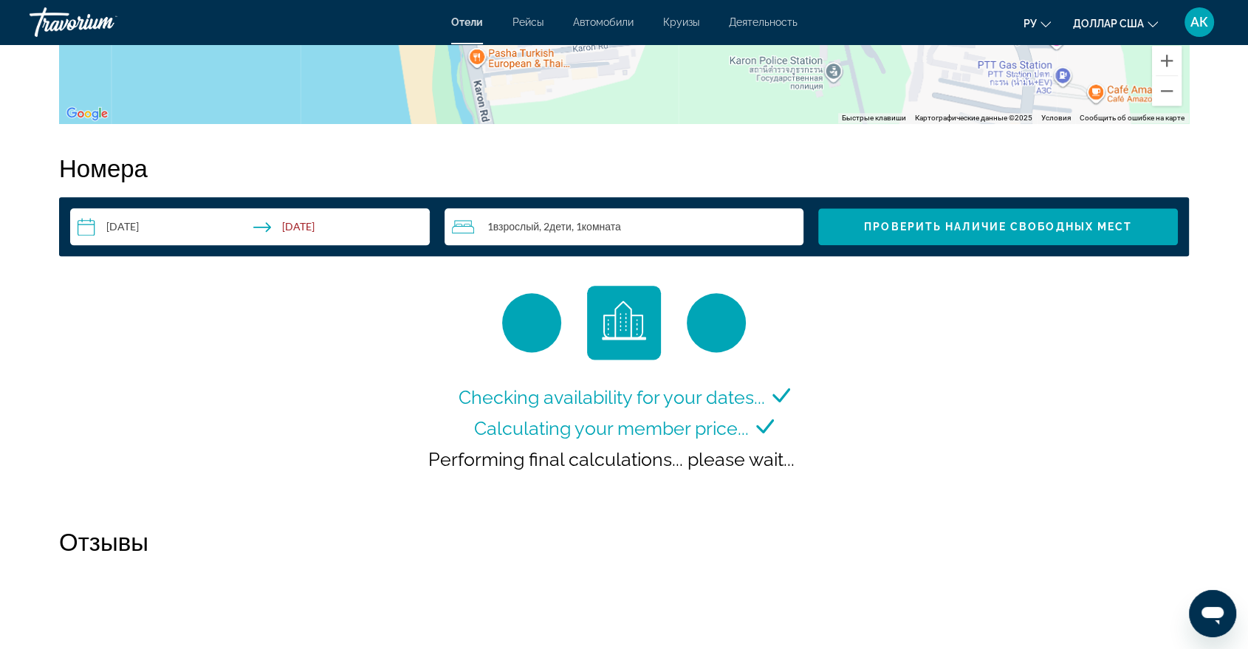
scroll to position [1887, 0]
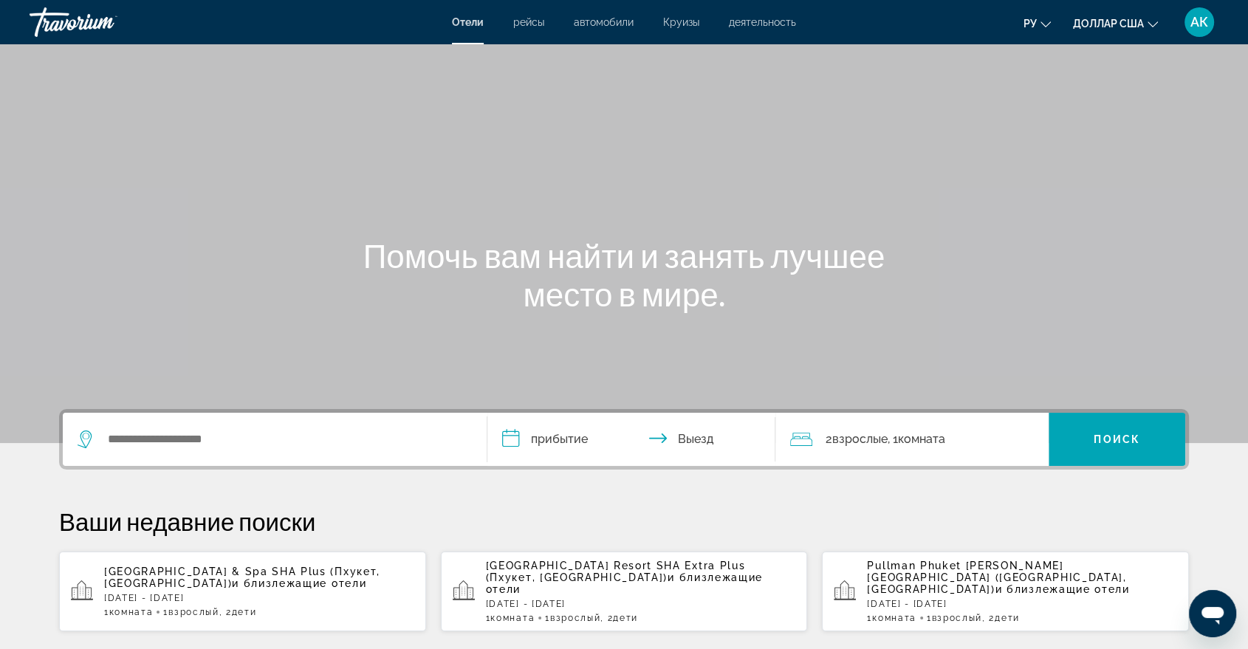
click at [248, 567] on font "Woraburi Phuket Resort & Spa SHA Plus (Пхукет, Таиланд)" at bounding box center [242, 578] width 276 height 24
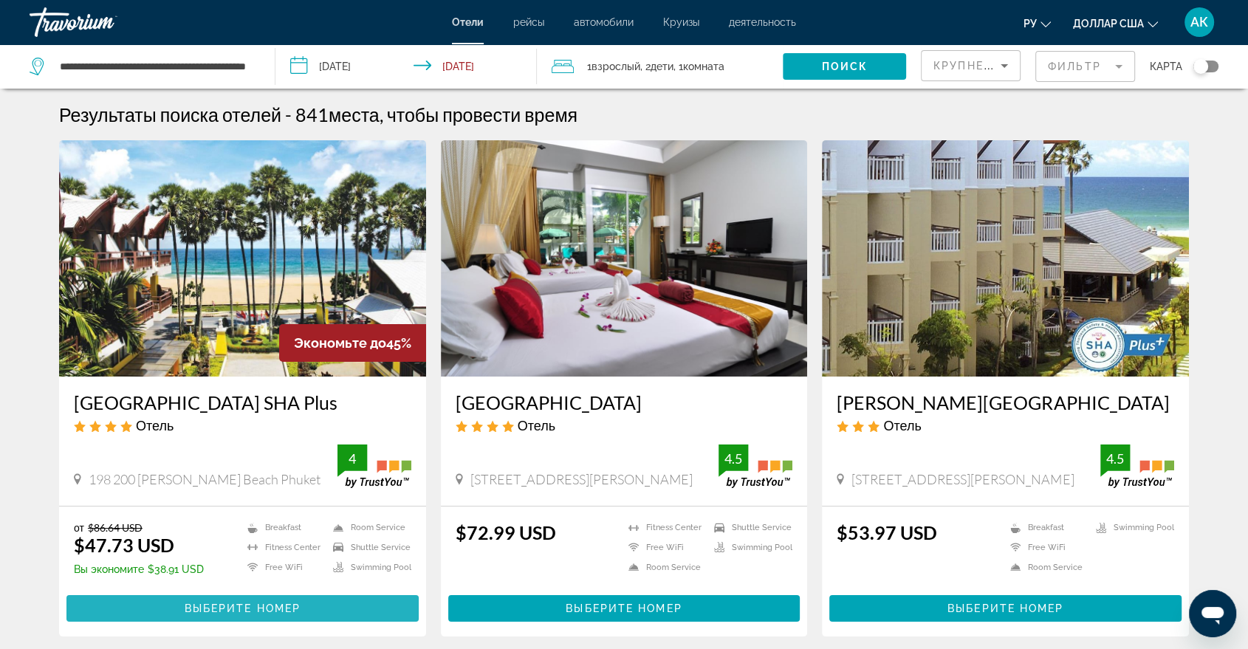
click at [231, 603] on span "Выберите номер" at bounding box center [243, 609] width 116 height 12
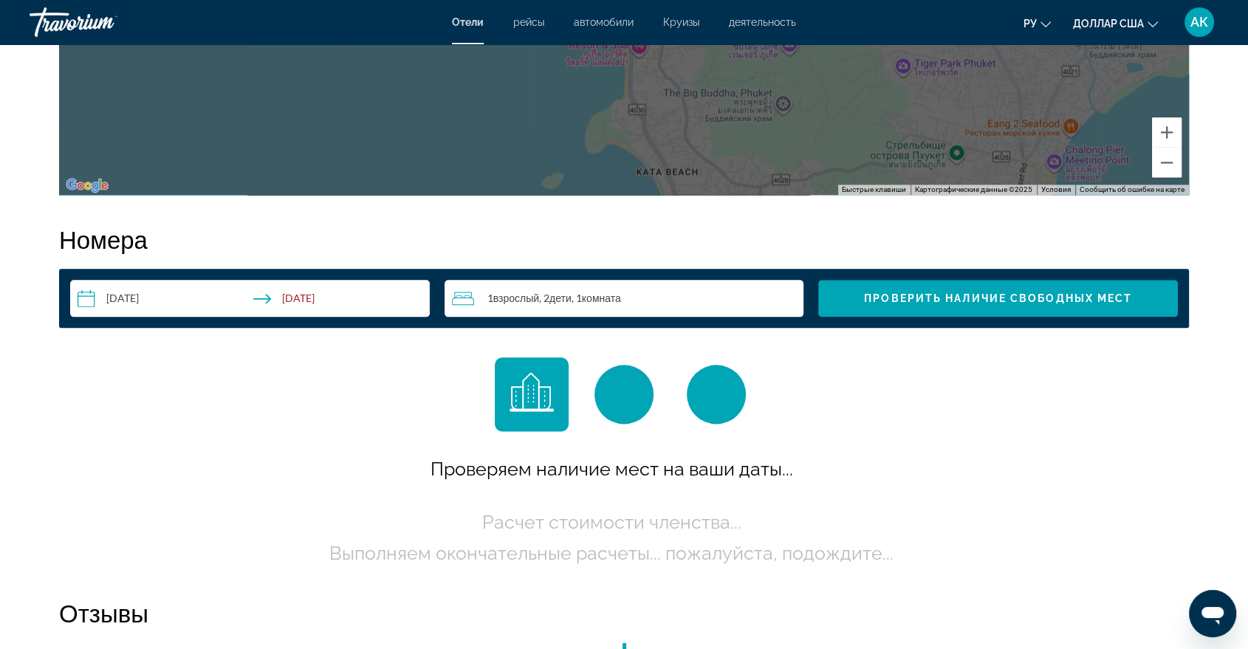
scroll to position [1805, 0]
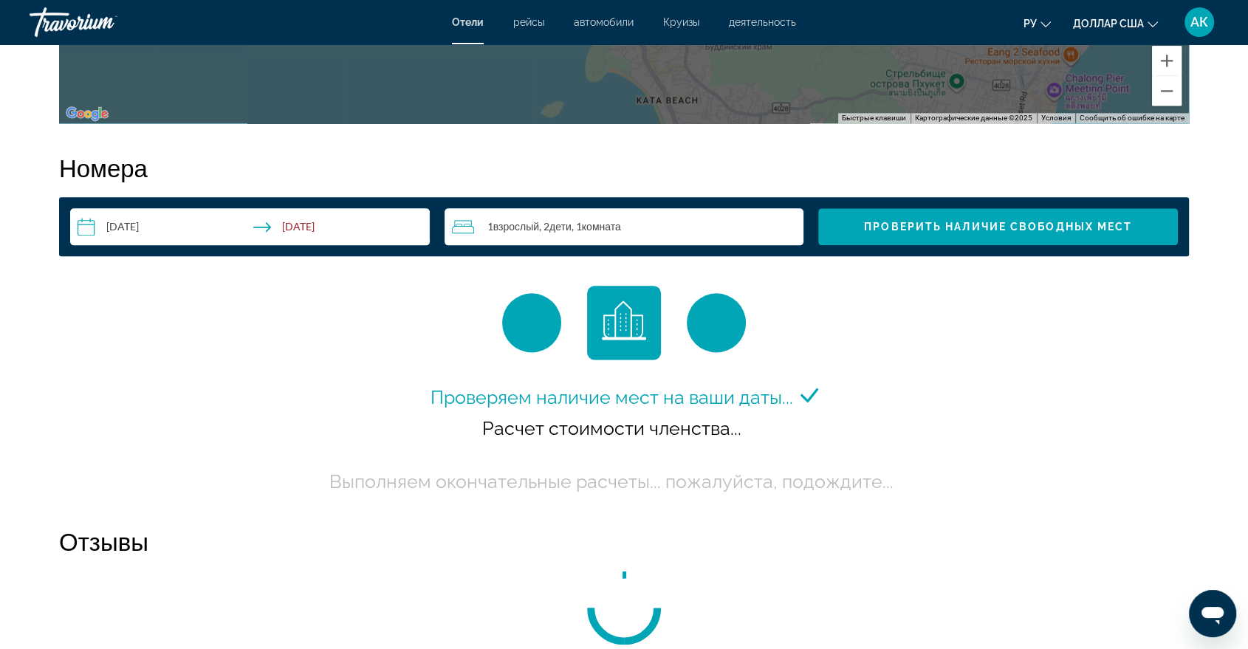
click at [940, 250] on div "**********" at bounding box center [624, 226] width 1130 height 59
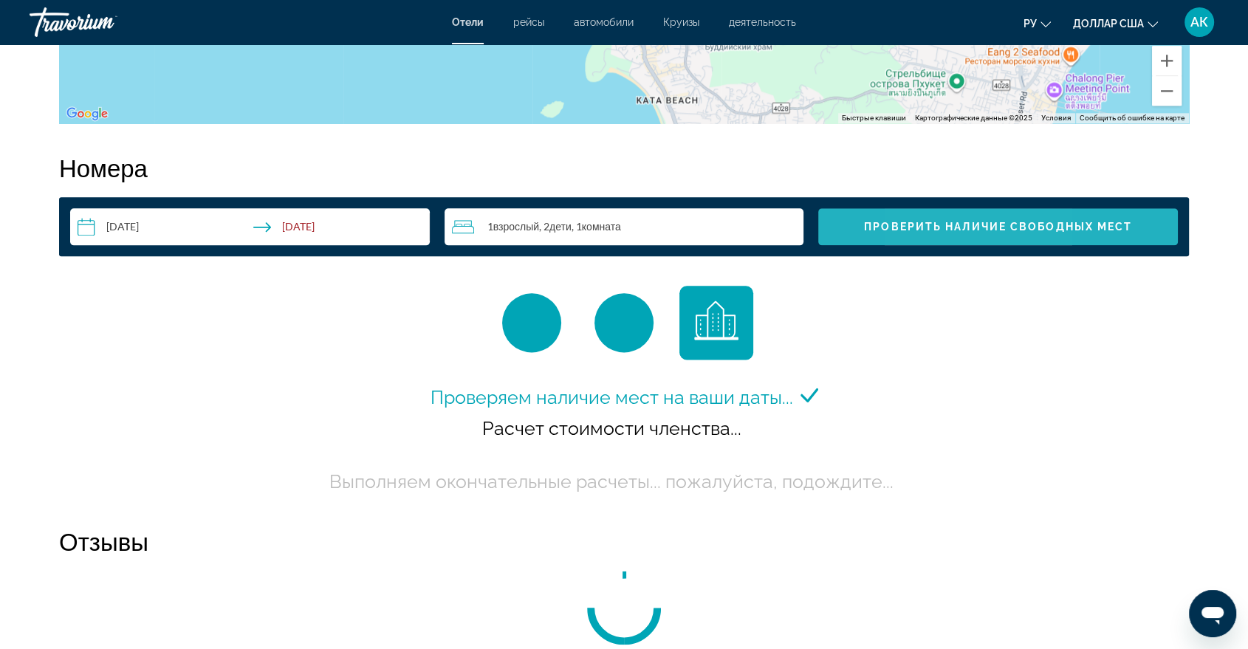
click at [938, 238] on span "Search widget" at bounding box center [998, 226] width 360 height 35
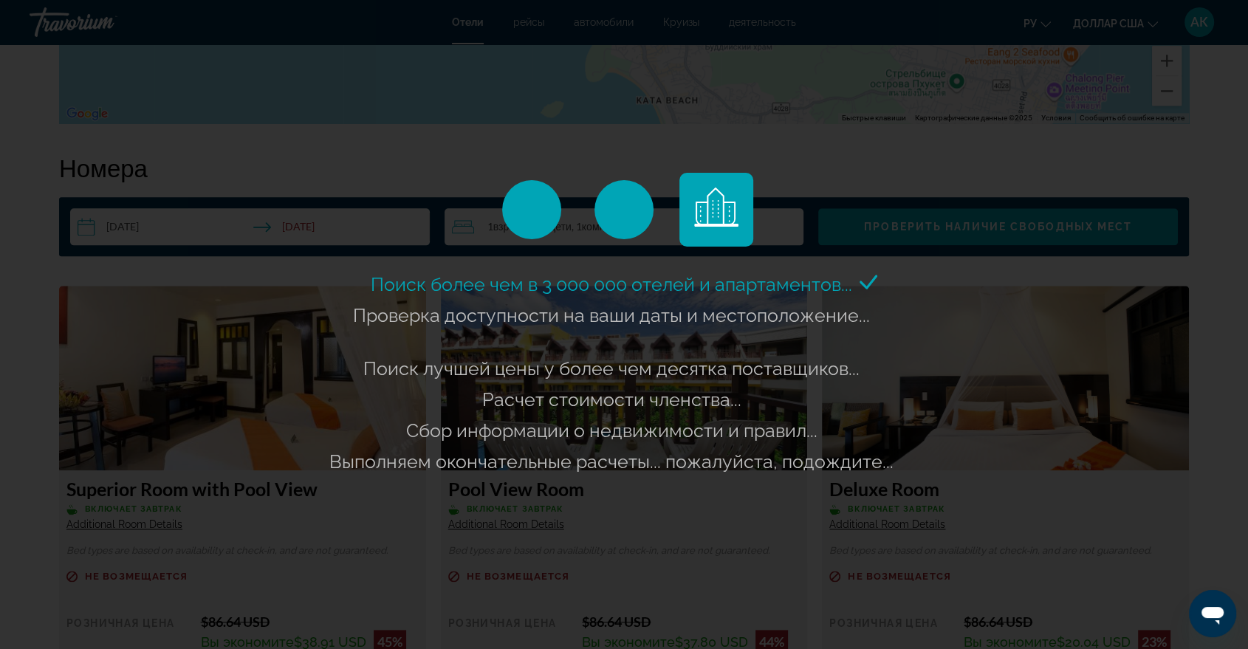
click at [1096, 176] on div "Поиск более чем в 3 000 000 отелей и апартаментов..." at bounding box center [624, 324] width 1248 height 649
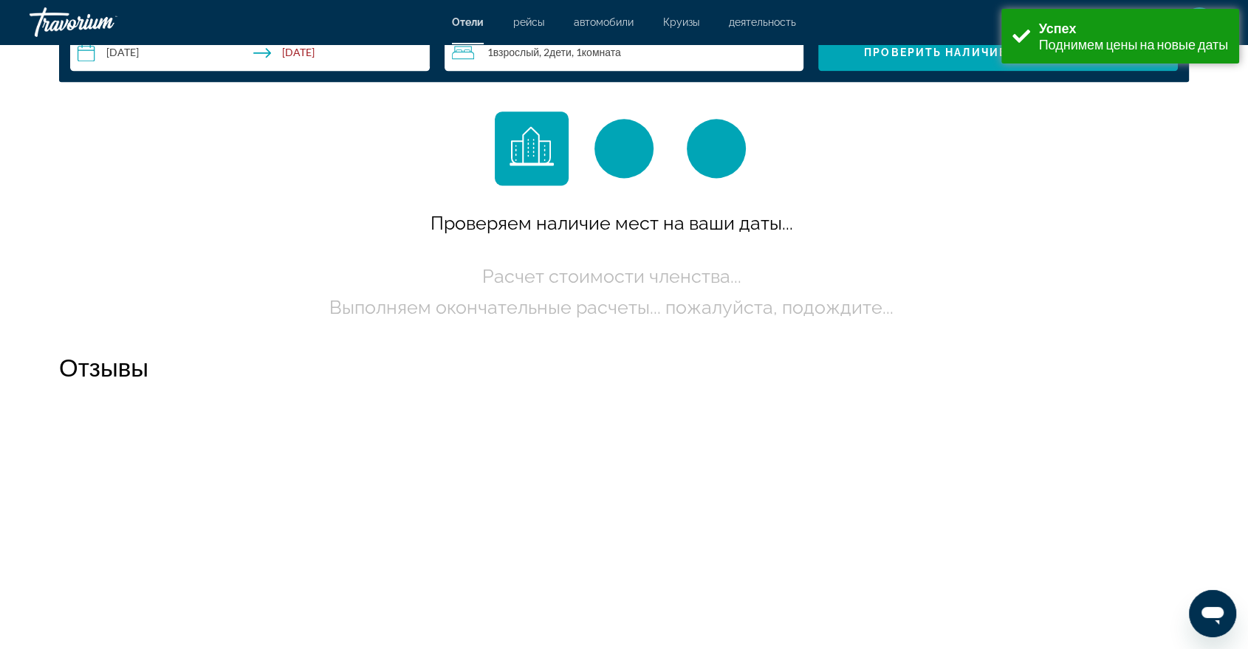
scroll to position [1869, 0]
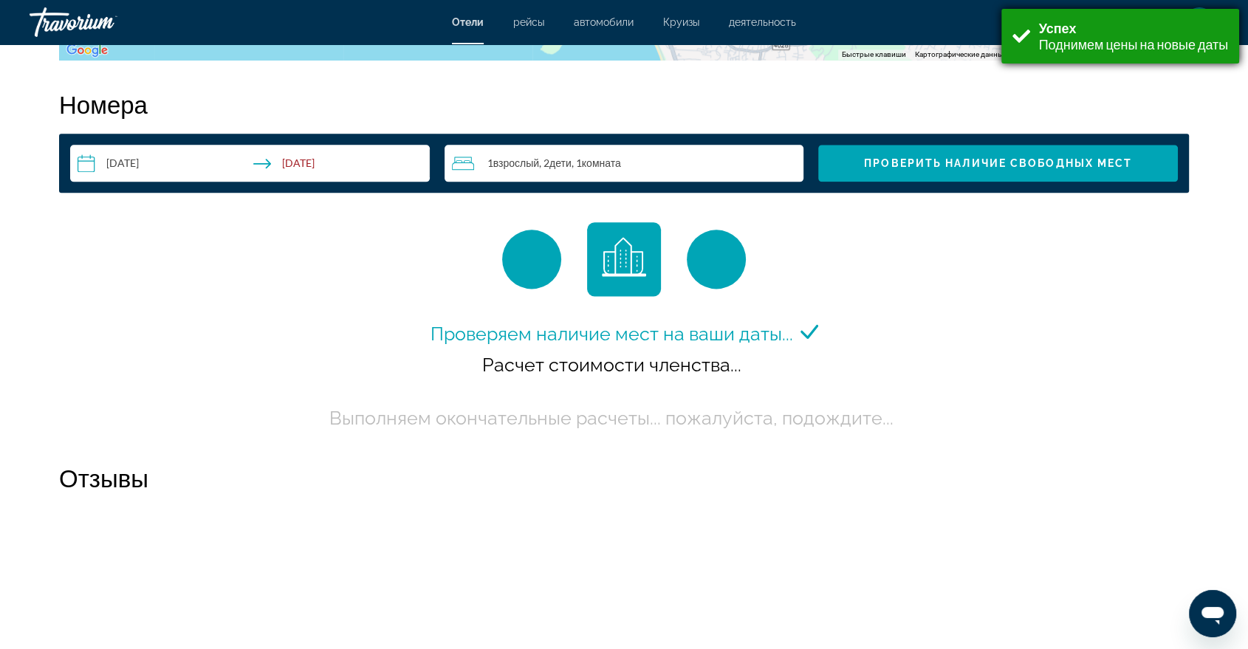
click at [1064, 40] on font "Поднимем цены на новые даты" at bounding box center [1134, 44] width 190 height 16
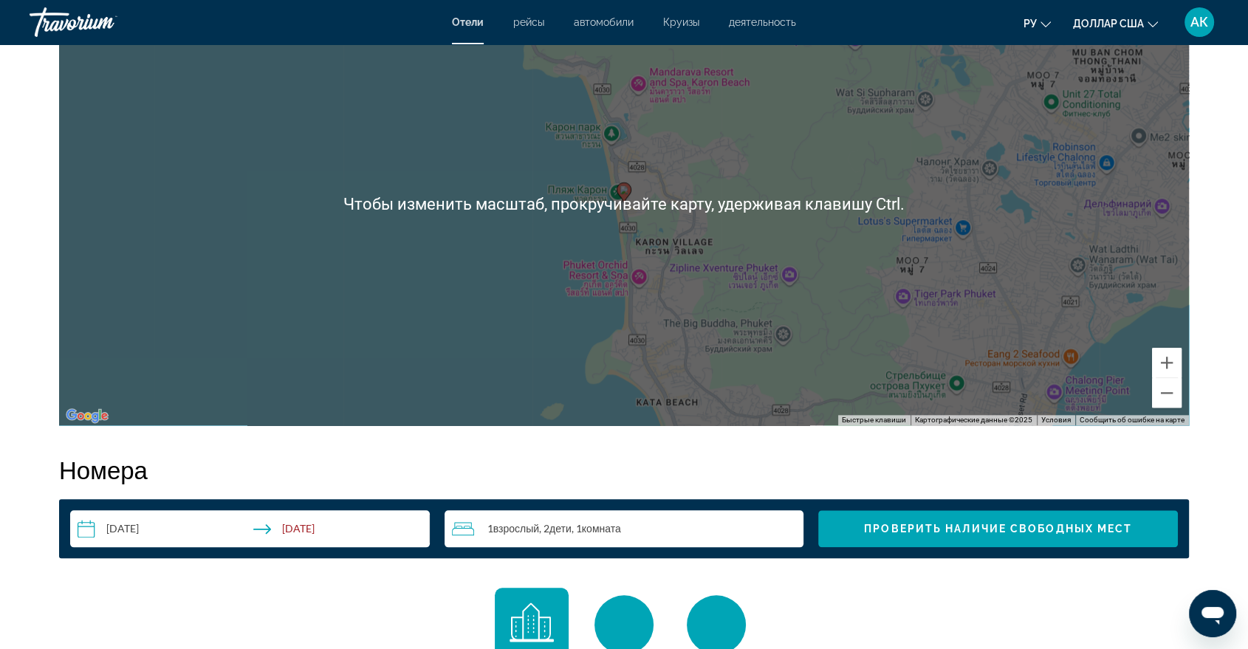
scroll to position [1969, 0]
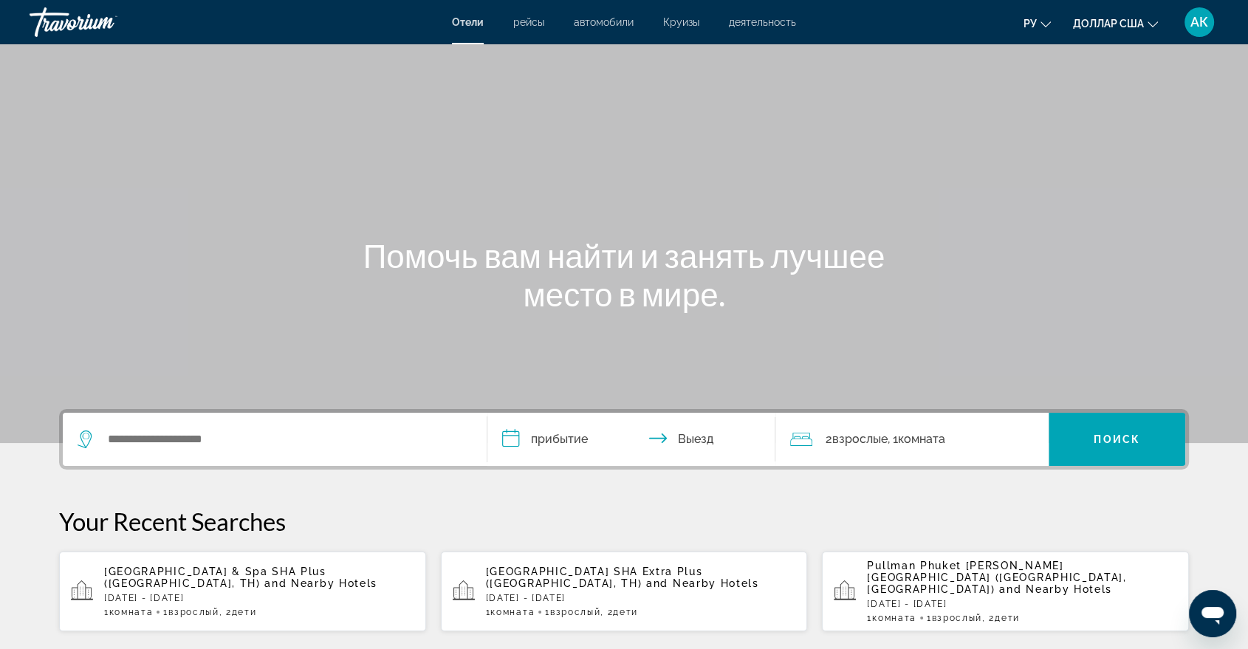
click at [981, 562] on span "Pullman Phuket [PERSON_NAME][GEOGRAPHIC_DATA] ([GEOGRAPHIC_DATA], [GEOGRAPHIC_D…" at bounding box center [996, 577] width 259 height 35
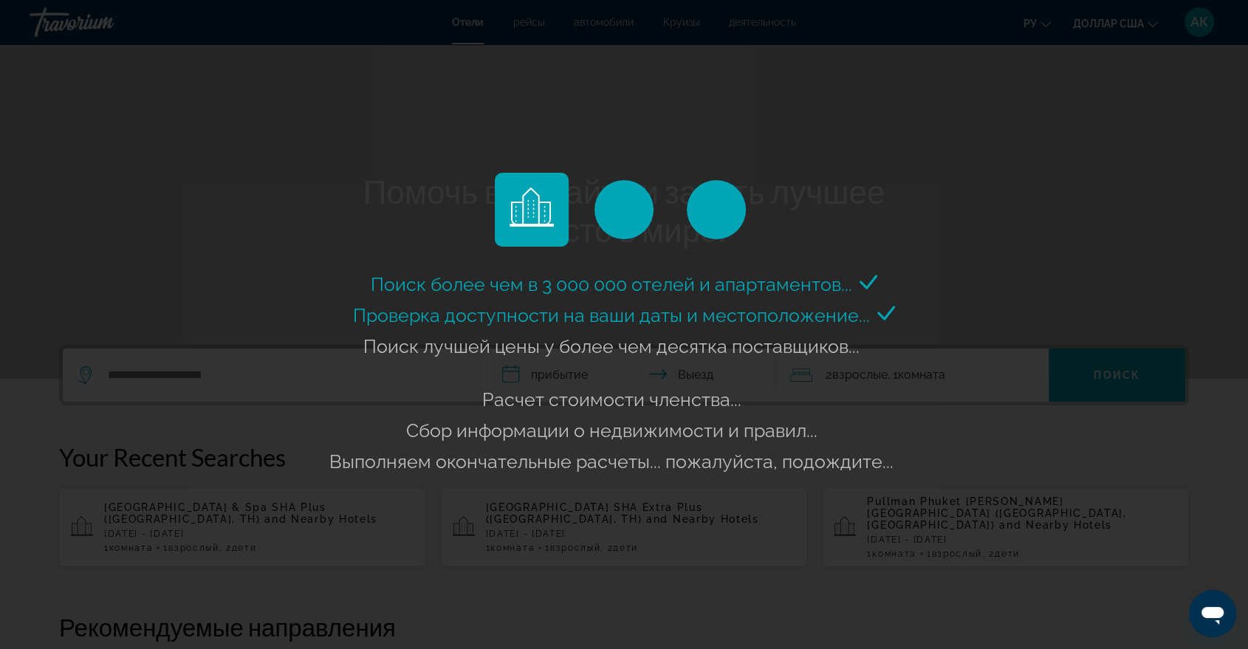
scroll to position [82, 0]
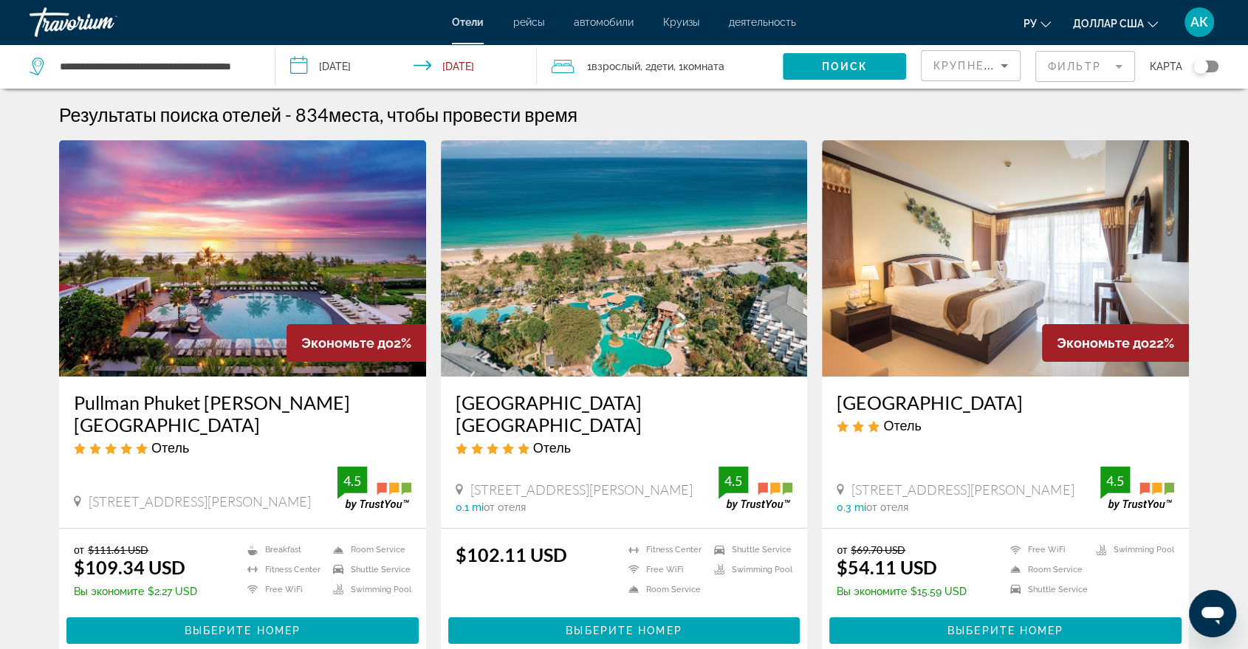
click at [116, 402] on h3 "Pullman Phuket Karon Beach Resort" at bounding box center [243, 413] width 338 height 44
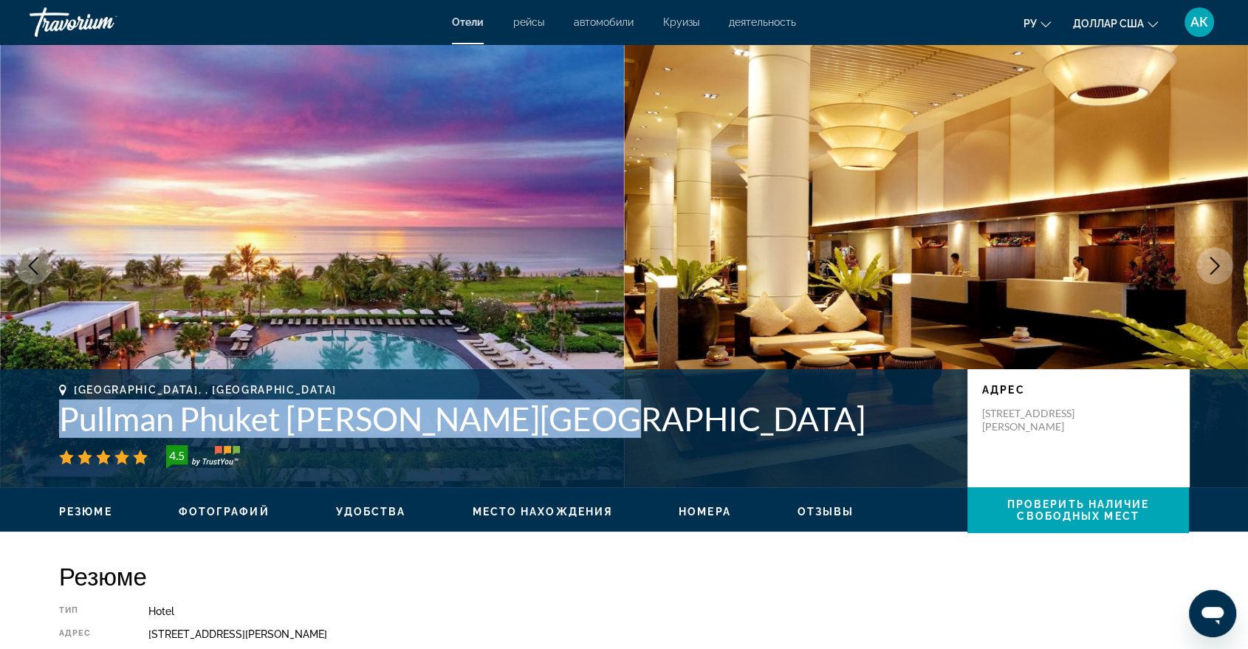
drag, startPoint x: 65, startPoint y: 424, endPoint x: 639, endPoint y: 425, distance: 573.9
click at [644, 425] on h1 "Pullman Phuket Karon Beach Resort" at bounding box center [506, 419] width 894 height 38
copy h1 "Pullman Phuket Karon Beach Resort"
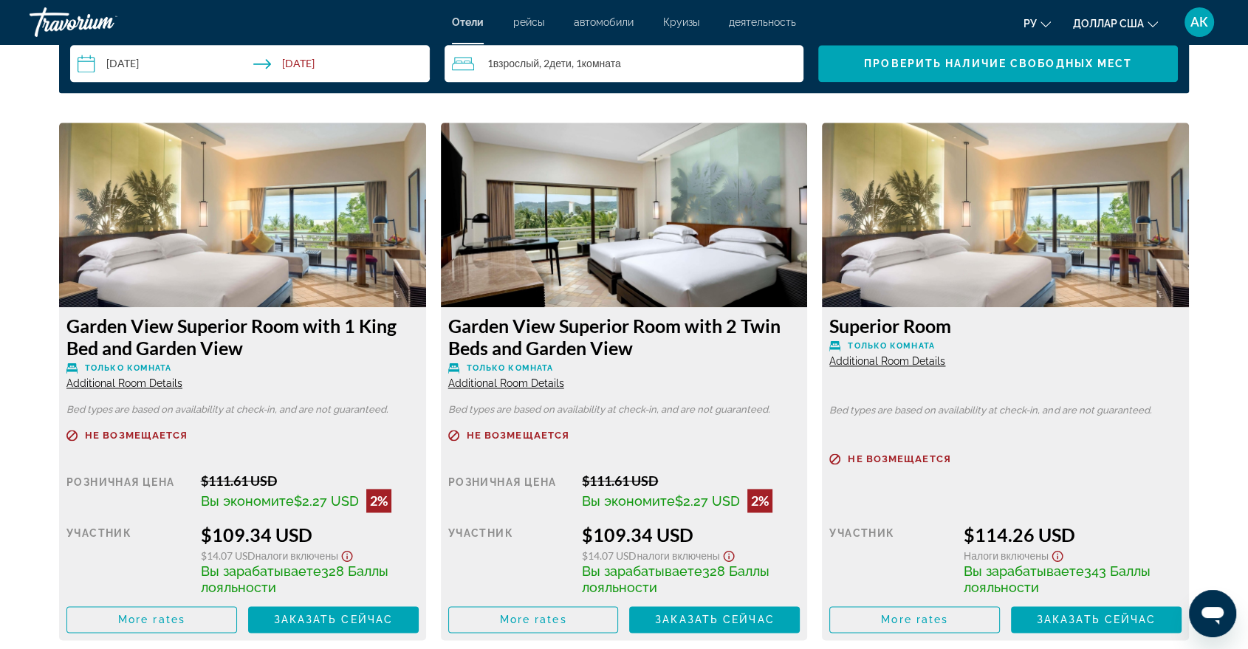
scroll to position [1969, 0]
click at [426, 233] on img "Основное содержание" at bounding box center [242, 214] width 367 height 185
click at [426, 257] on img "Основное содержание" at bounding box center [242, 214] width 367 height 185
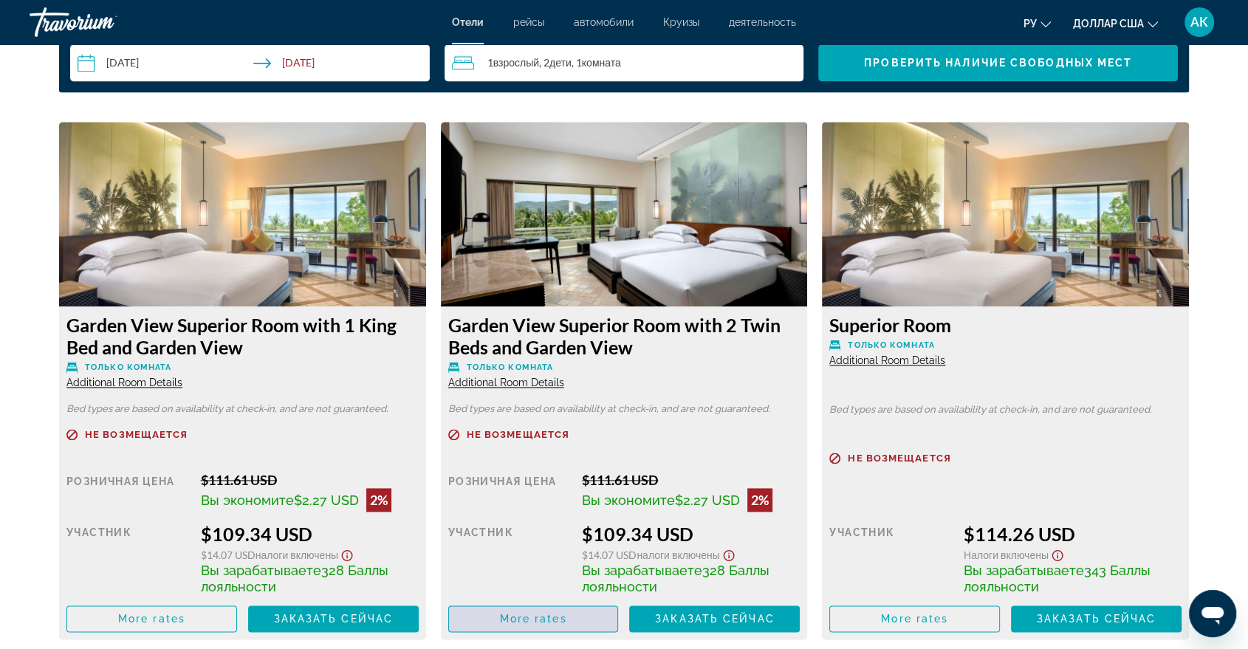
click at [547, 618] on span "More rates" at bounding box center [533, 619] width 67 height 12
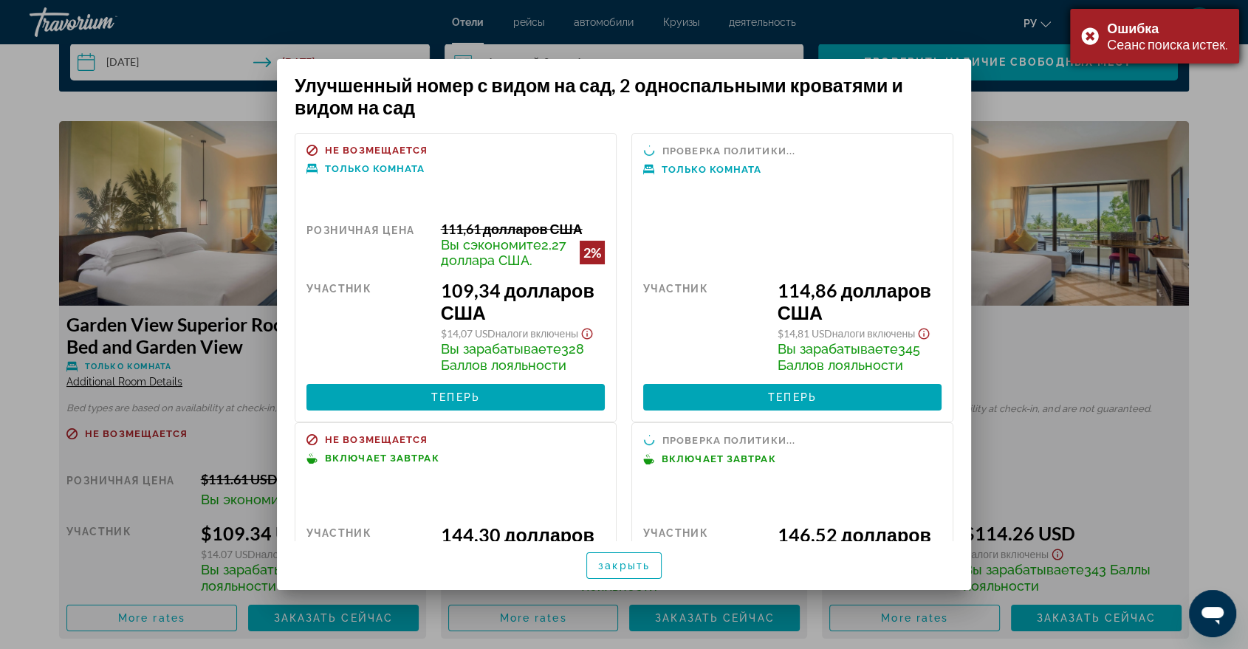
click at [1090, 33] on div "Ошибка Сеанс поиска истек." at bounding box center [1154, 36] width 169 height 55
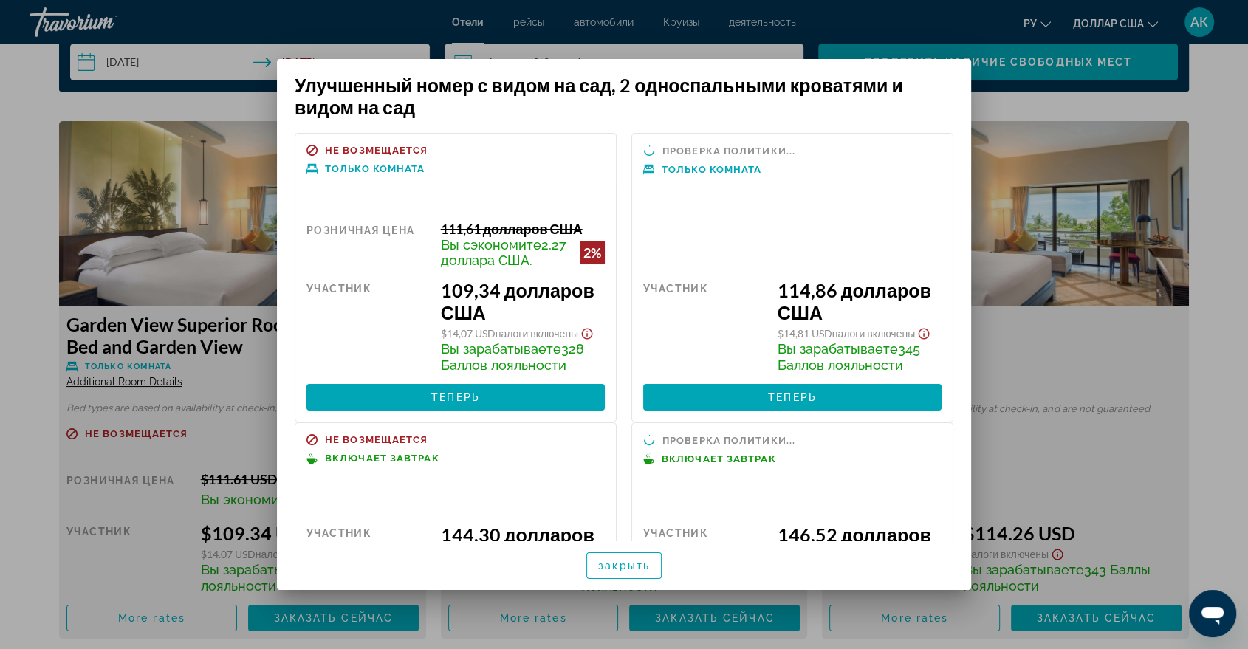
click at [1208, 166] on div at bounding box center [624, 324] width 1248 height 649
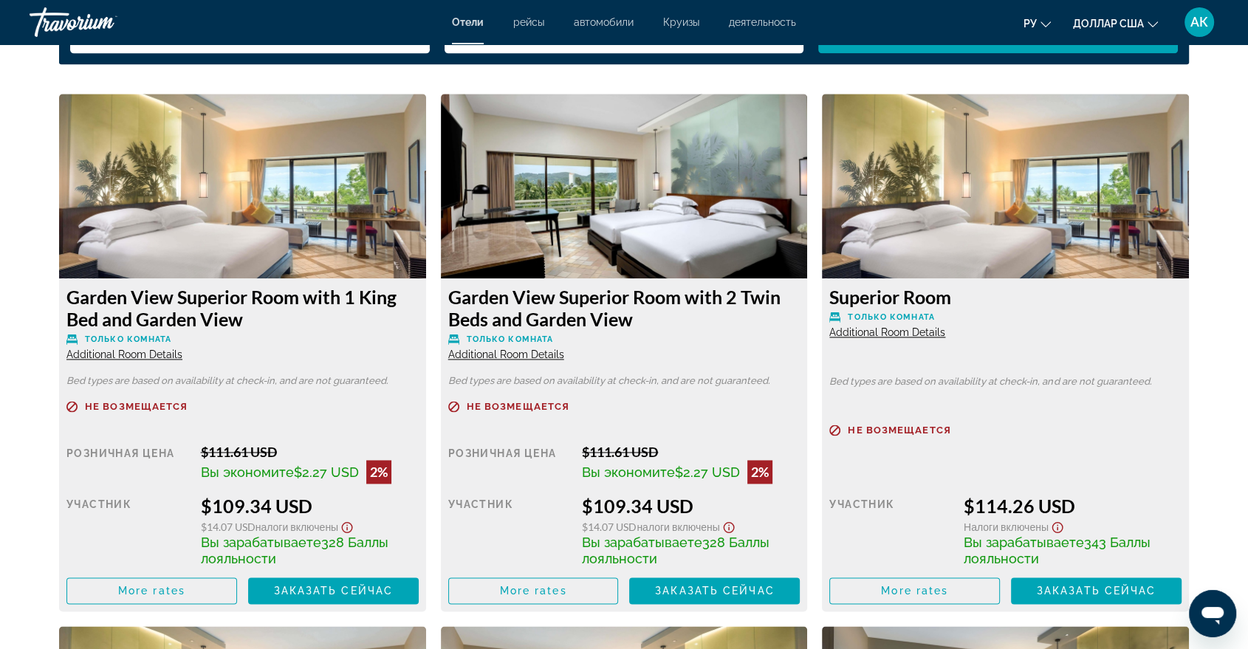
scroll to position [1969, 0]
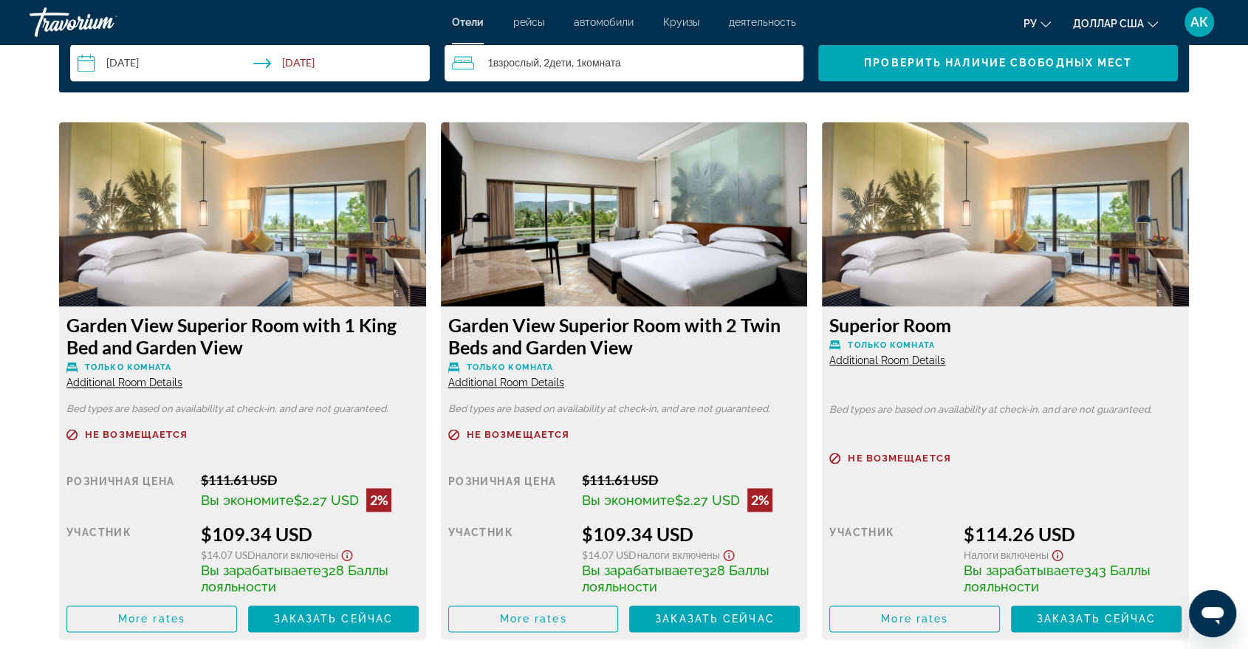
click at [426, 256] on img "Основное содержание" at bounding box center [242, 214] width 367 height 185
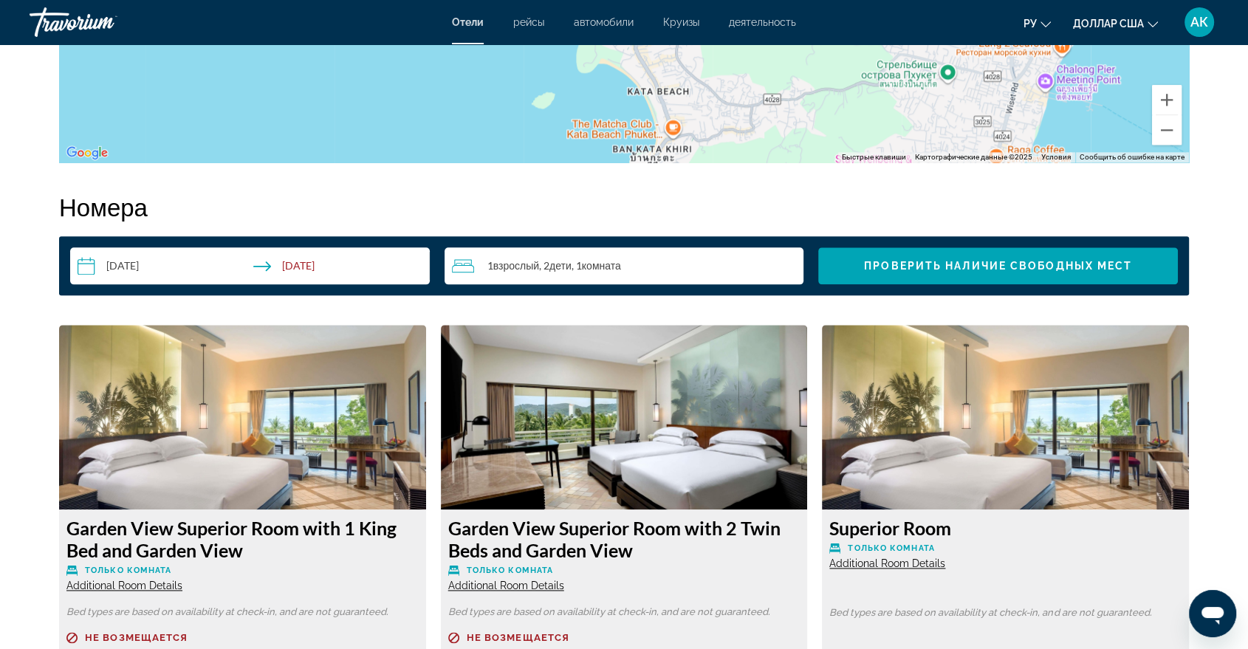
scroll to position [1723, 0]
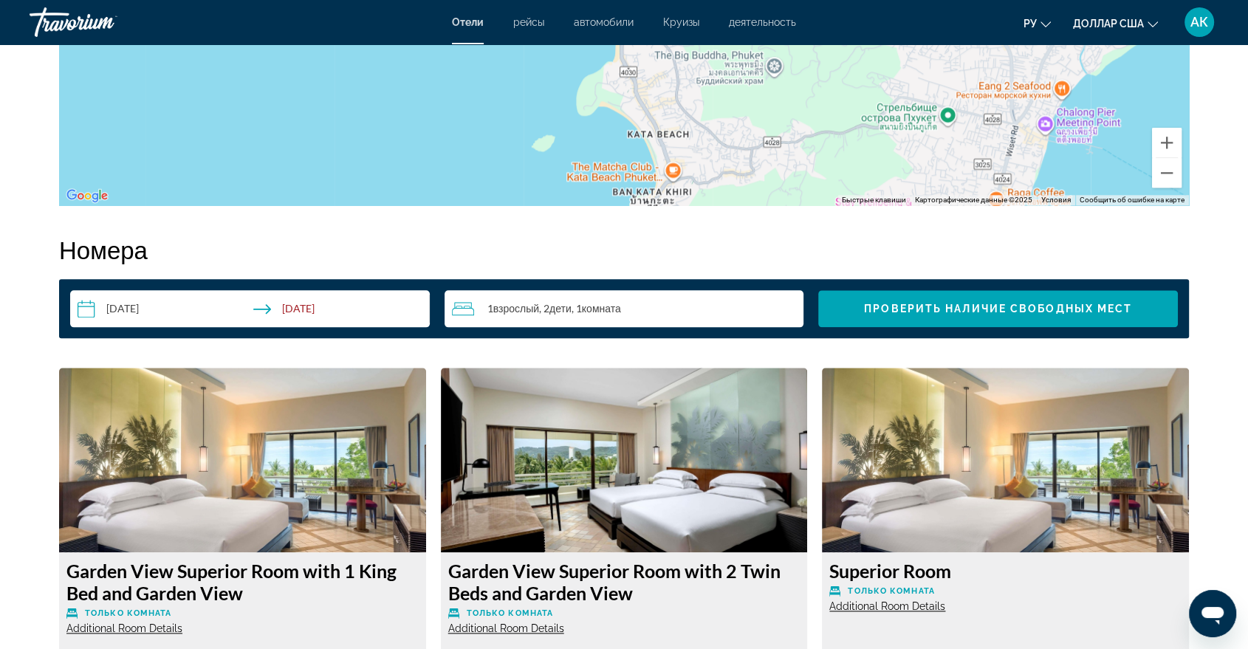
click at [628, 310] on div "1 Взрослый Взрослые , 2 Ребенок Дети , 1 Комната номера" at bounding box center [628, 309] width 352 height 18
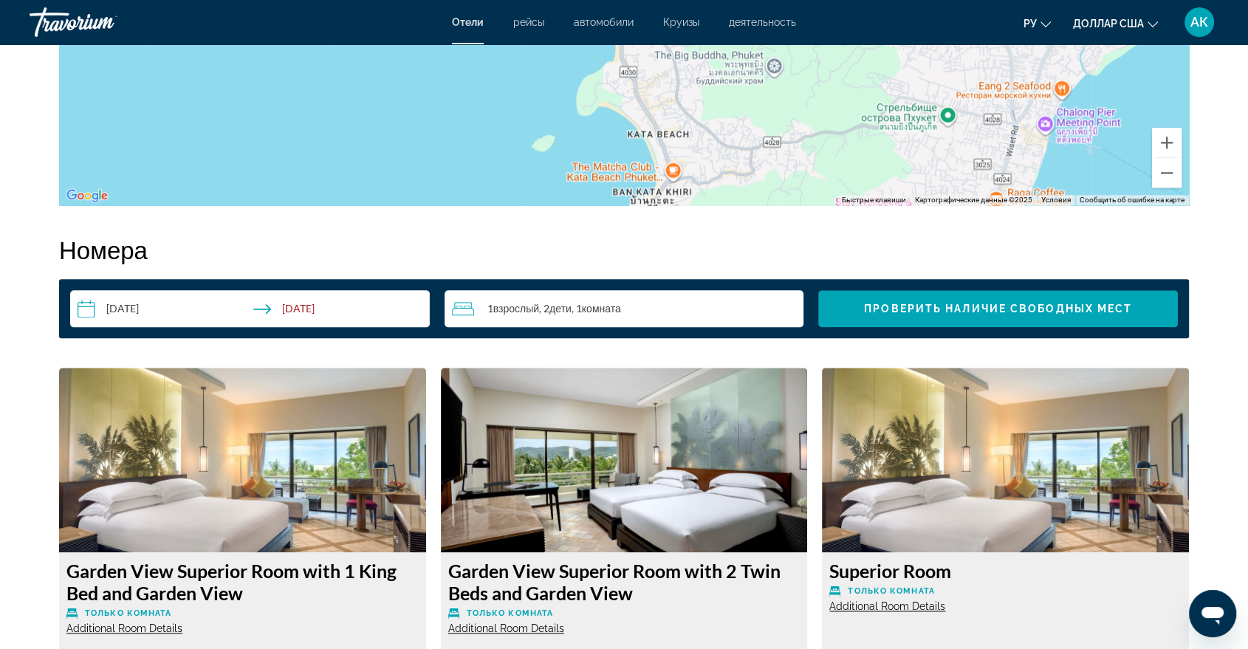
click at [767, 304] on div "1 Взрослый Взрослые , 2 Ребенок Дети , 1 Комната номера" at bounding box center [628, 309] width 352 height 18
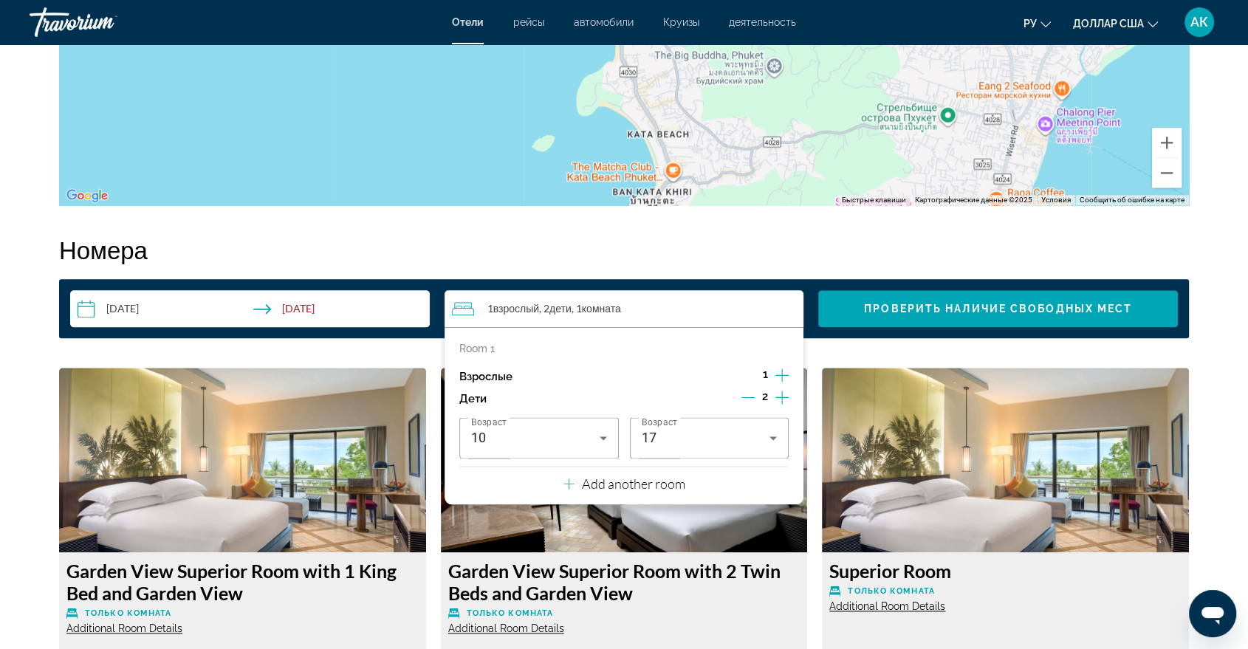
click at [644, 485] on p "Add another room" at bounding box center [633, 484] width 103 height 16
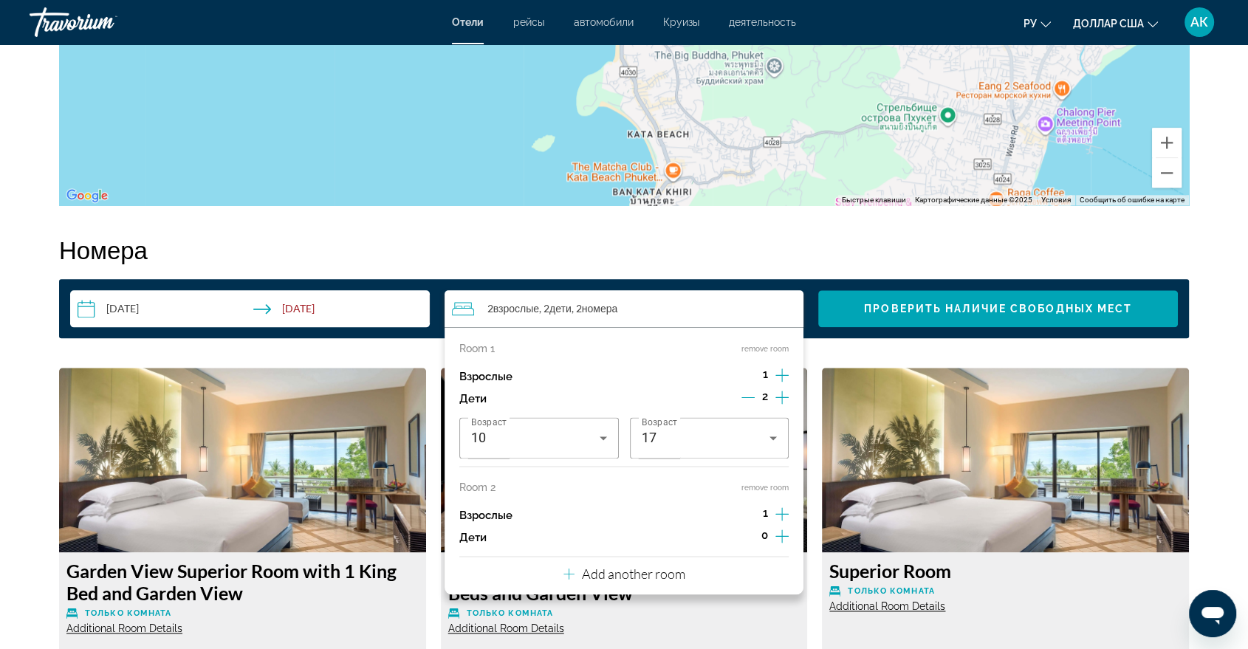
click at [776, 384] on icon "Increment adults" at bounding box center [782, 375] width 13 height 18
click at [779, 384] on icon "Increment adults" at bounding box center [782, 375] width 13 height 18
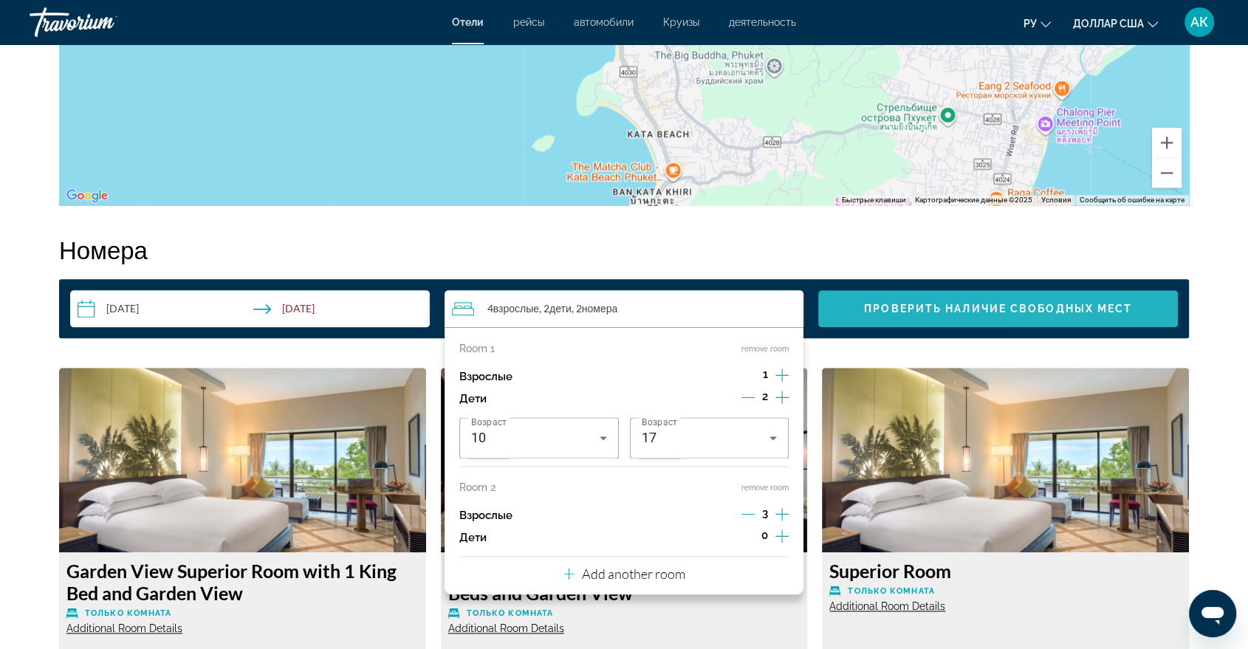
click at [1156, 311] on span "Search widget" at bounding box center [998, 308] width 360 height 35
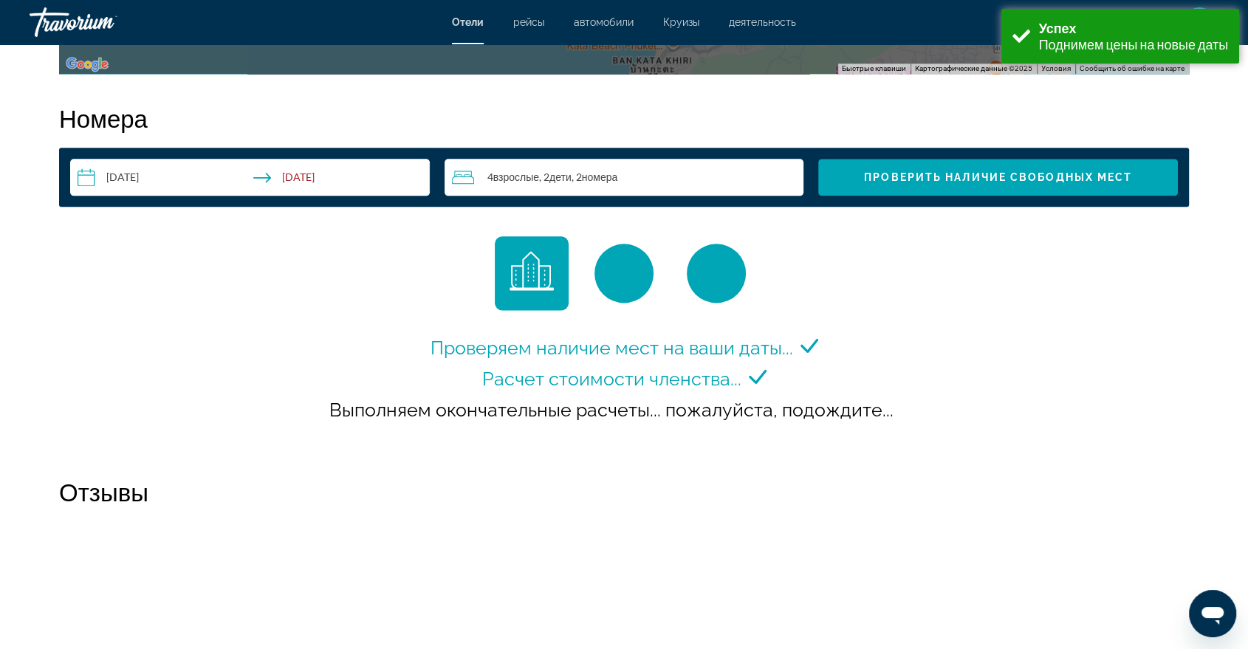
scroll to position [1897, 0]
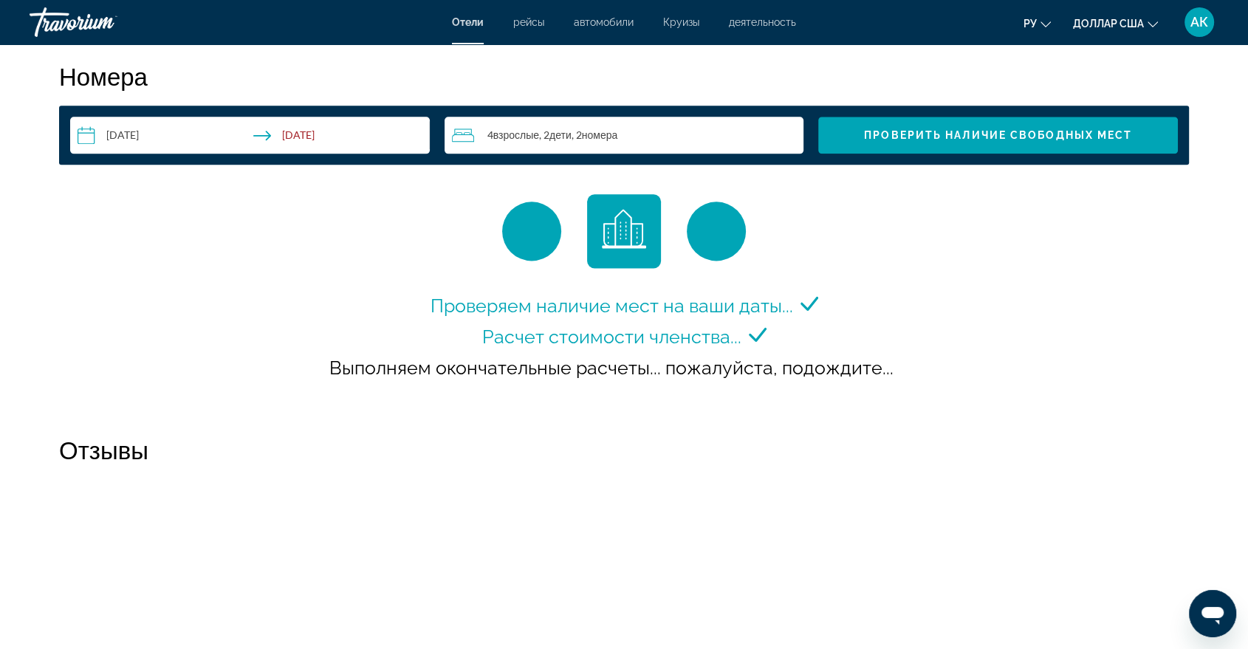
click at [725, 129] on div "4 Взрослый Взрослые , 2 Ребенок Дети , 2 Комната номера" at bounding box center [628, 135] width 352 height 18
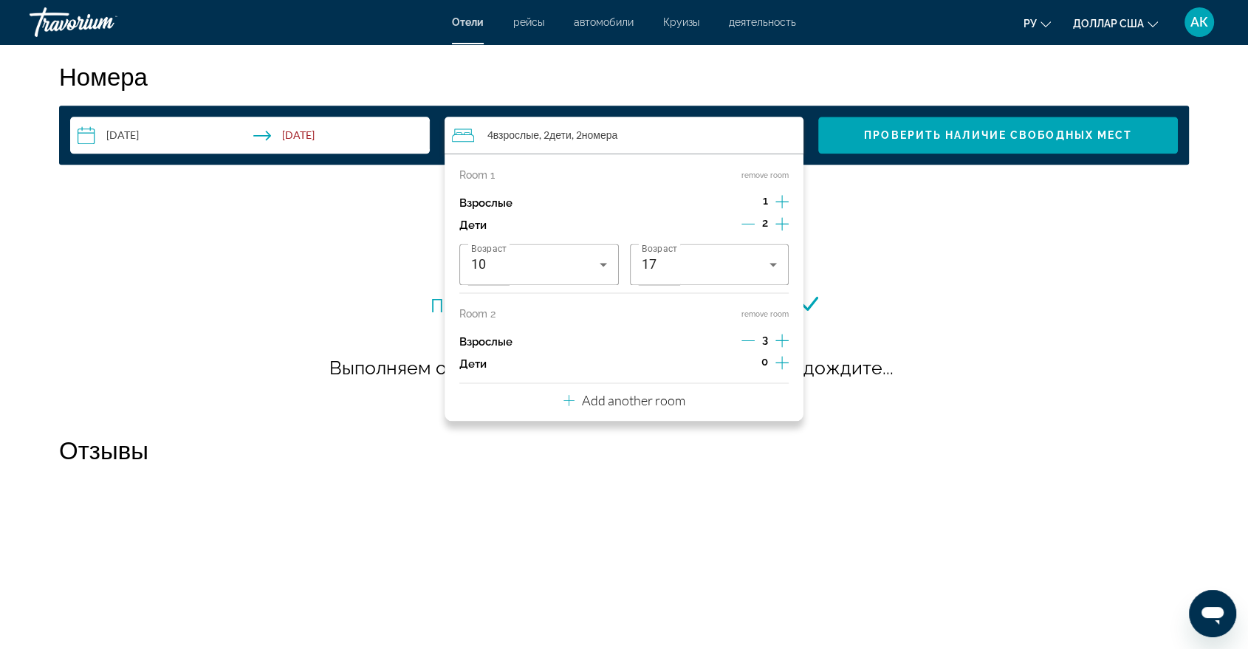
click at [749, 335] on icon "Decrement adults" at bounding box center [748, 340] width 13 height 13
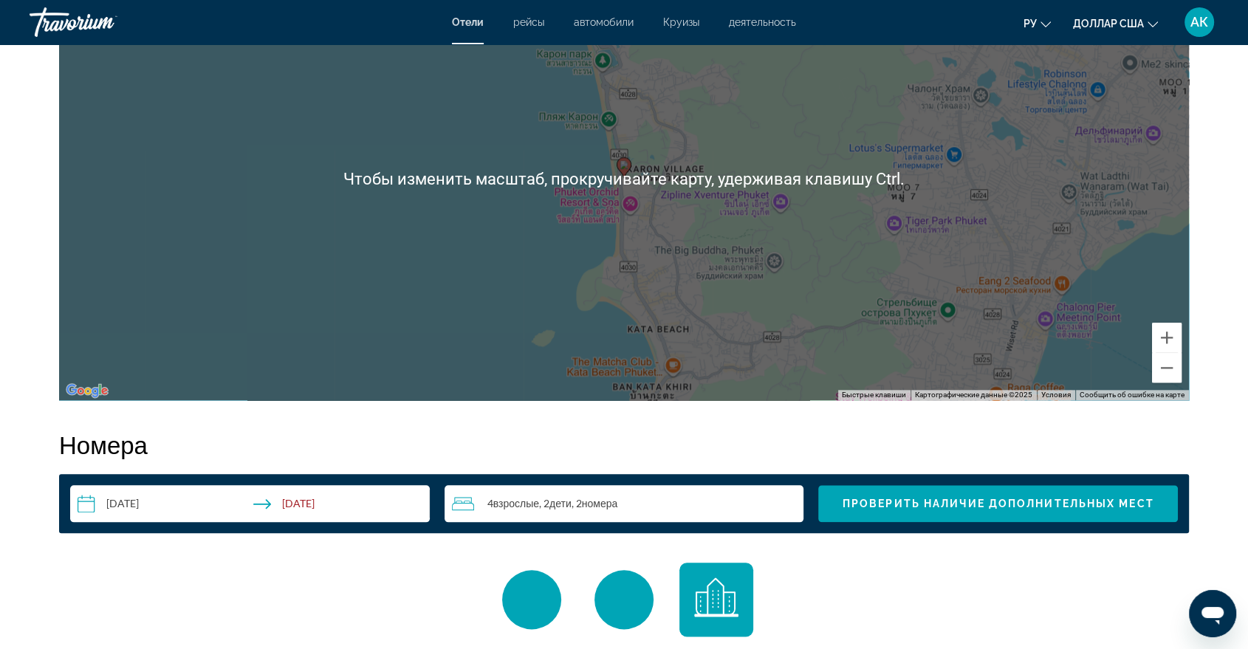
scroll to position [1641, 0]
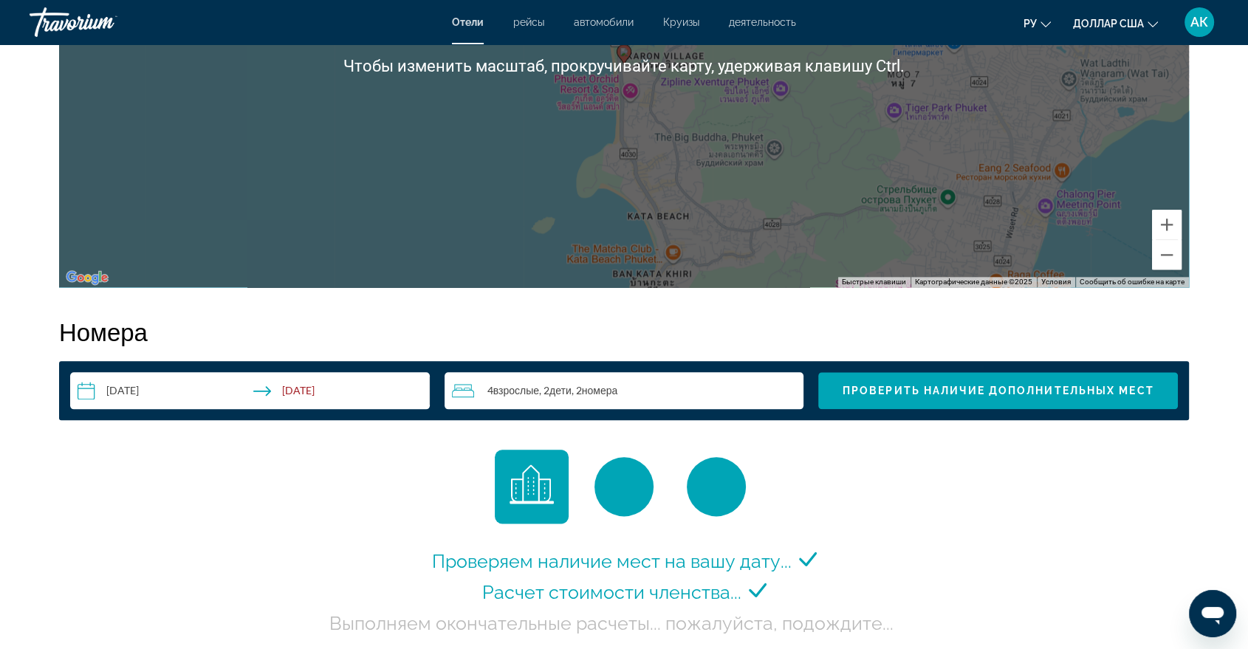
click at [701, 391] on div "4 Взрослые Взрослый , 2 Дети Ребенок , 2 номера Комната" at bounding box center [628, 391] width 352 height 18
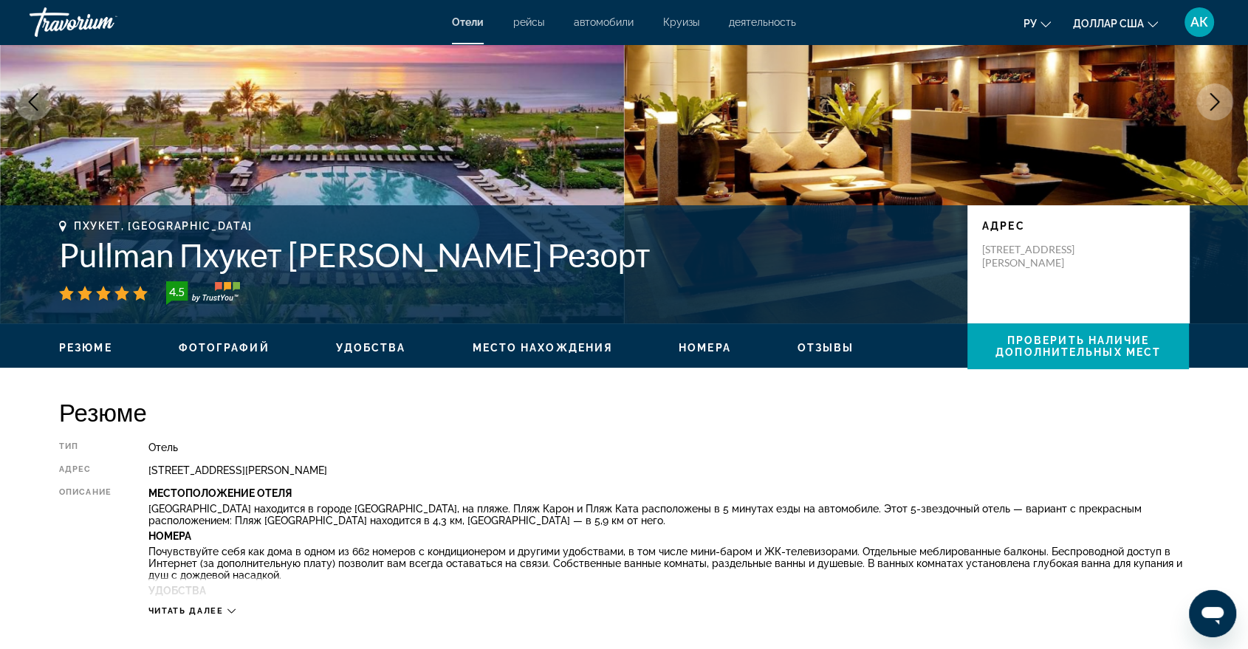
scroll to position [0, 0]
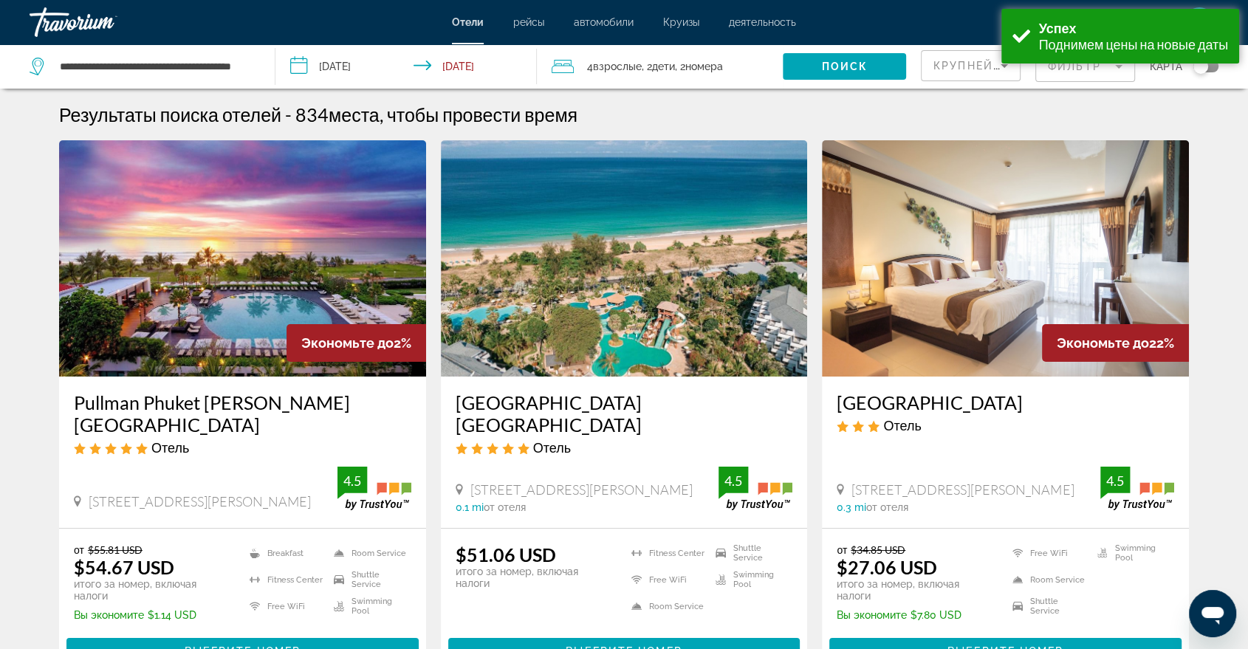
click at [763, 55] on div "4 Взрослый Взрослые , 2 Ребенок Дети , 2 Комната номера" at bounding box center [667, 66] width 231 height 44
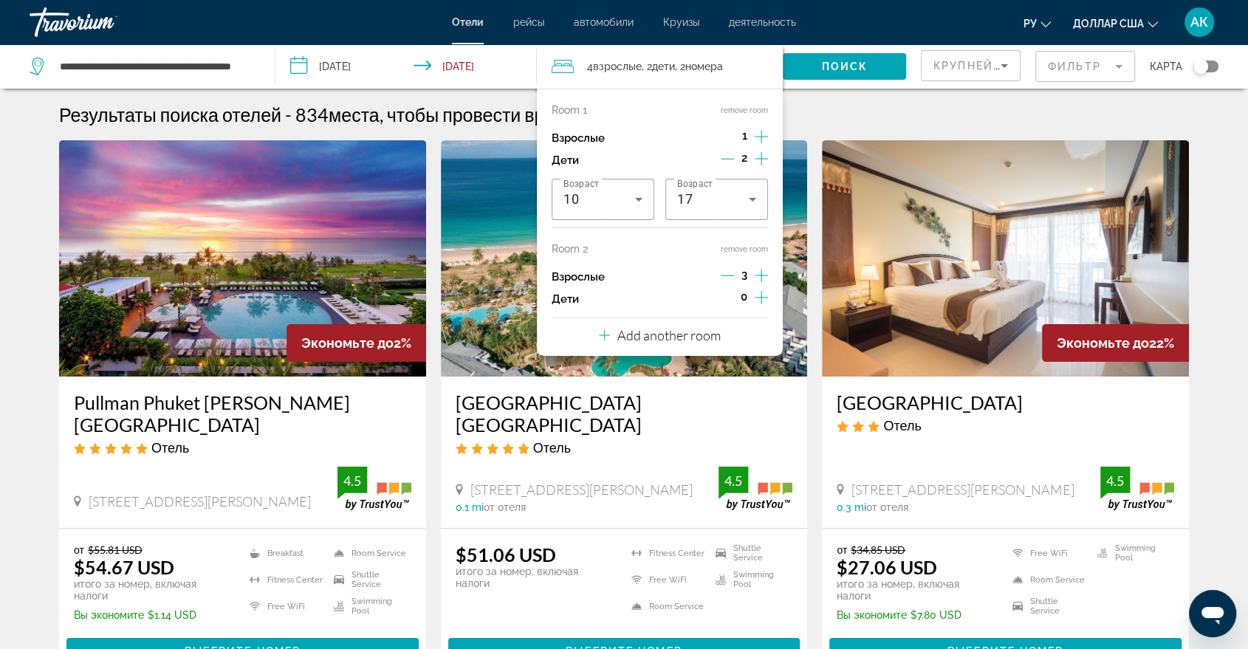
click at [733, 275] on icon "Decrement adults" at bounding box center [727, 275] width 13 height 13
click at [637, 241] on div "Room 1 remove room Взрослые 1 Дети 2 Возраст 10 Возраст 17 Room 2 remove room В…" at bounding box center [660, 222] width 246 height 267
drag, startPoint x: 601, startPoint y: 256, endPoint x: 630, endPoint y: 273, distance: 34.5
click at [603, 261] on div "Room 2 remove room Взрослые 1 Дети 0" at bounding box center [660, 276] width 216 height 67
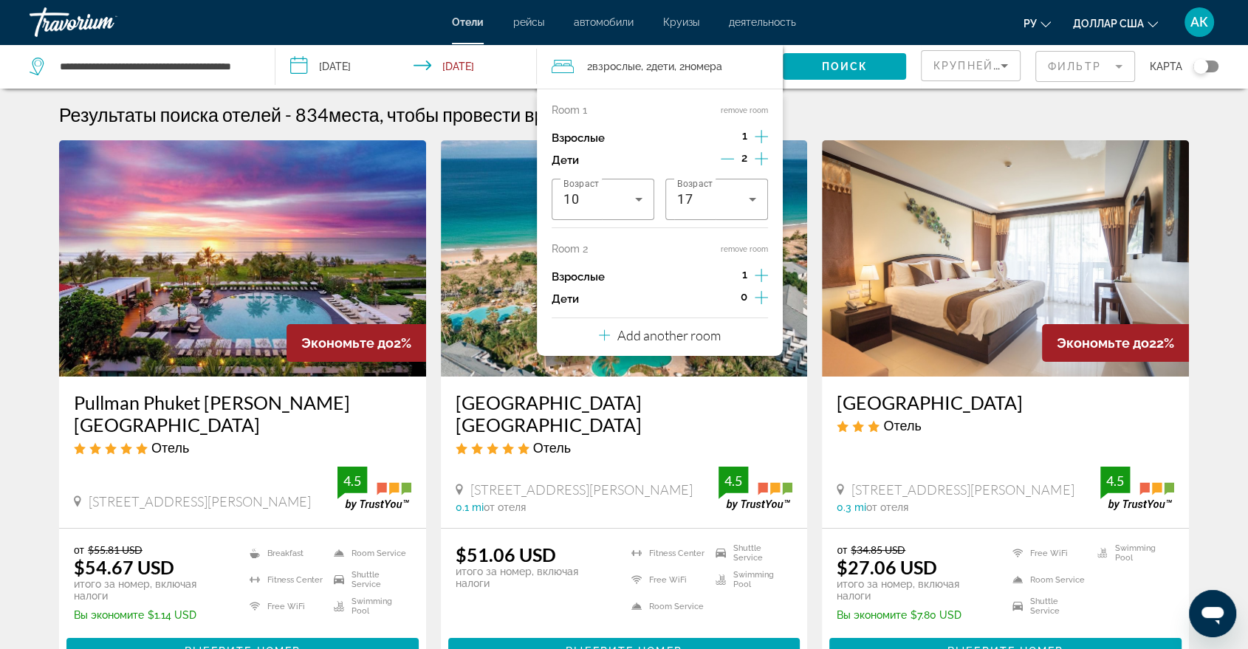
drag, startPoint x: 664, startPoint y: 284, endPoint x: 700, endPoint y: 275, distance: 37.3
click at [690, 277] on div "Взрослые 1" at bounding box center [660, 277] width 216 height 22
click at [700, 275] on div "Взрослые 1" at bounding box center [660, 277] width 216 height 22
click at [684, 264] on div "Room 2 remove room Взрослые 1 Дети 0" at bounding box center [660, 276] width 216 height 67
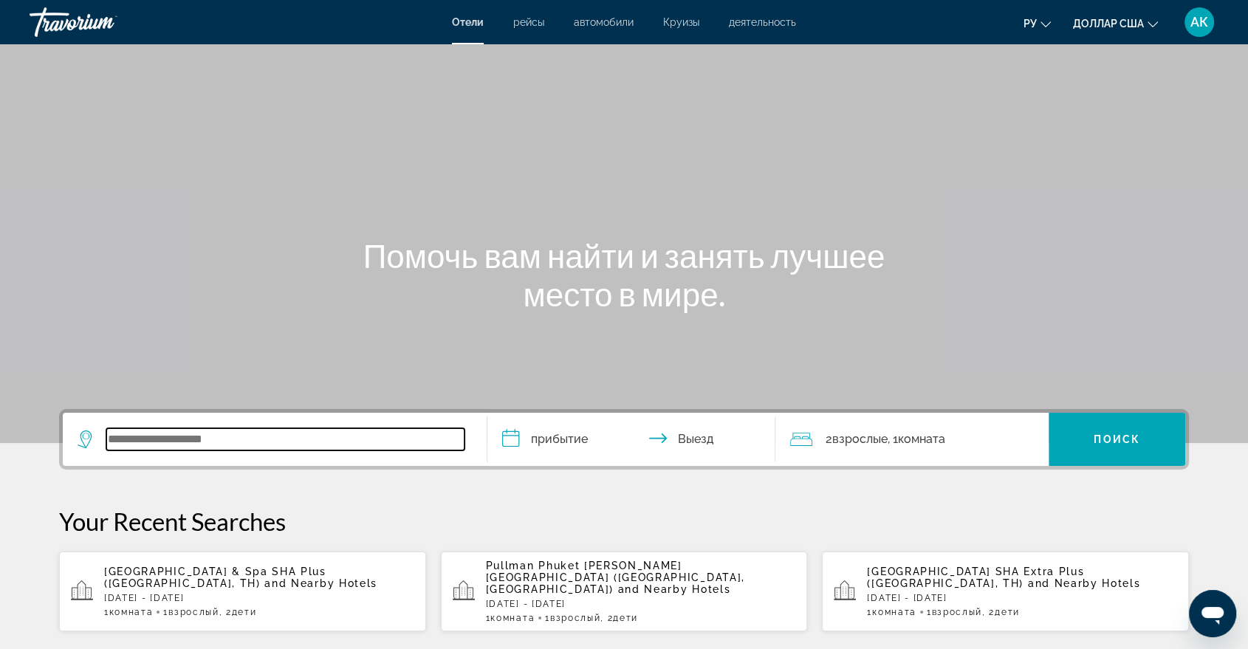
click at [219, 447] on input "Виджет поиска" at bounding box center [285, 439] width 358 height 22
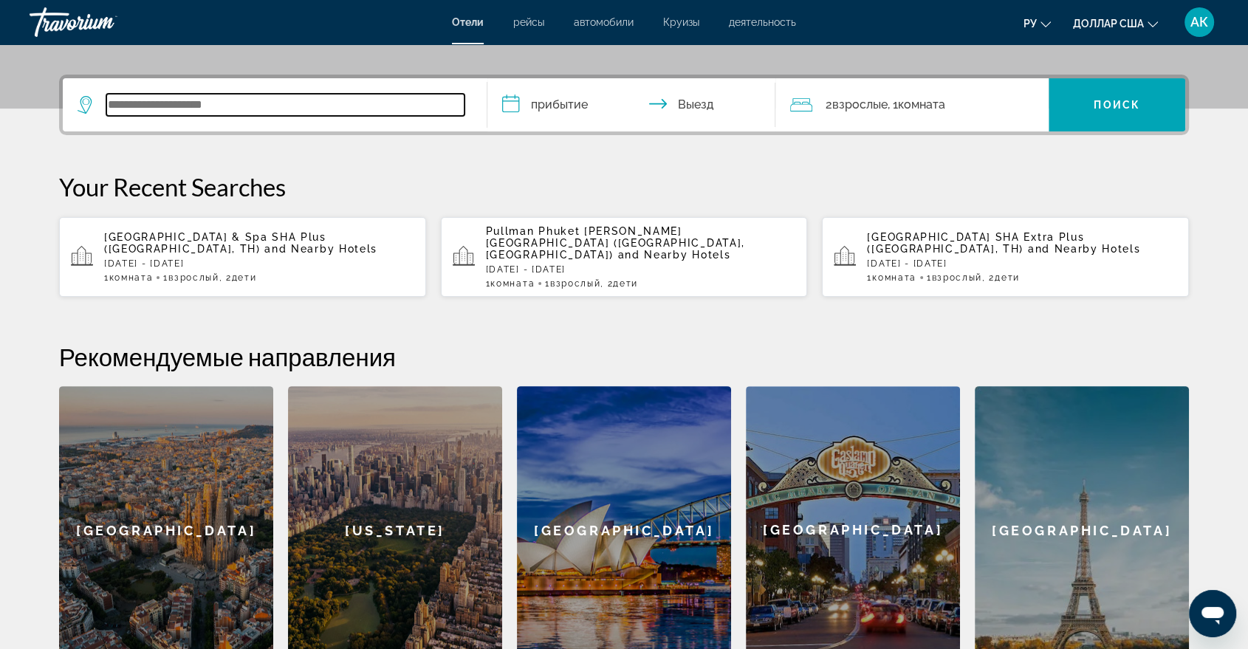
scroll to position [360, 0]
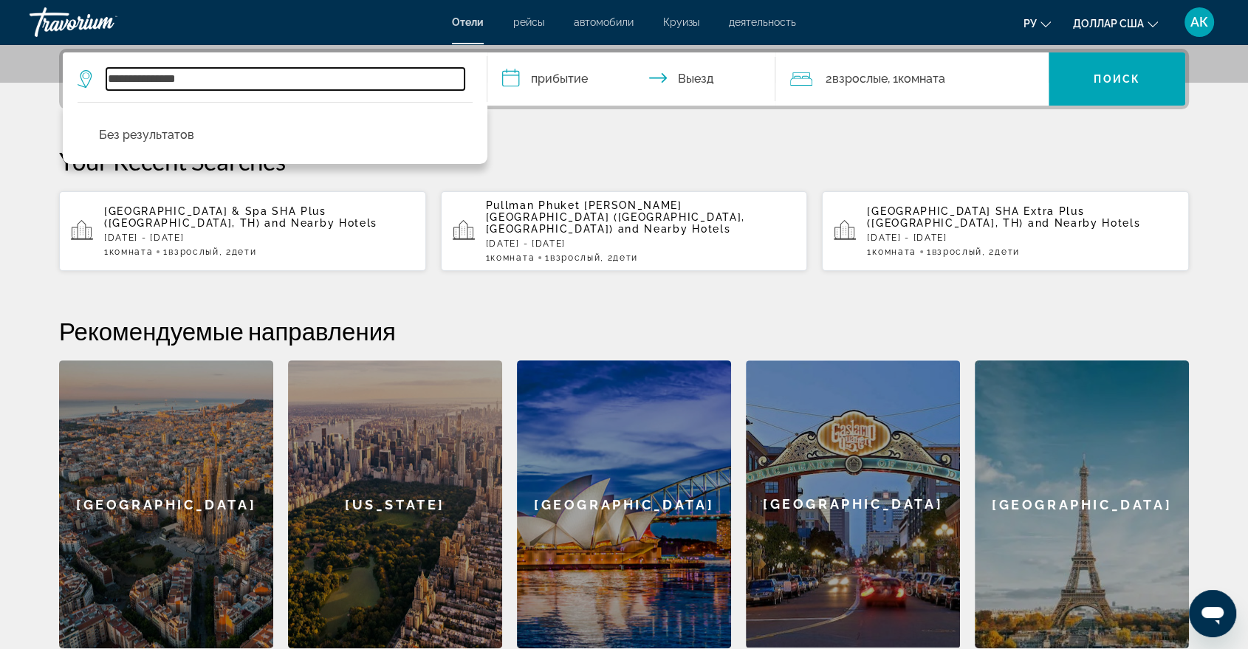
click at [112, 77] on input "**********" at bounding box center [285, 79] width 358 height 22
type input "**********"
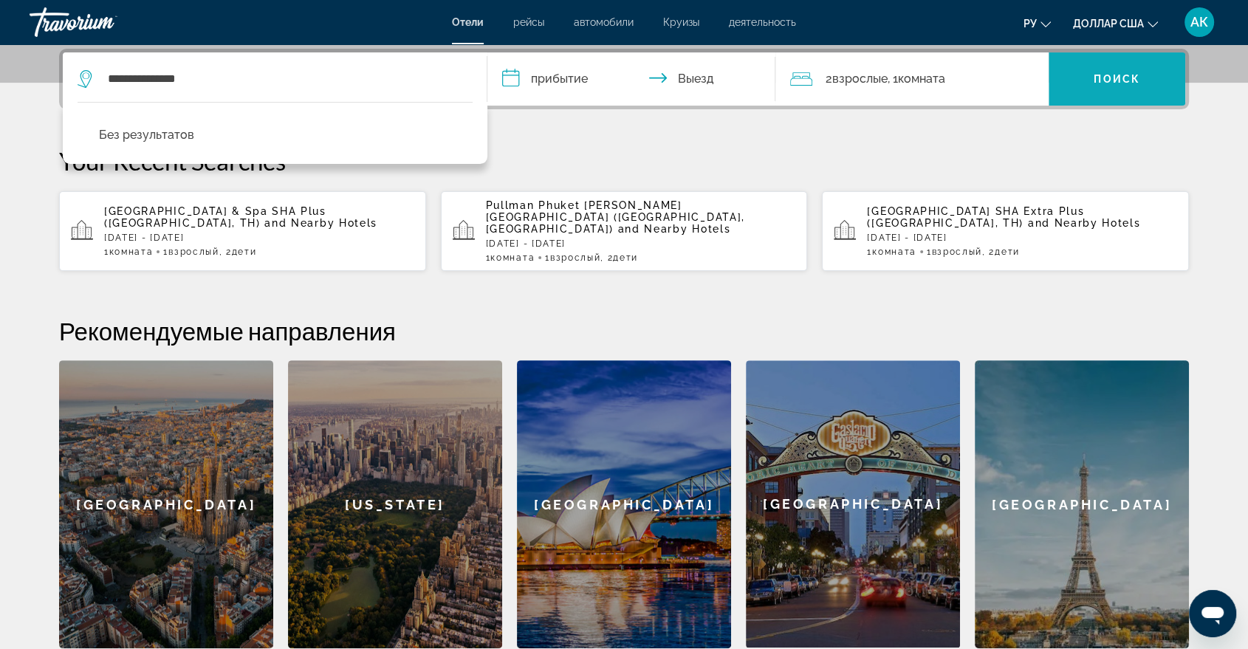
click at [1140, 86] on span "Виджет поиска" at bounding box center [1117, 78] width 137 height 35
